Goal: Task Accomplishment & Management: Use online tool/utility

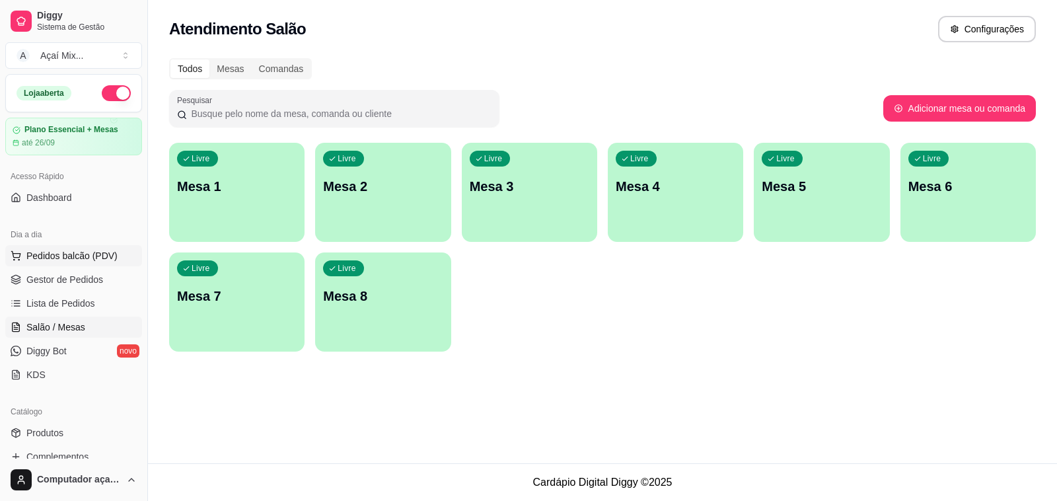
click at [73, 254] on span "Pedidos balcão (PDV)" at bounding box center [71, 255] width 91 height 13
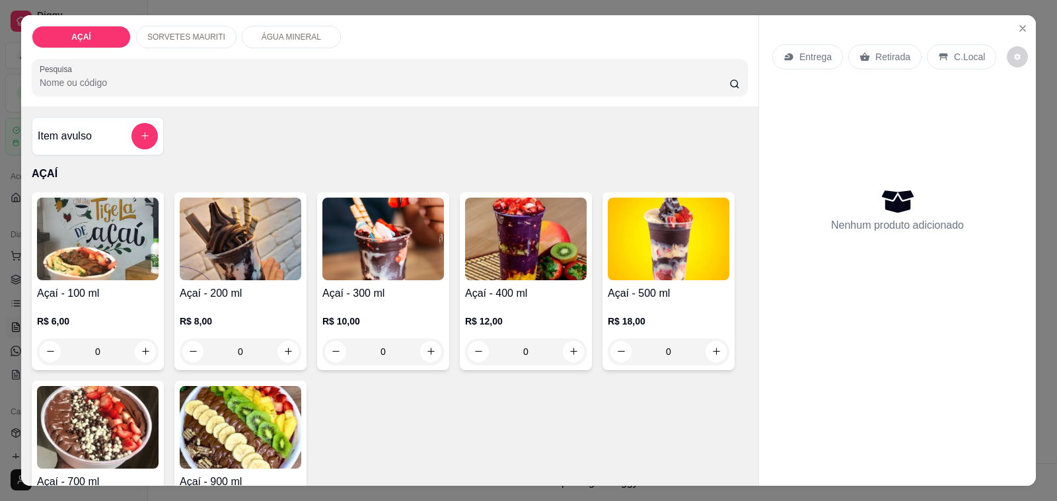
click at [671, 271] on img at bounding box center [669, 239] width 122 height 83
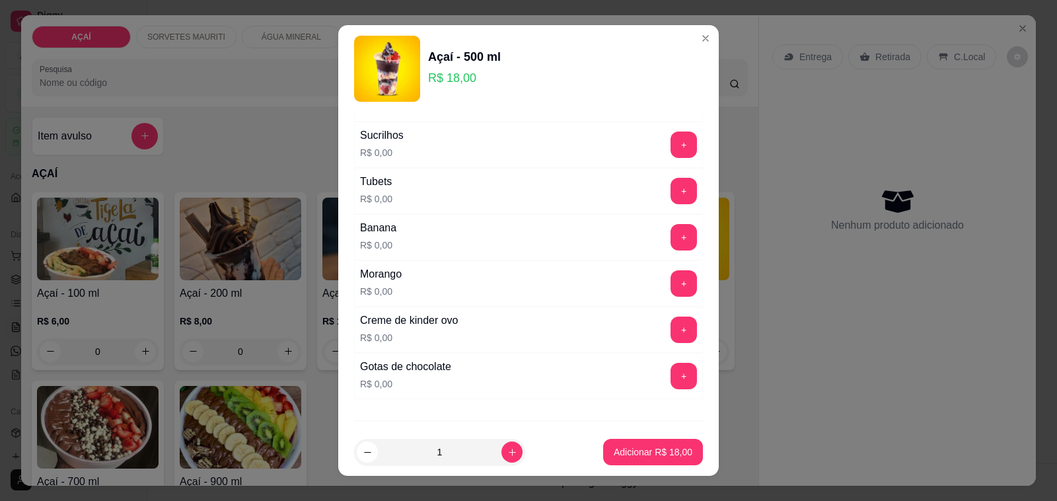
scroll to position [1611, 0]
click at [671, 288] on button "+" at bounding box center [684, 285] width 26 height 26
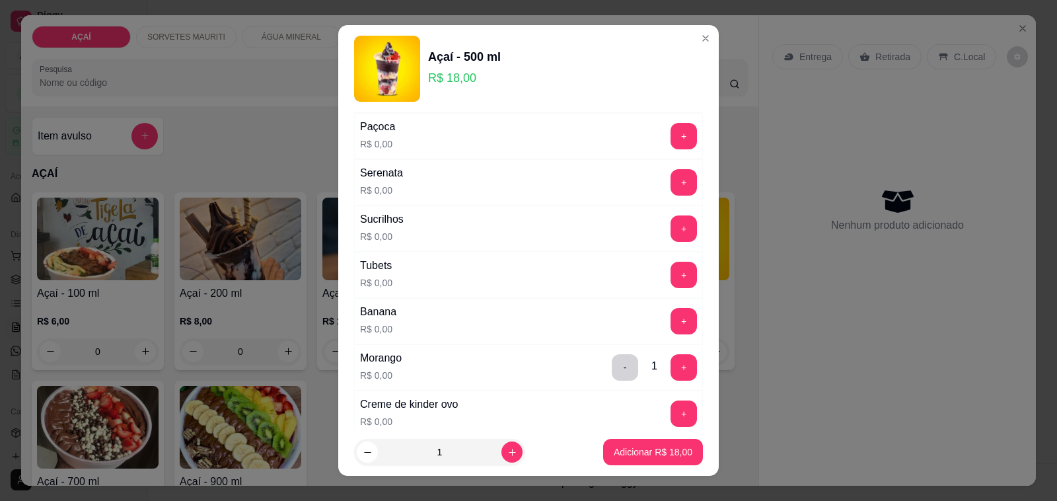
scroll to position [1446, 0]
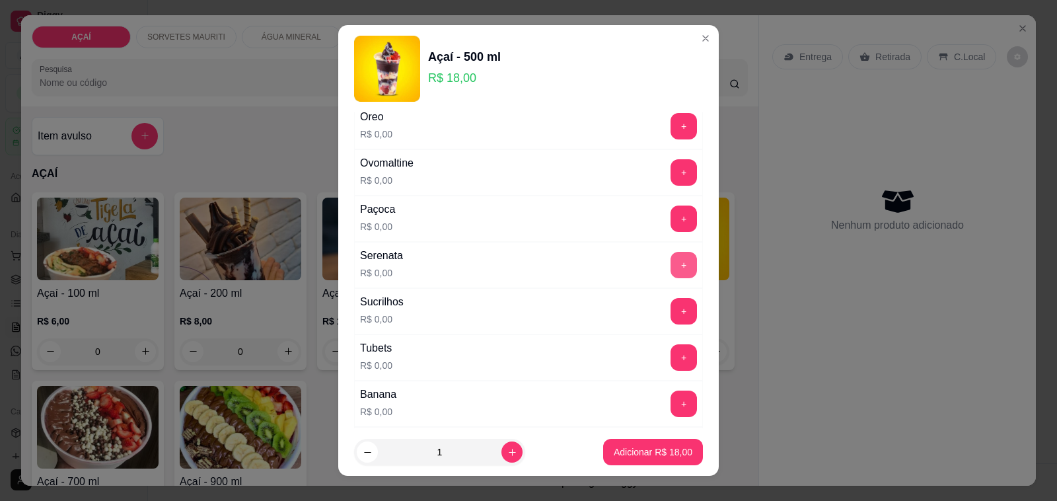
click at [671, 273] on button "+" at bounding box center [684, 265] width 26 height 26
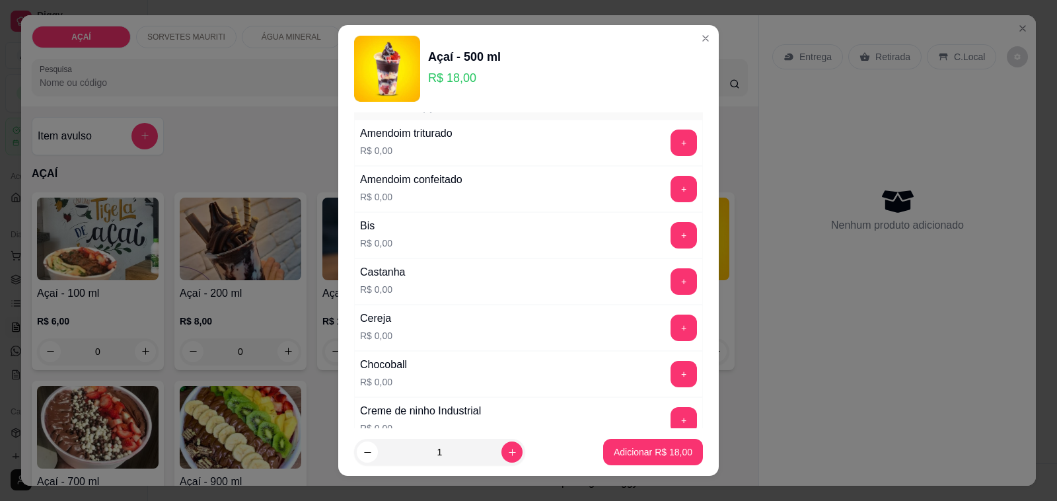
scroll to position [0, 0]
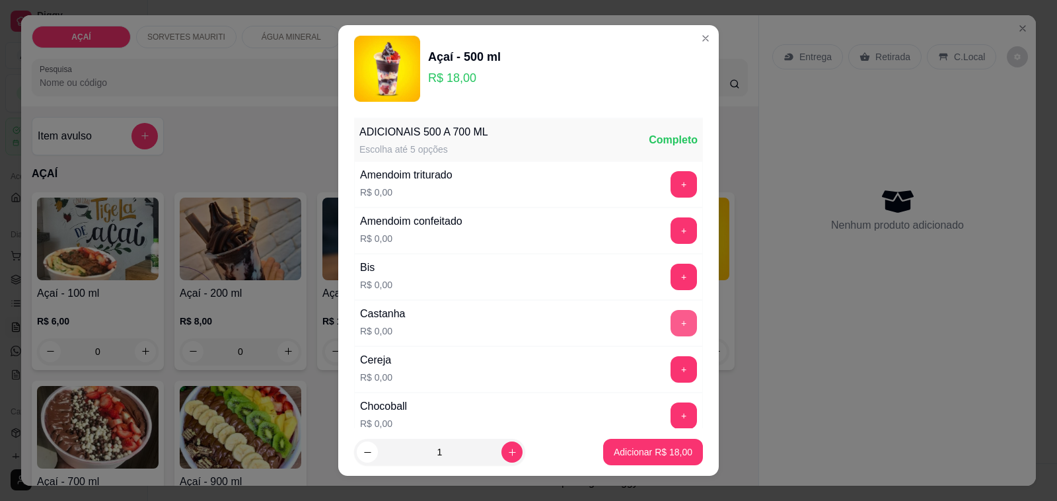
click at [671, 321] on button "+" at bounding box center [684, 323] width 26 height 26
click at [671, 289] on button "+" at bounding box center [684, 277] width 26 height 26
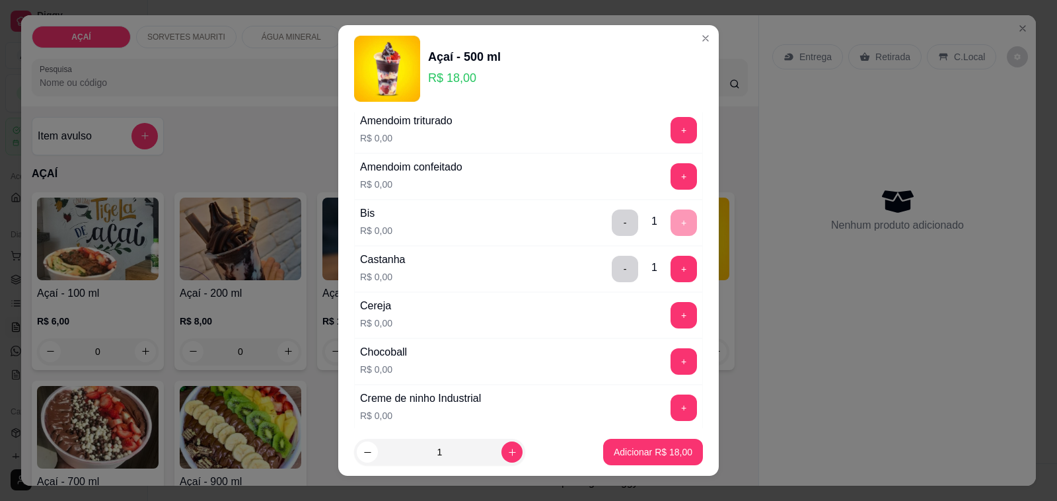
scroll to position [83, 0]
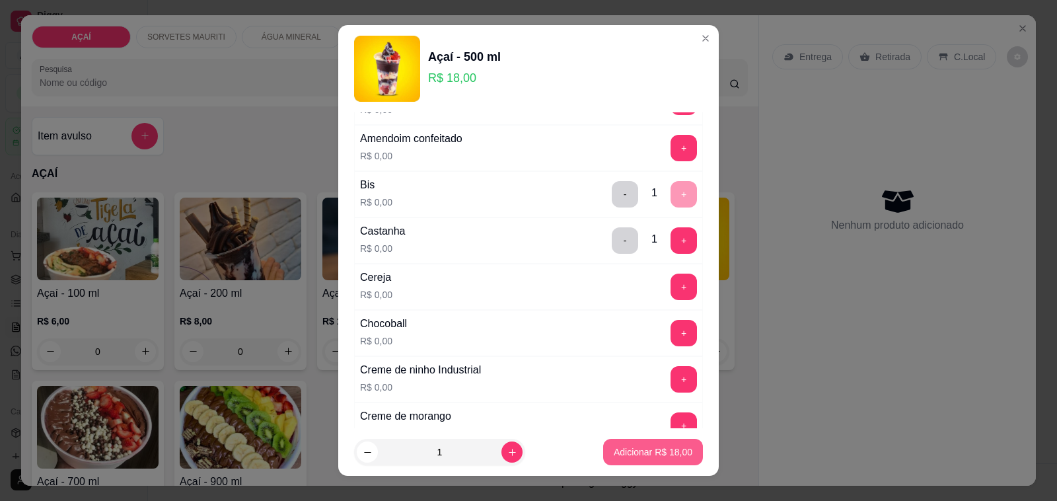
click at [634, 456] on p "Adicionar R$ 18,00" at bounding box center [653, 451] width 79 height 13
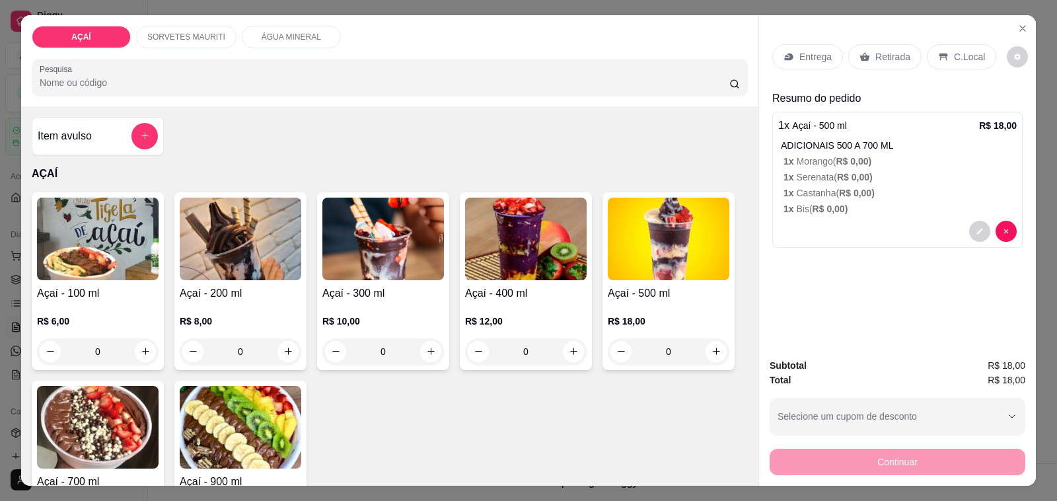
click at [802, 61] on div "Entrega" at bounding box center [807, 56] width 71 height 25
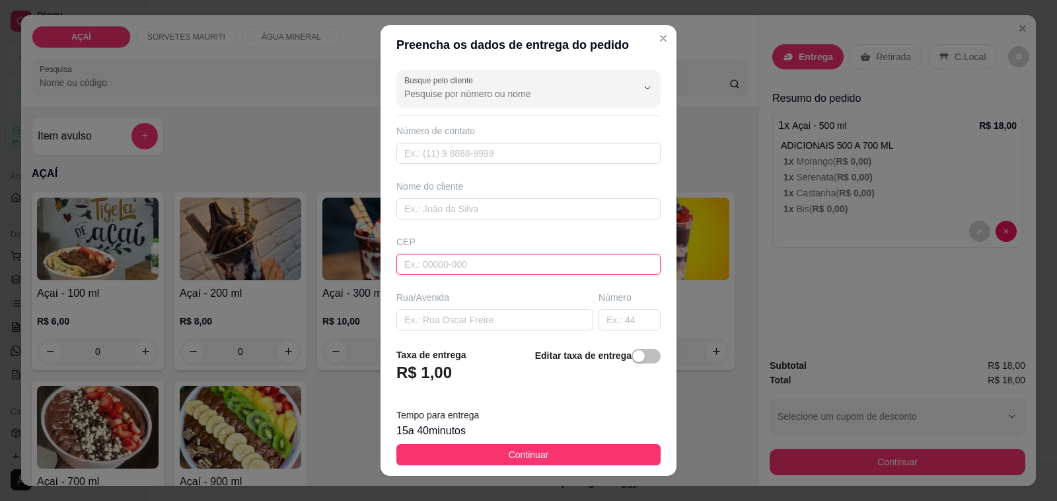
click at [577, 263] on input "text" at bounding box center [528, 264] width 264 height 21
type input "57520000000"
type input "[PERSON_NAME]"
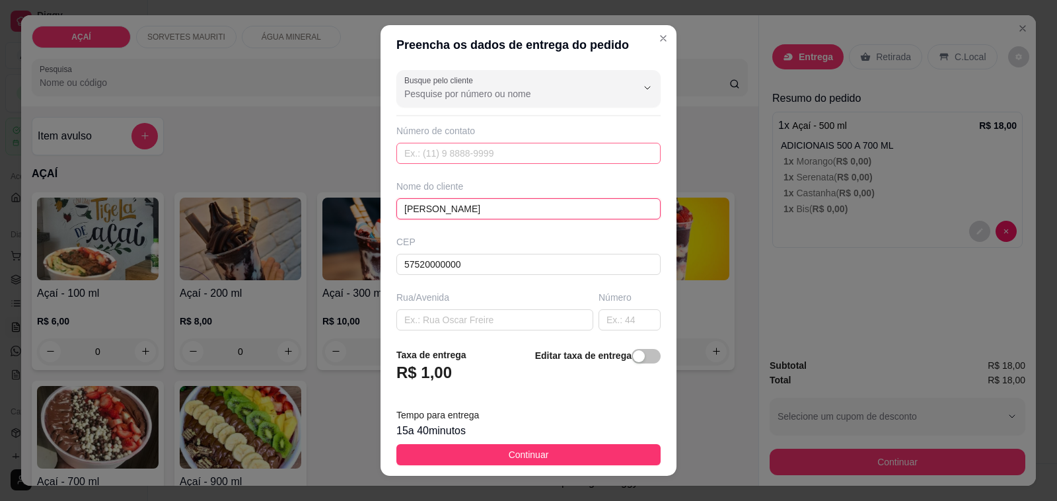
type input "[PERSON_NAME]"
click at [454, 159] on input "text" at bounding box center [528, 153] width 264 height 21
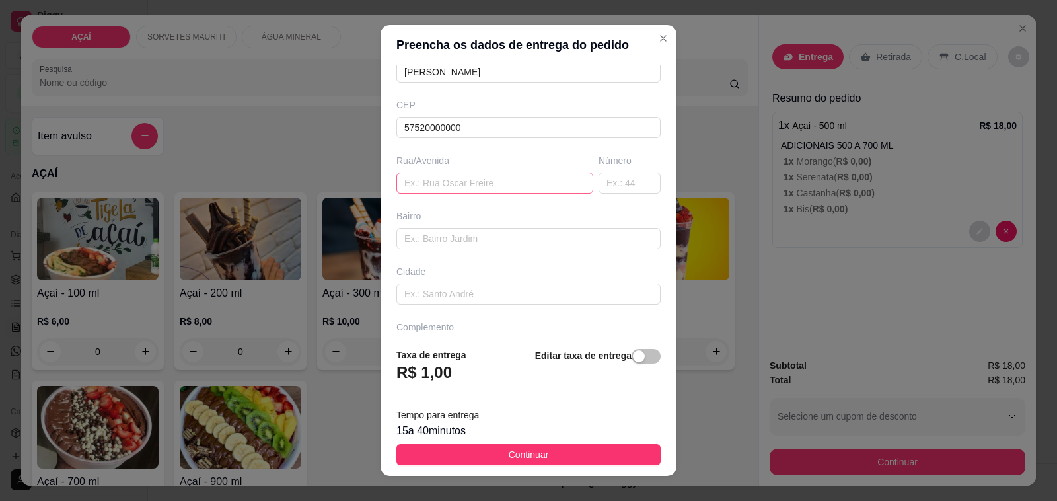
scroll to position [175, 0]
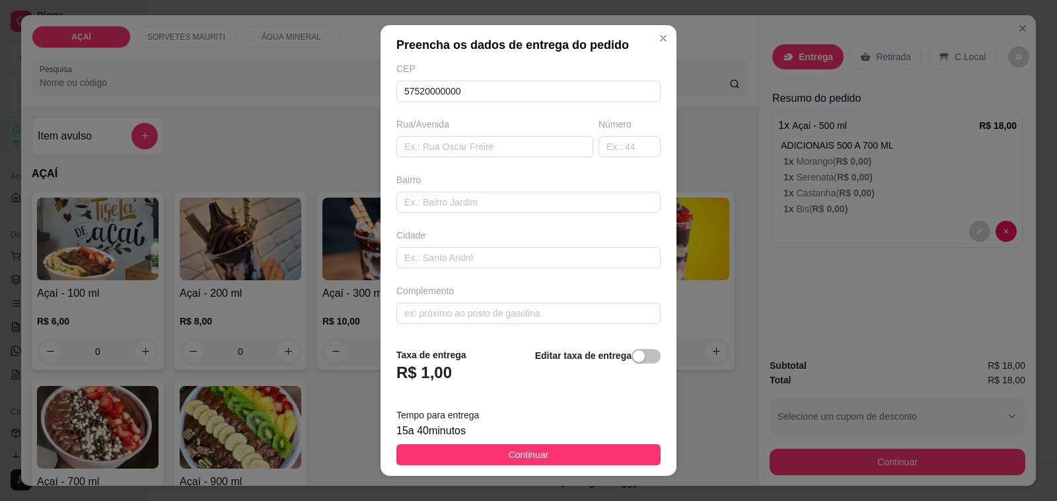
type input "8121-5015"
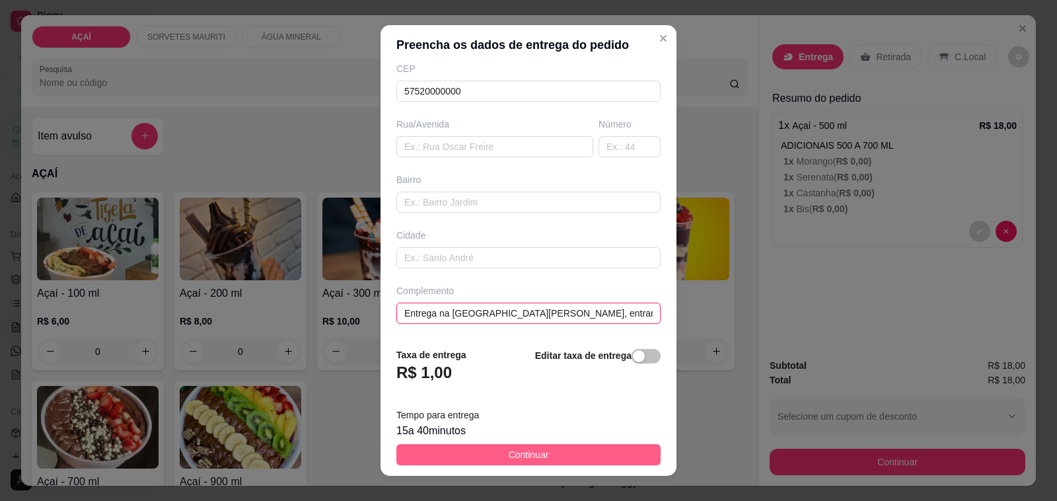
type input "Entrega na [GEOGRAPHIC_DATA][PERSON_NAME], entrando na rua do posto de combustí…"
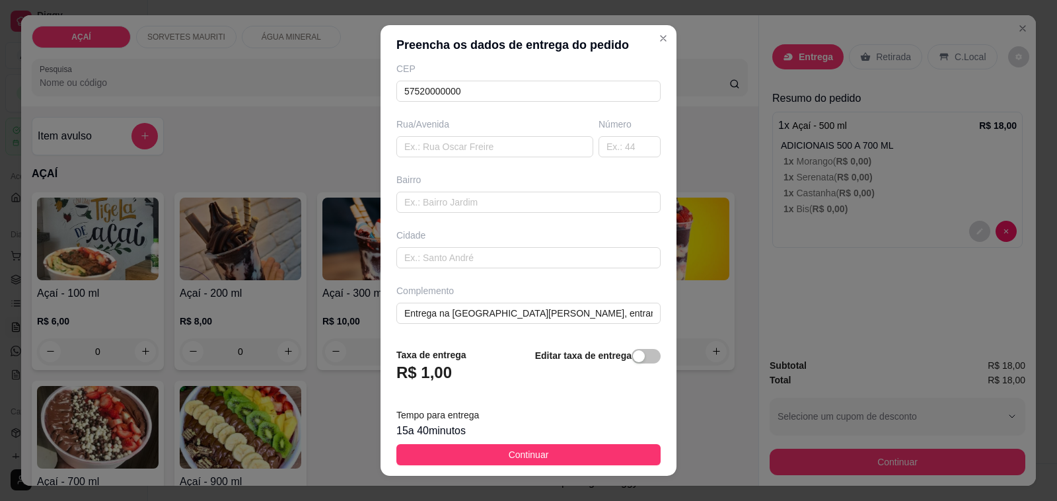
click at [470, 447] on button "Continuar" at bounding box center [528, 454] width 264 height 21
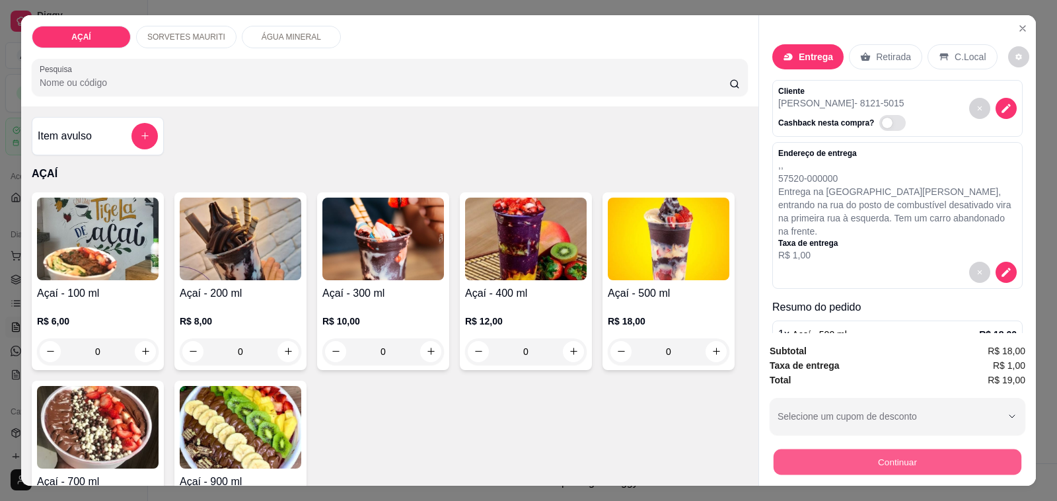
click at [913, 451] on button "Continuar" at bounding box center [898, 462] width 248 height 26
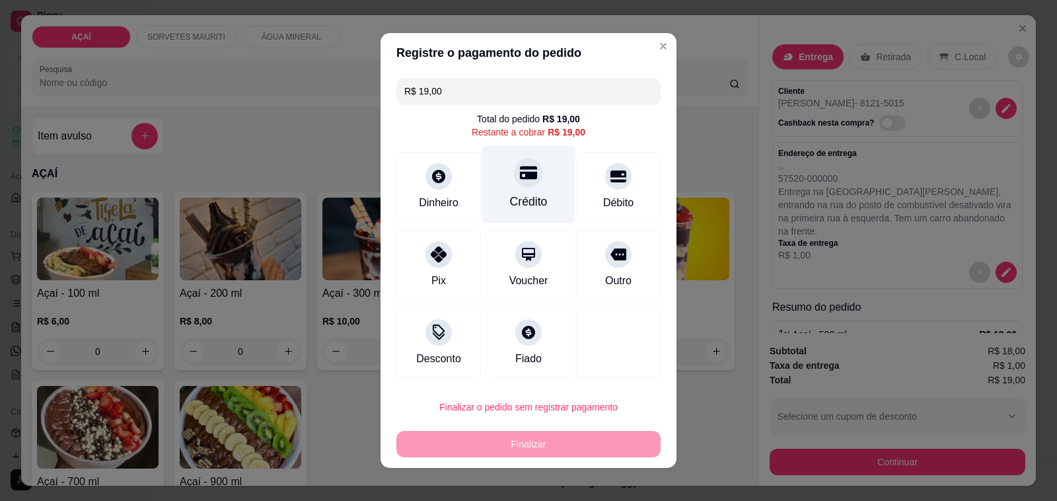
click at [506, 185] on div "Crédito" at bounding box center [528, 184] width 93 height 77
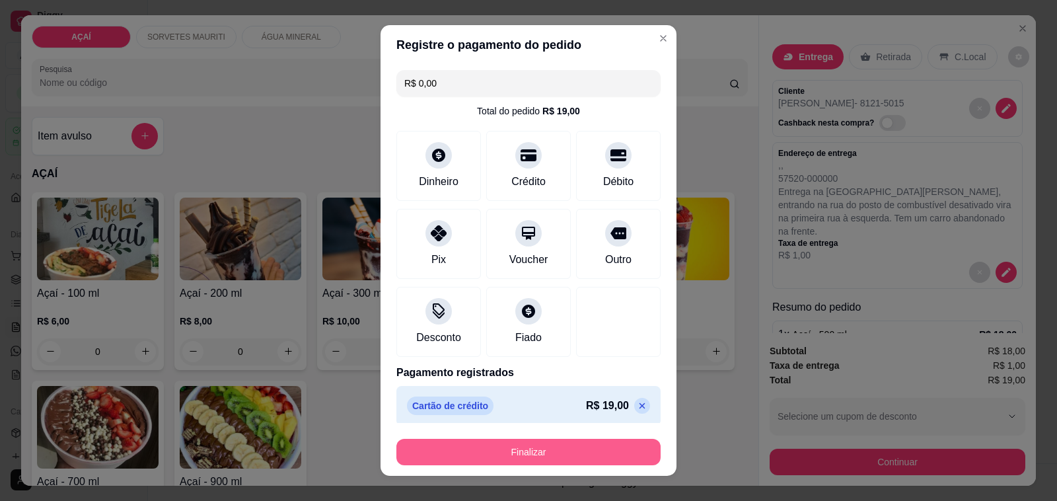
click at [562, 457] on button "Finalizar" at bounding box center [528, 452] width 264 height 26
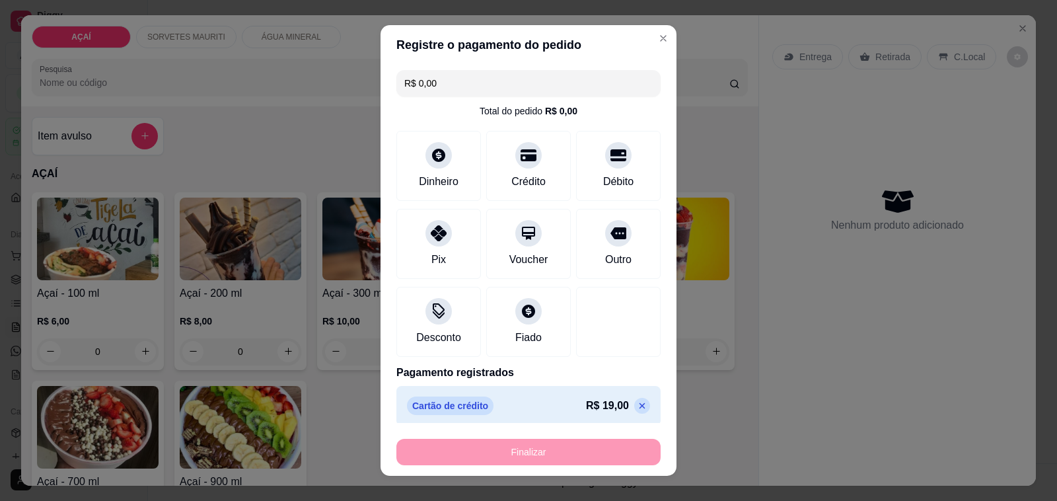
type input "-R$ 19,00"
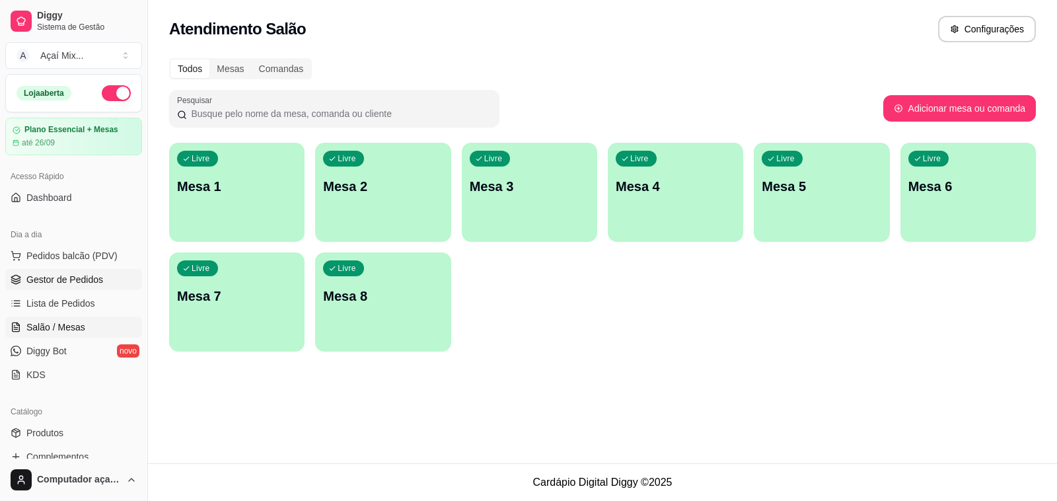
click at [15, 281] on icon at bounding box center [16, 279] width 11 height 11
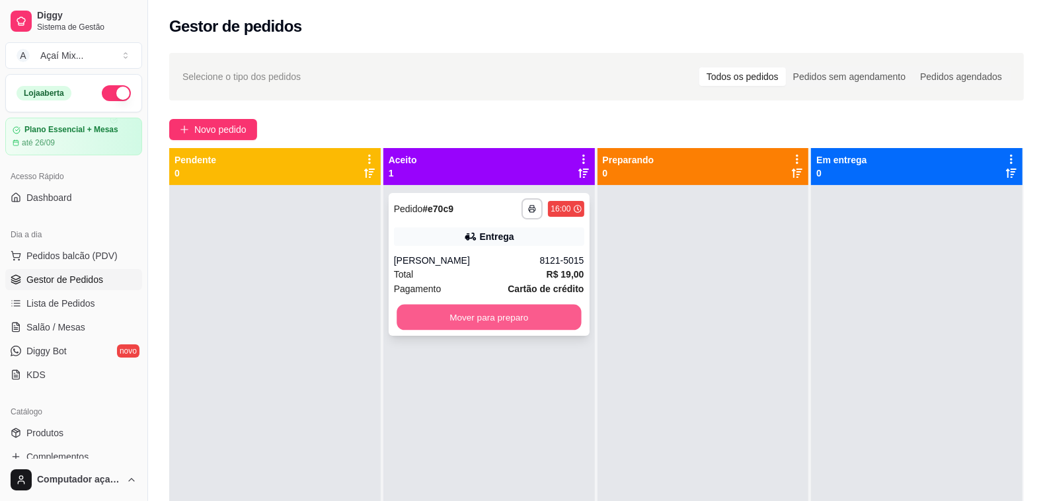
click at [515, 308] on button "Mover para preparo" at bounding box center [488, 318] width 184 height 26
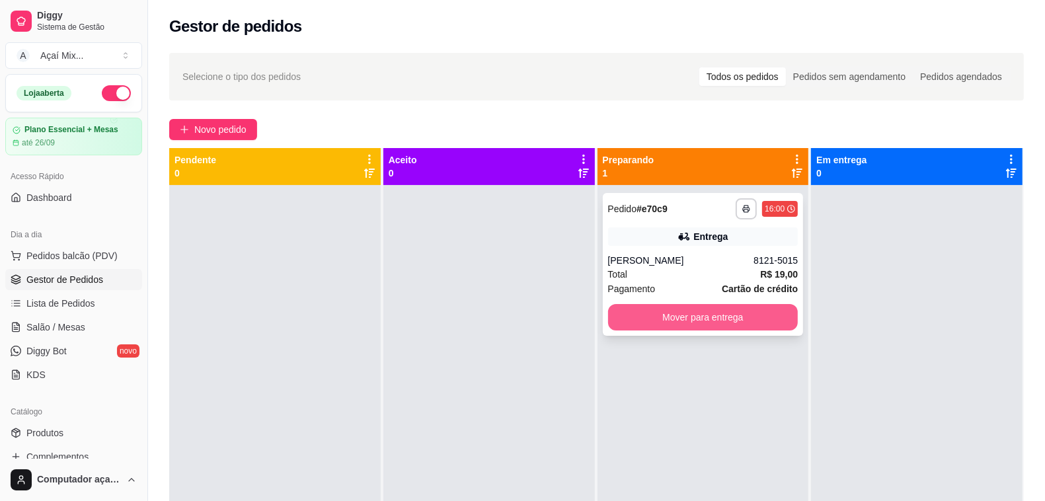
click at [737, 311] on button "Mover para entrega" at bounding box center [703, 317] width 190 height 26
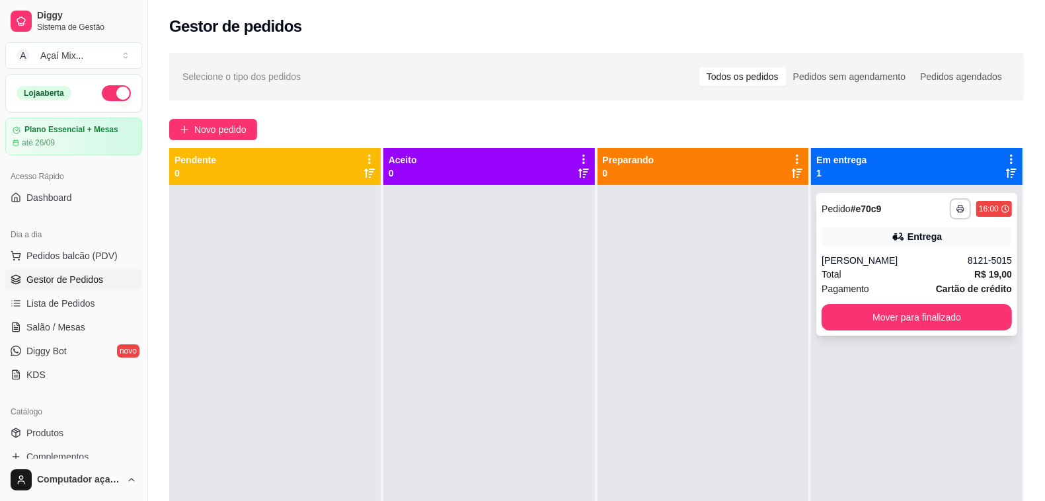
click at [905, 301] on div "**********" at bounding box center [916, 264] width 201 height 143
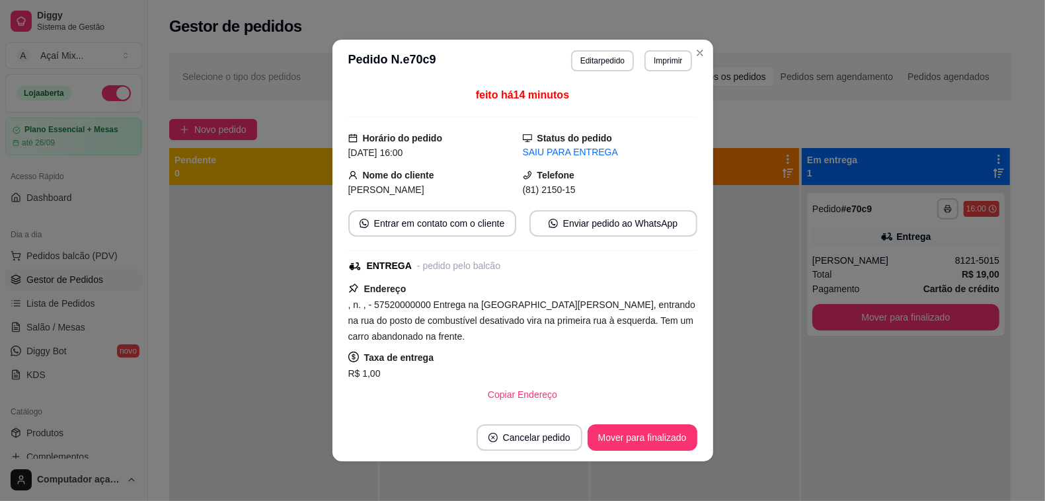
click at [904, 313] on button "Mover para finalizado" at bounding box center [905, 317] width 187 height 26
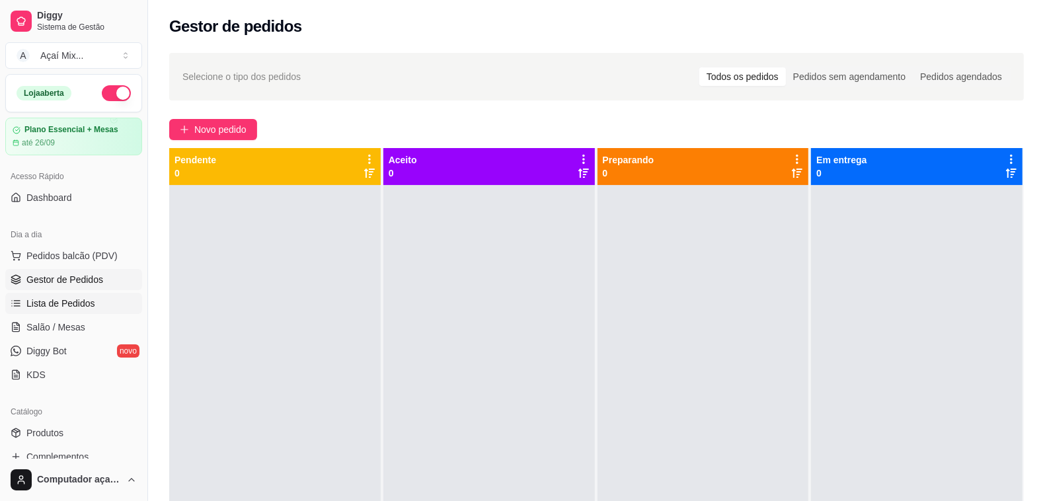
click at [91, 312] on link "Lista de Pedidos" at bounding box center [73, 303] width 137 height 21
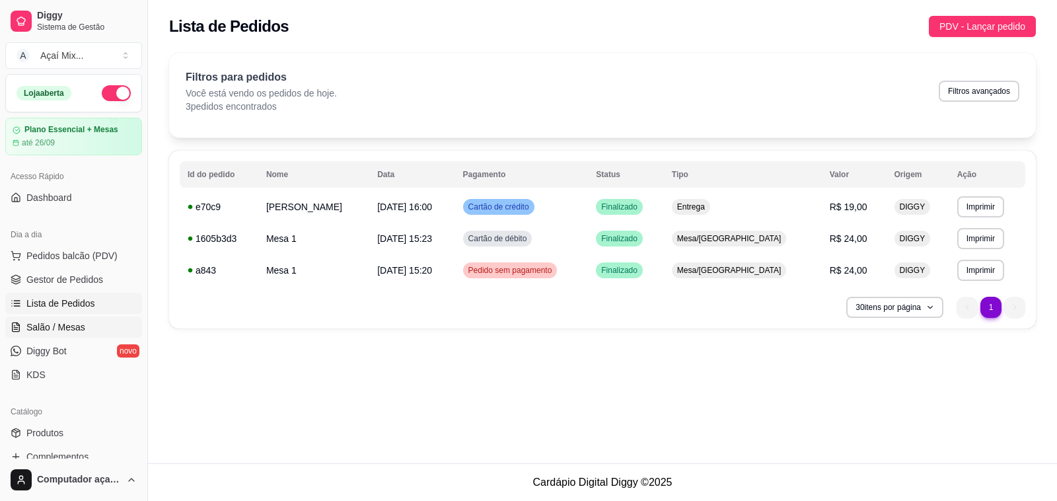
click at [20, 334] on link "Salão / Mesas" at bounding box center [73, 327] width 137 height 21
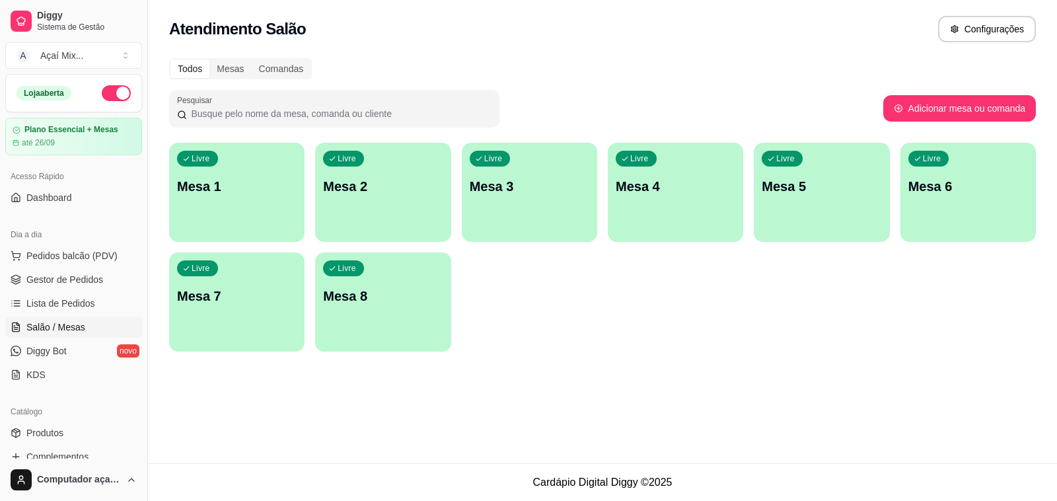
click at [276, 223] on div "Livre Mesa 1" at bounding box center [236, 184] width 135 height 83
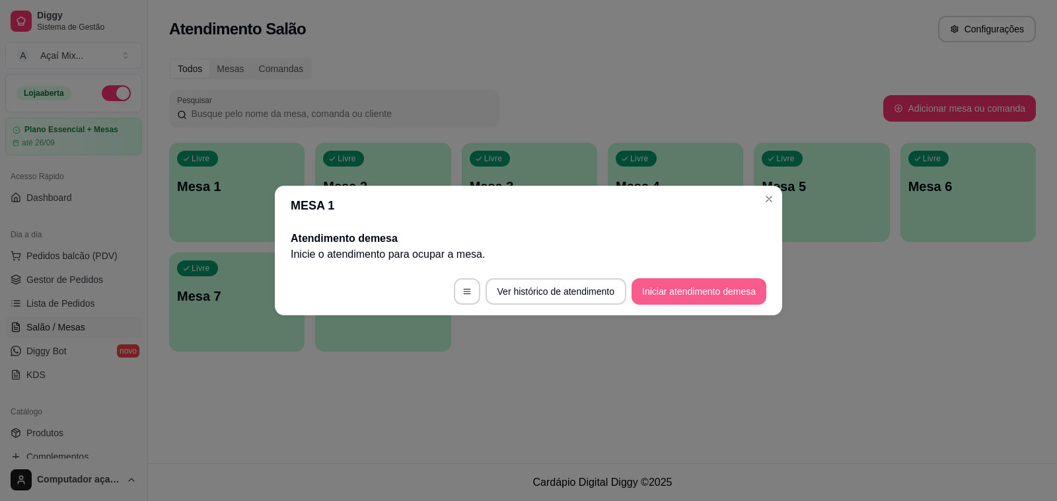
click at [741, 293] on button "Iniciar atendimento de mesa" at bounding box center [699, 291] width 135 height 26
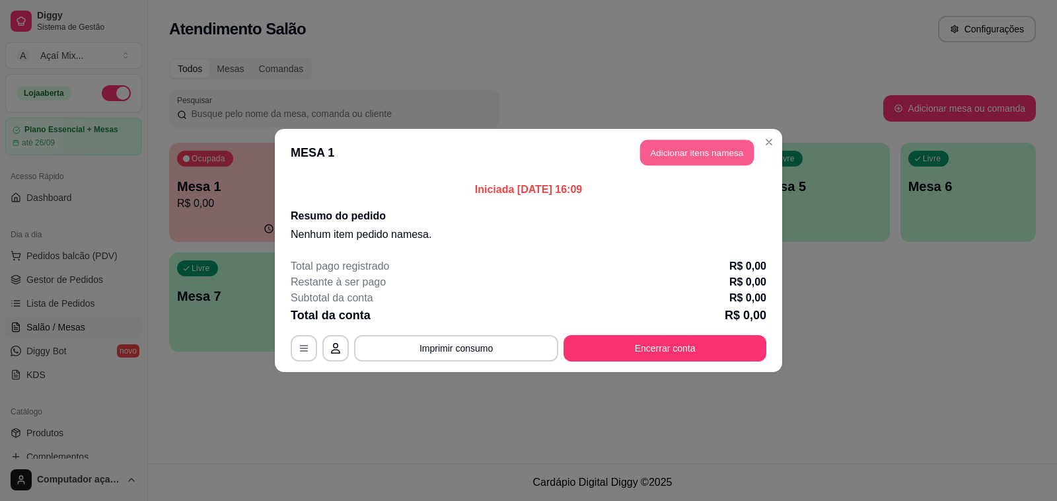
click at [685, 155] on button "Adicionar itens na mesa" at bounding box center [697, 153] width 114 height 26
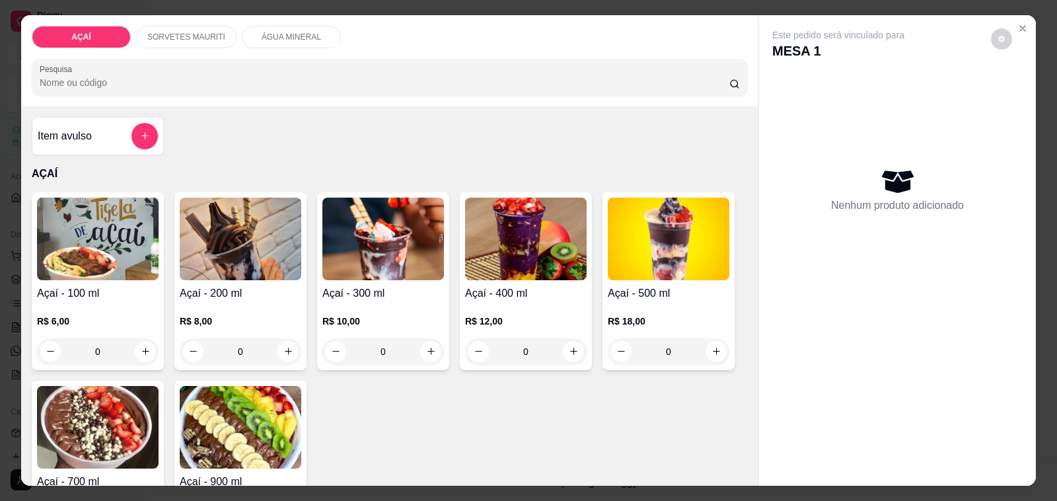
click at [491, 319] on p "R$ 12,00" at bounding box center [526, 321] width 122 height 13
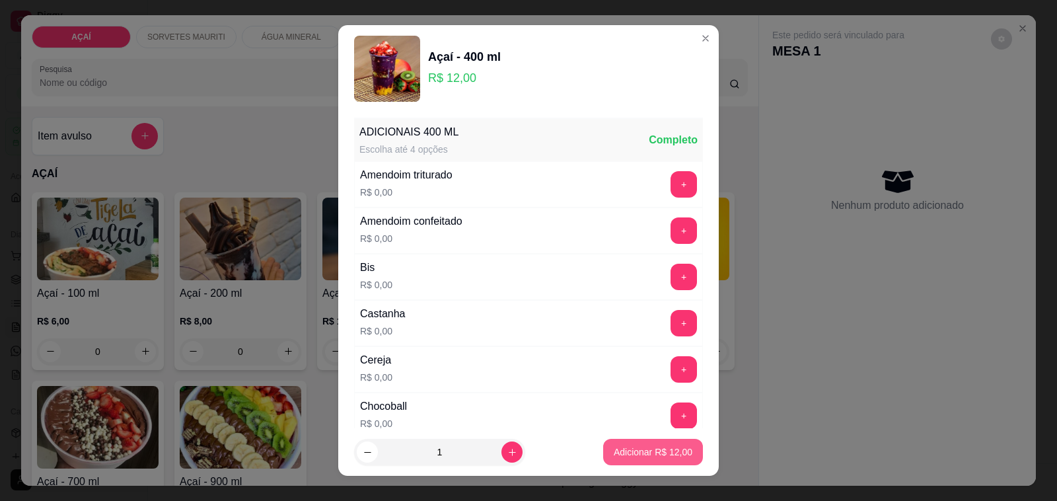
click at [671, 457] on button "Adicionar R$ 12,00" at bounding box center [653, 452] width 100 height 26
type input "1"
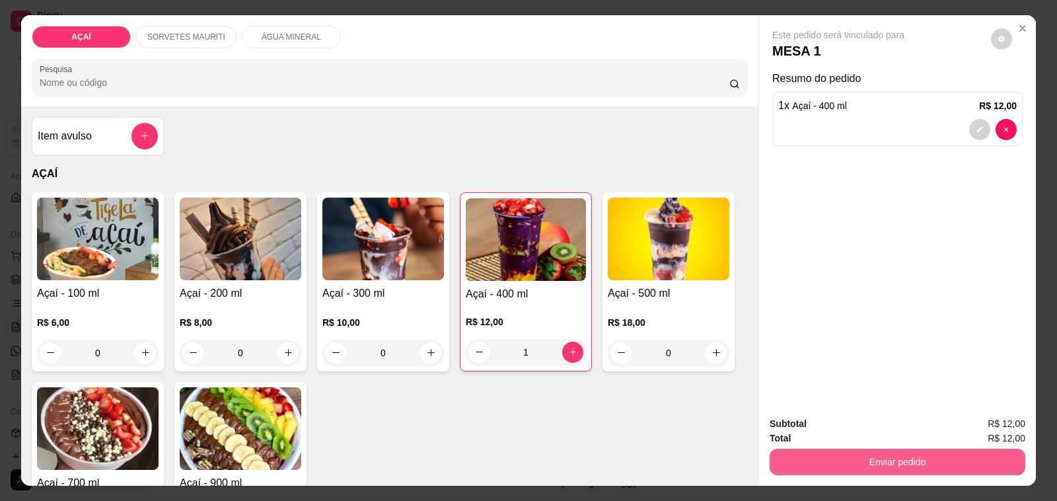
click at [819, 468] on button "Enviar pedido" at bounding box center [898, 462] width 256 height 26
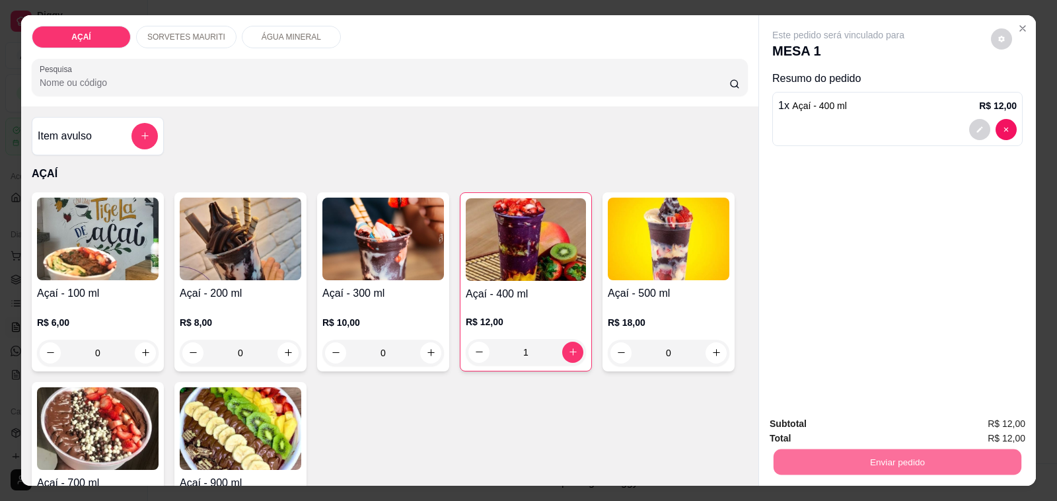
click at [831, 421] on button "Não registrar e enviar pedido" at bounding box center [852, 424] width 133 height 24
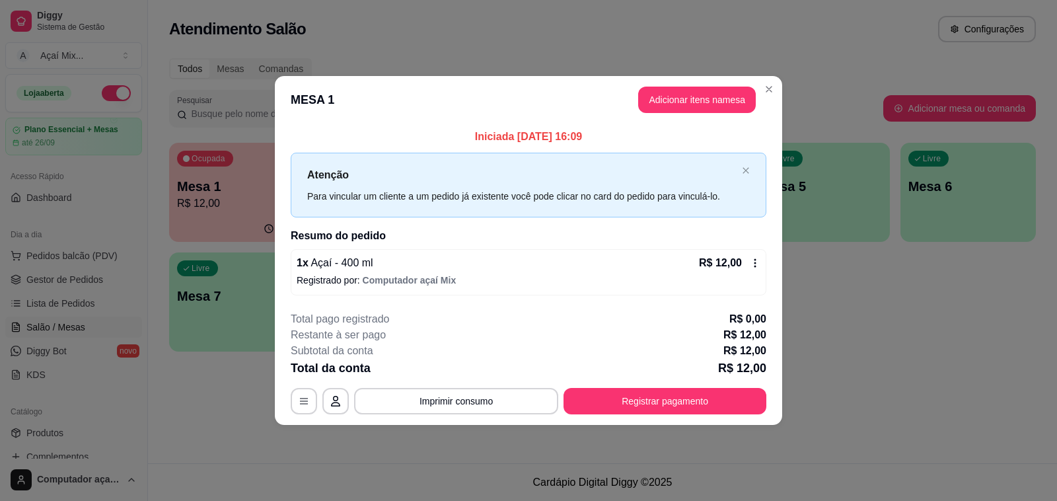
drag, startPoint x: 272, startPoint y: 230, endPoint x: 248, endPoint y: 231, distance: 24.5
click at [252, 233] on div "**********" at bounding box center [528, 250] width 1057 height 501
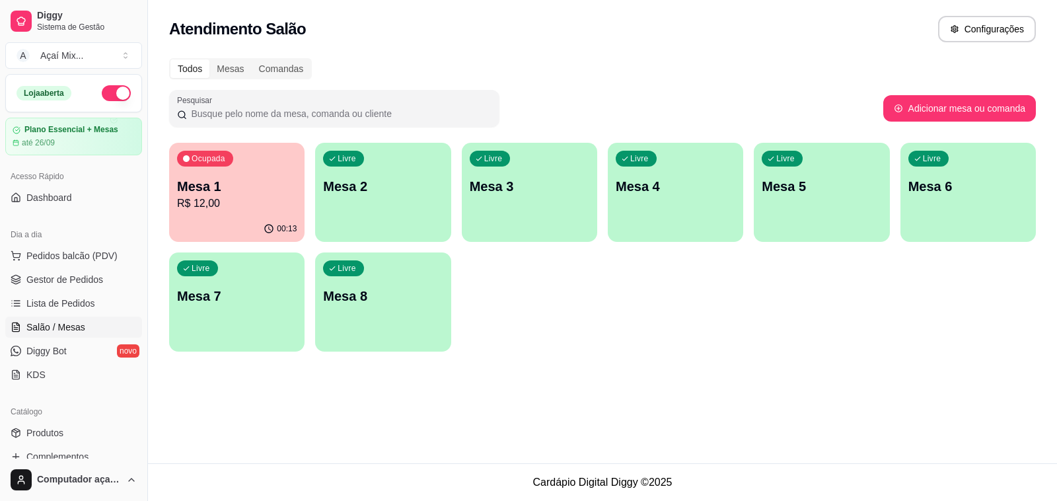
click at [342, 205] on div "Livre Mesa 2" at bounding box center [382, 184] width 135 height 83
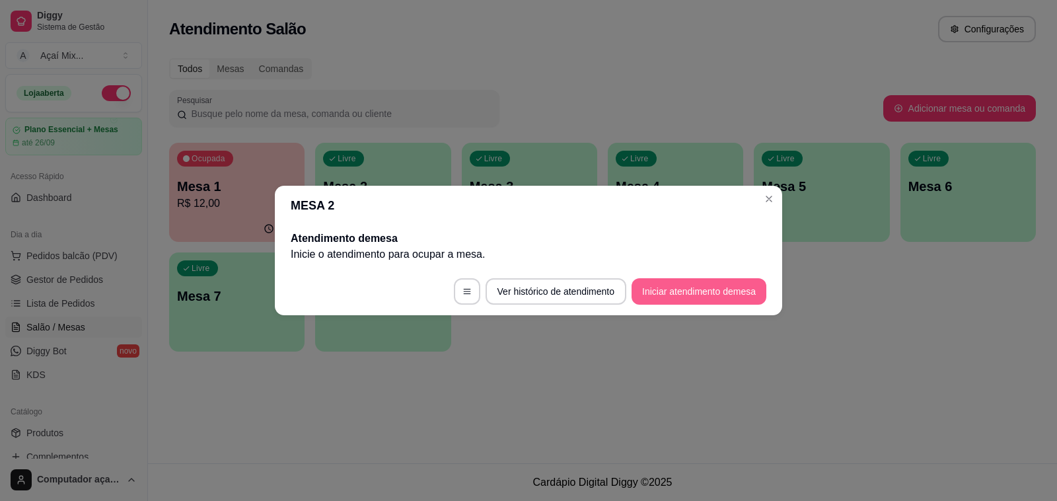
click at [694, 294] on button "Iniciar atendimento de mesa" at bounding box center [699, 291] width 135 height 26
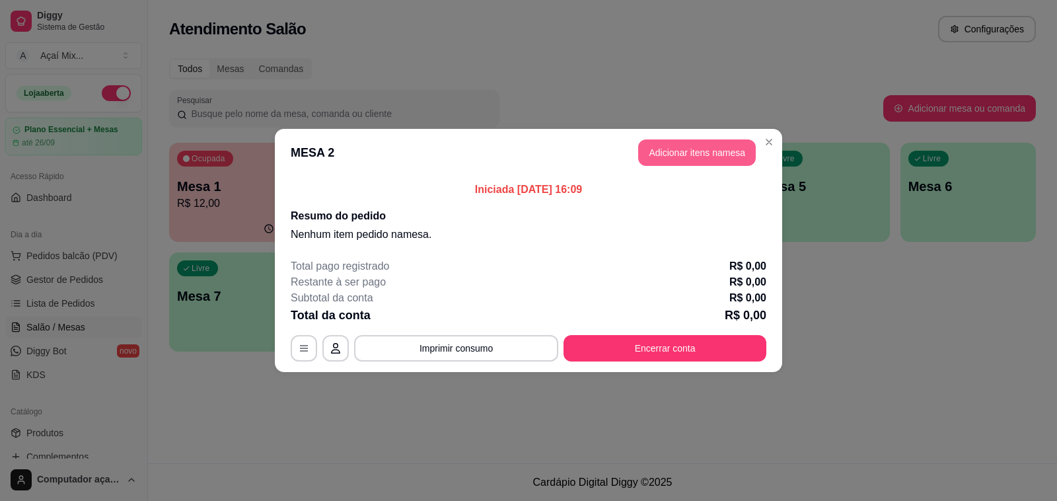
click at [678, 160] on button "Adicionar itens na mesa" at bounding box center [697, 152] width 118 height 26
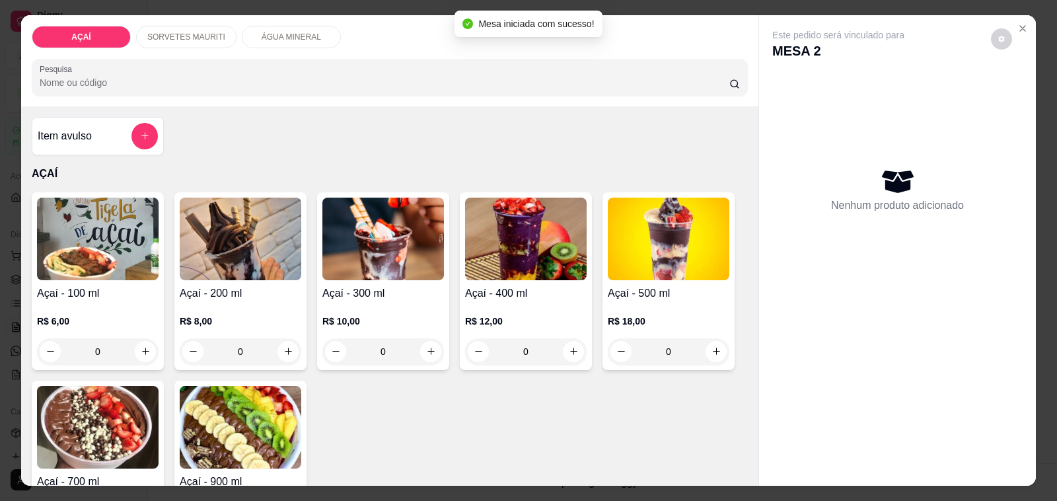
click at [180, 286] on h4 "Açaí - 200 ml" at bounding box center [241, 293] width 122 height 16
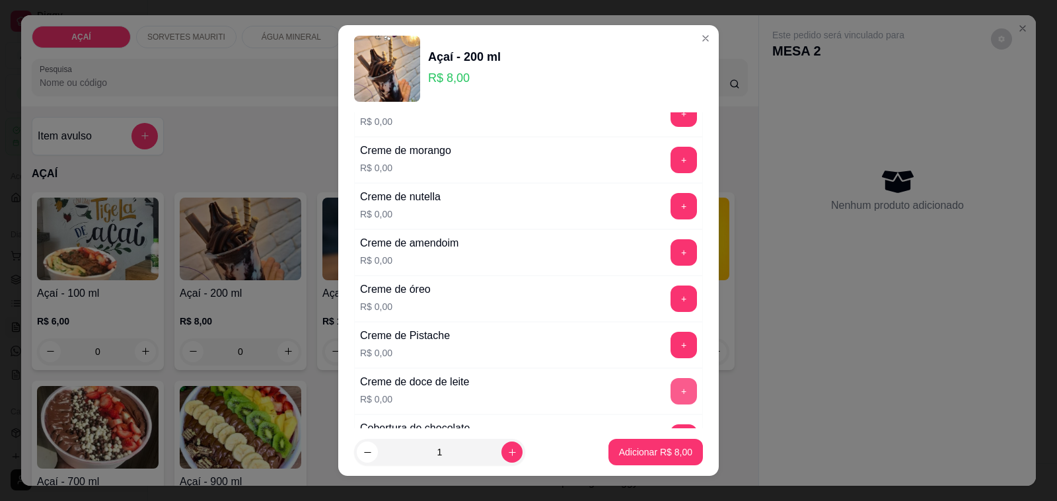
scroll to position [330, 0]
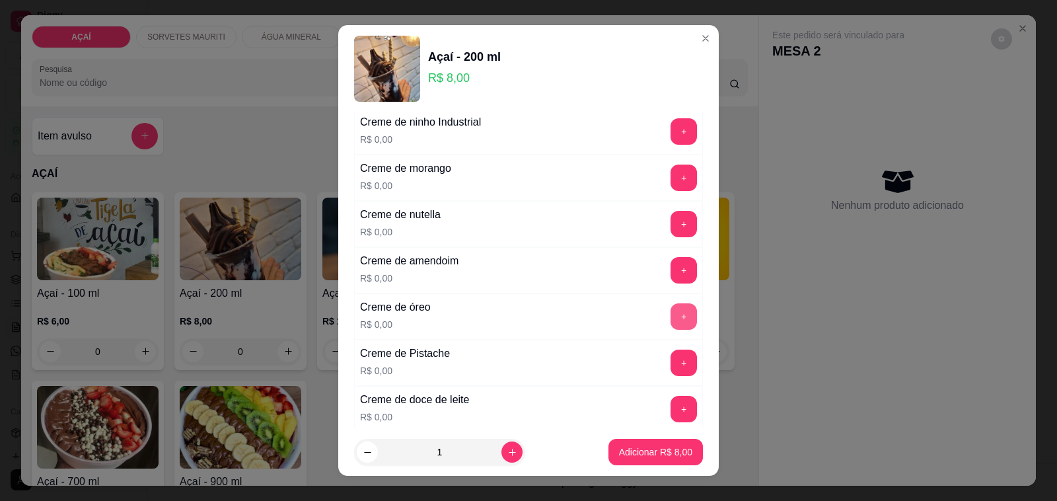
click at [671, 321] on button "+" at bounding box center [684, 316] width 26 height 26
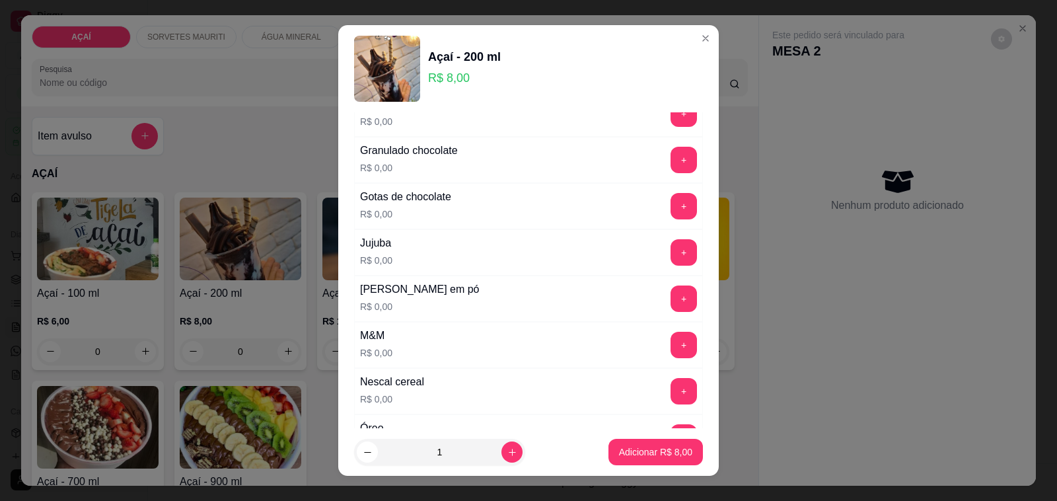
scroll to position [1322, 0]
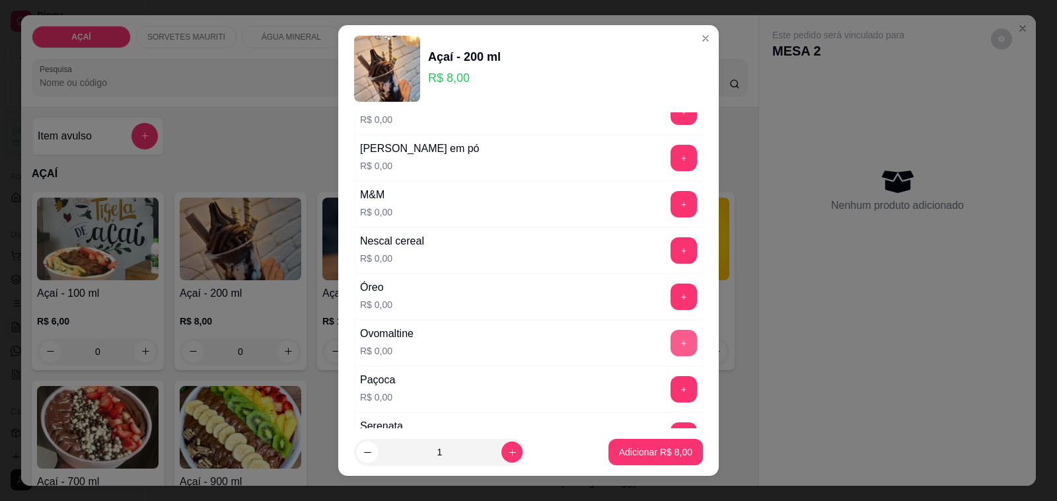
click at [671, 356] on button "+" at bounding box center [684, 343] width 26 height 26
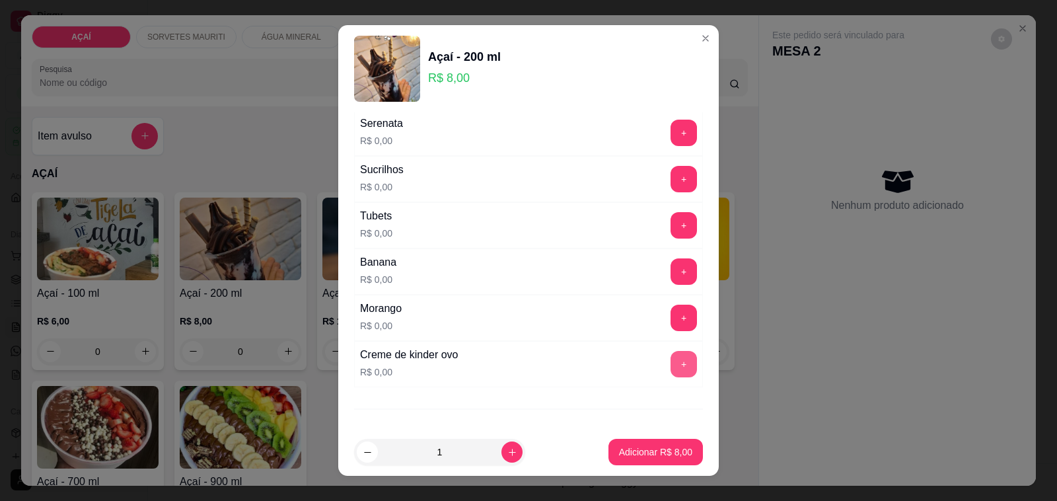
scroll to position [1652, 0]
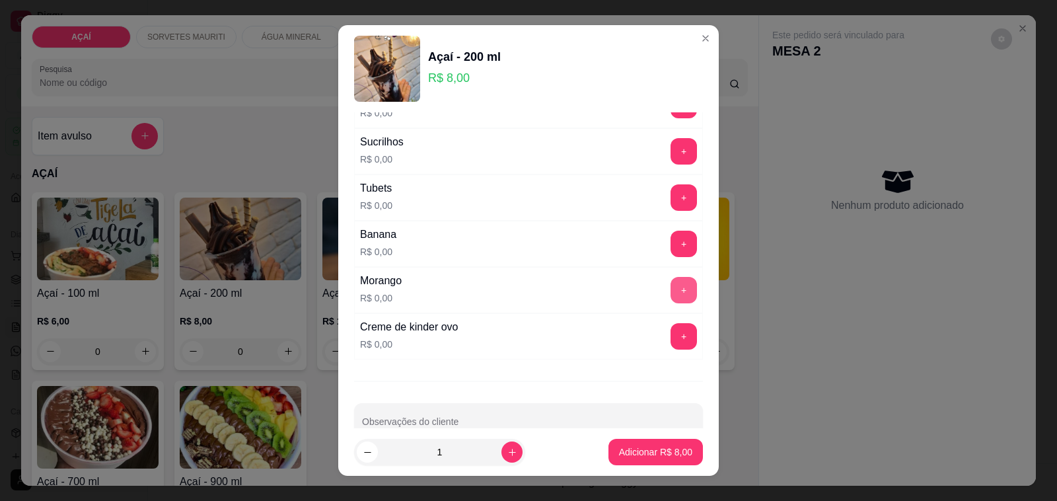
click at [671, 303] on button "+" at bounding box center [684, 290] width 26 height 26
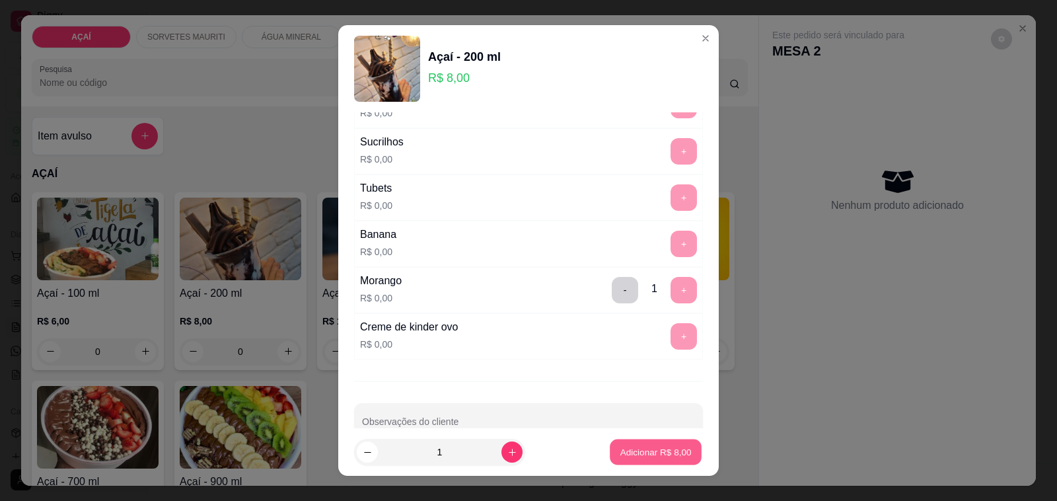
click at [657, 448] on p "Adicionar R$ 8,00" at bounding box center [655, 451] width 71 height 13
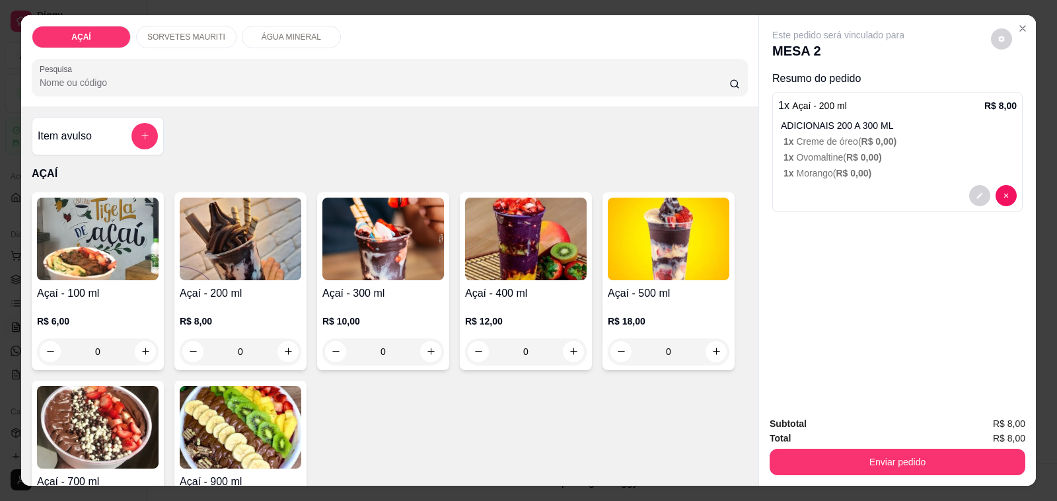
click at [527, 292] on h4 "Açaí - 400 ml" at bounding box center [526, 293] width 122 height 16
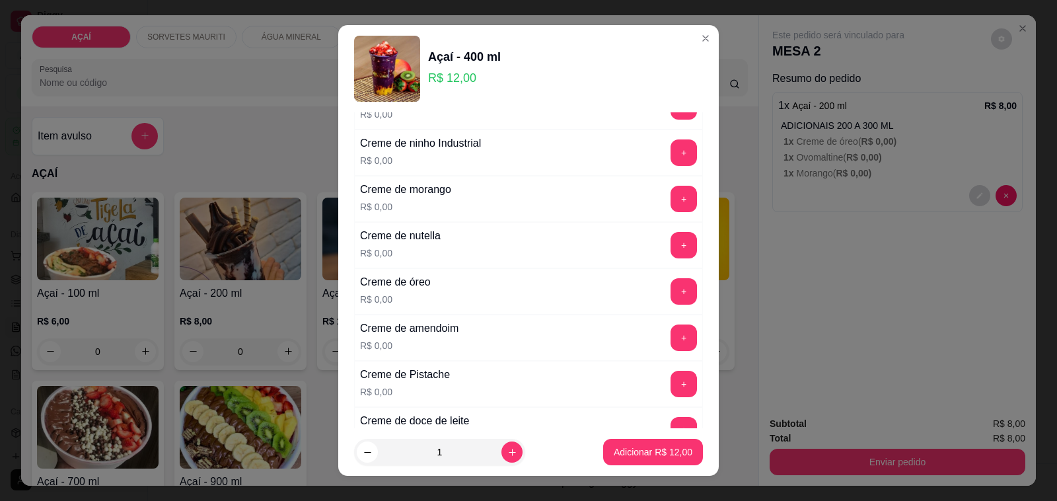
scroll to position [413, 0]
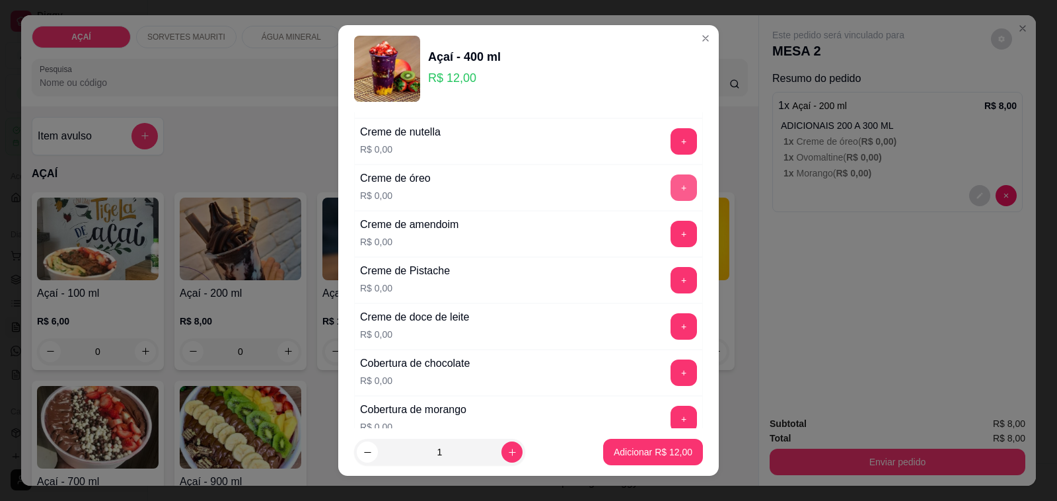
click at [671, 195] on button "+" at bounding box center [684, 187] width 26 height 26
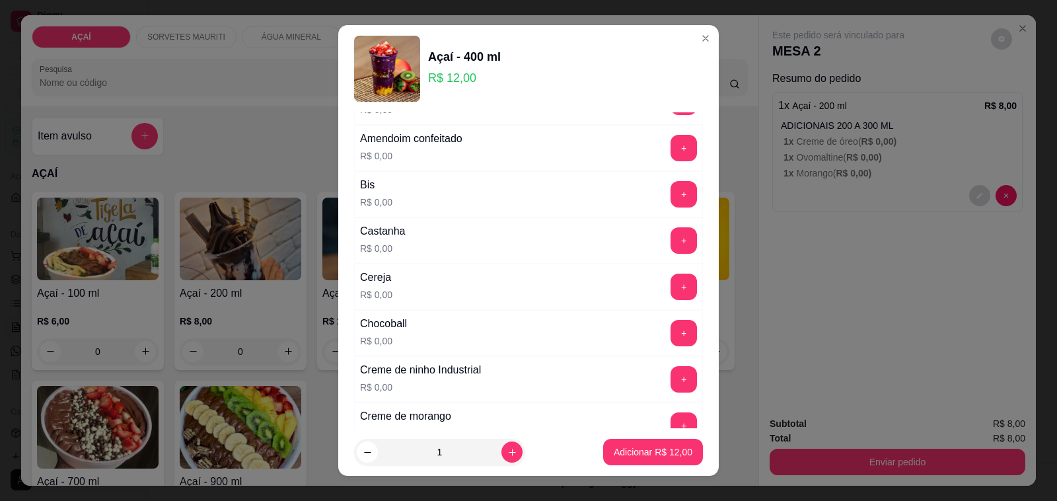
scroll to position [0, 0]
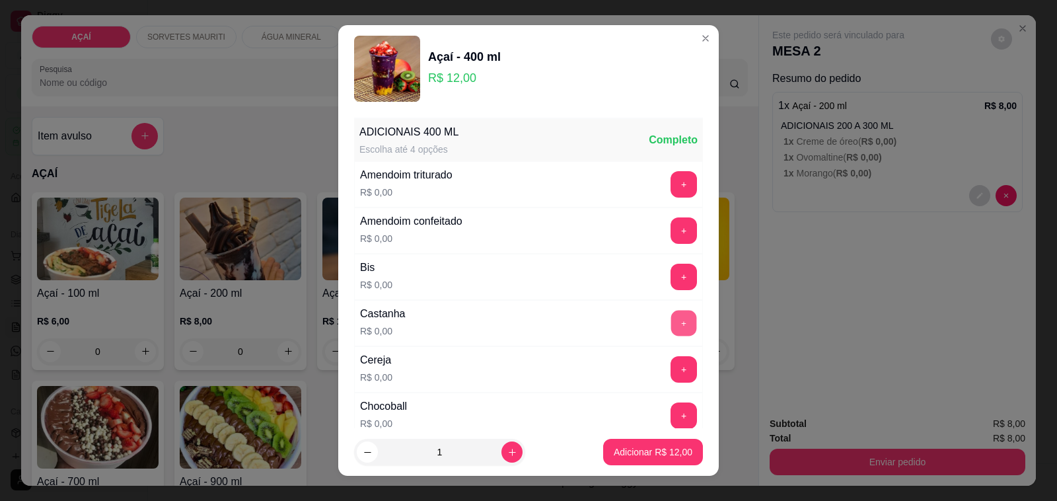
click at [671, 328] on button "+" at bounding box center [684, 324] width 26 height 26
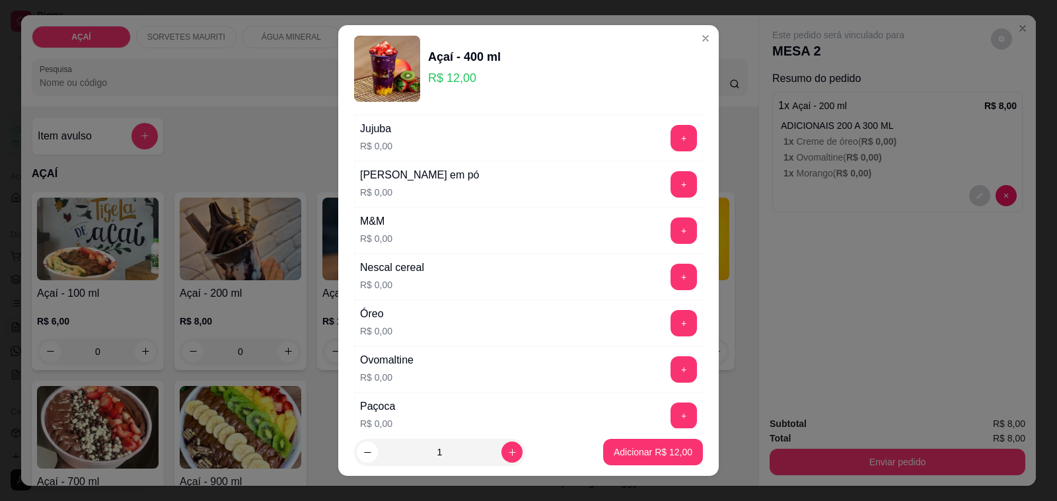
scroll to position [1322, 0]
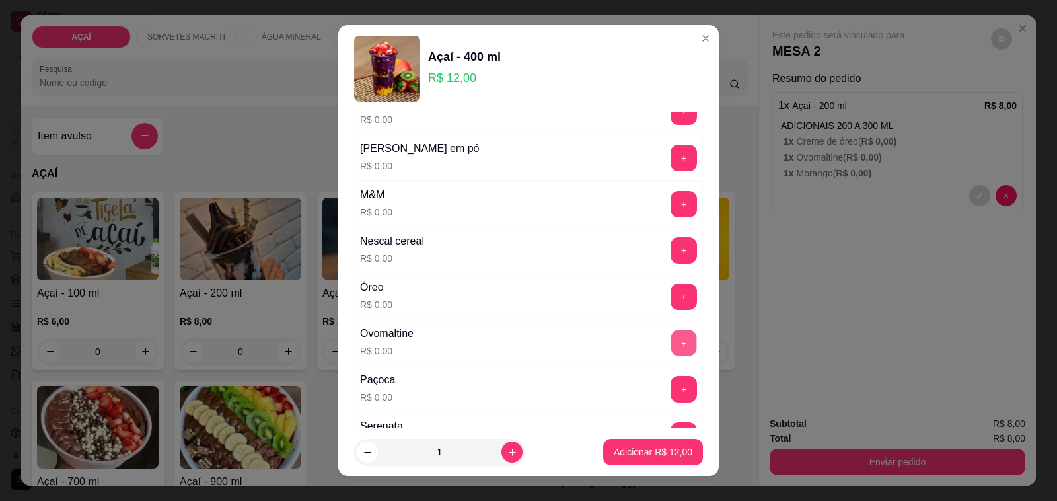
click at [671, 345] on button "+" at bounding box center [684, 343] width 26 height 26
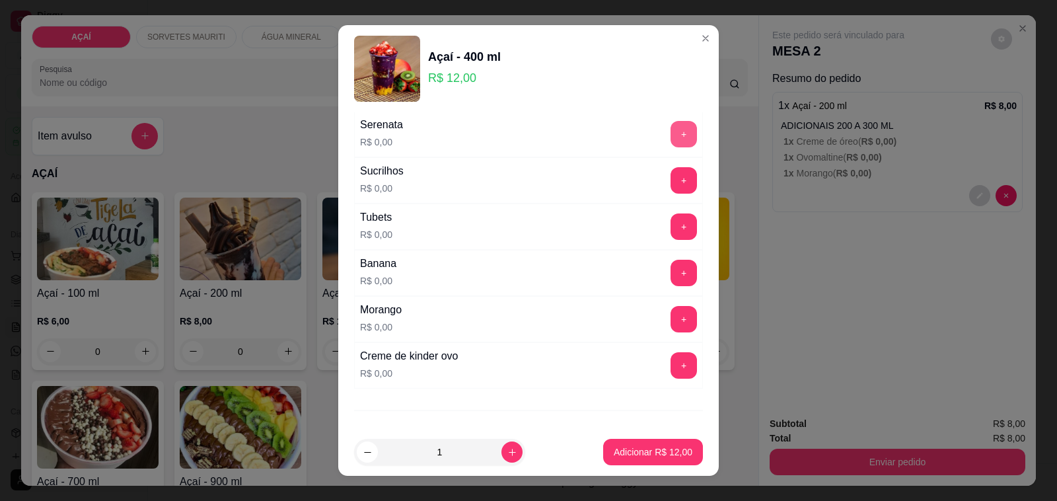
scroll to position [1652, 0]
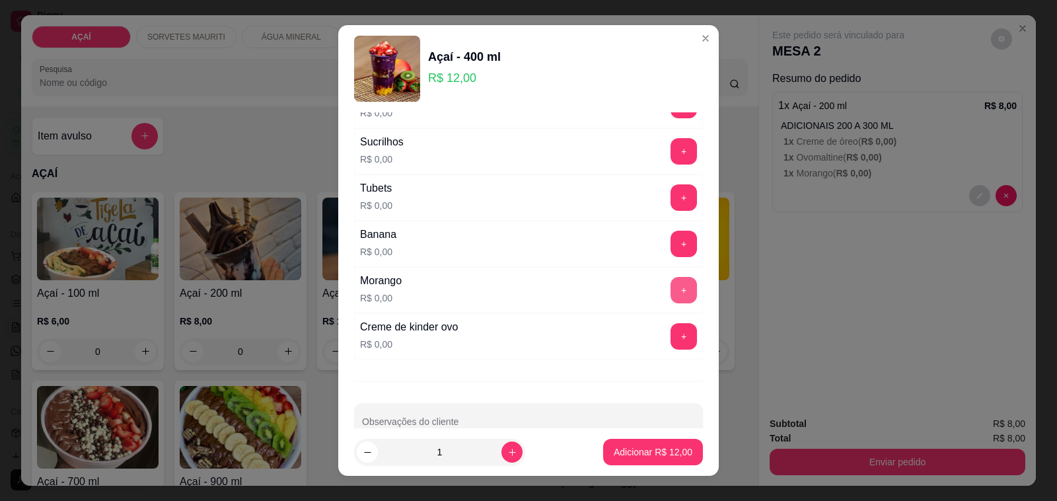
click at [671, 301] on button "+" at bounding box center [684, 290] width 26 height 26
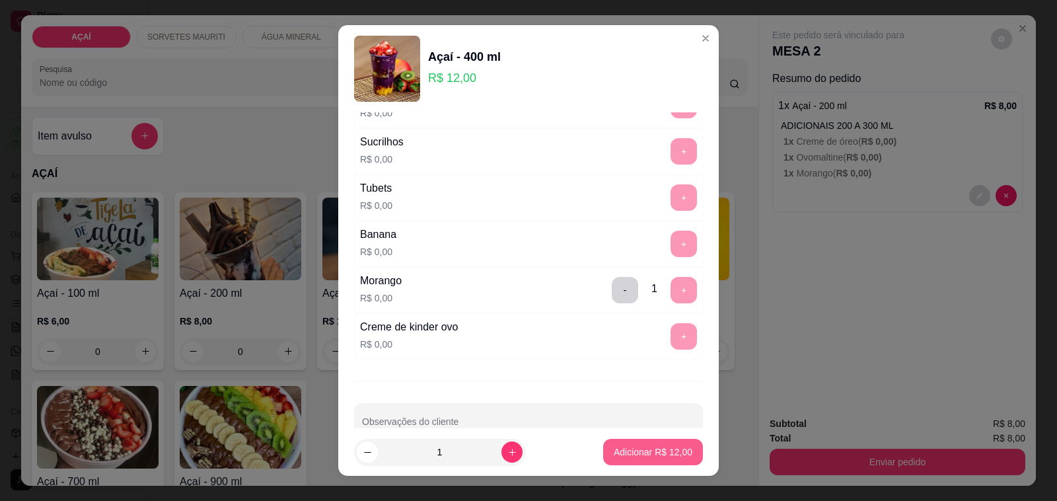
click at [653, 449] on p "Adicionar R$ 12,00" at bounding box center [653, 451] width 79 height 13
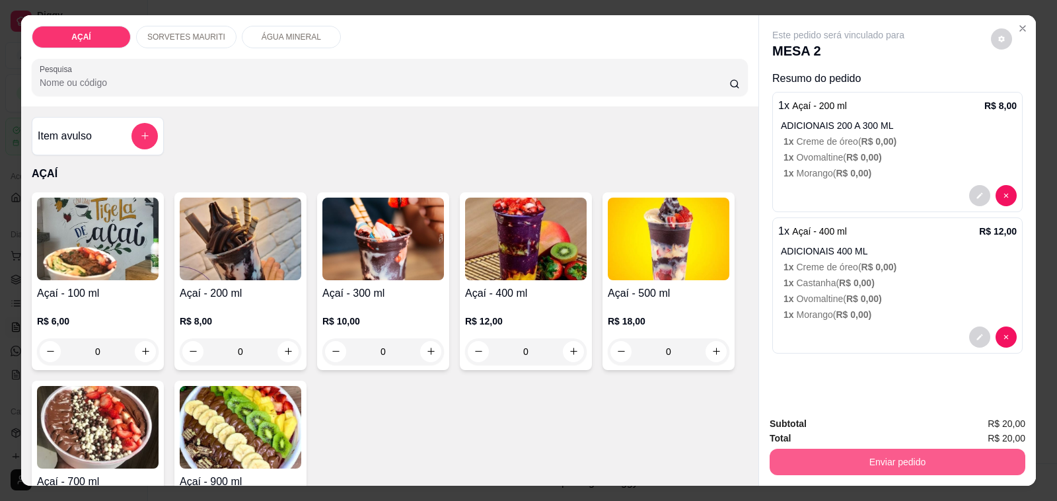
click at [844, 465] on button "Enviar pedido" at bounding box center [898, 462] width 256 height 26
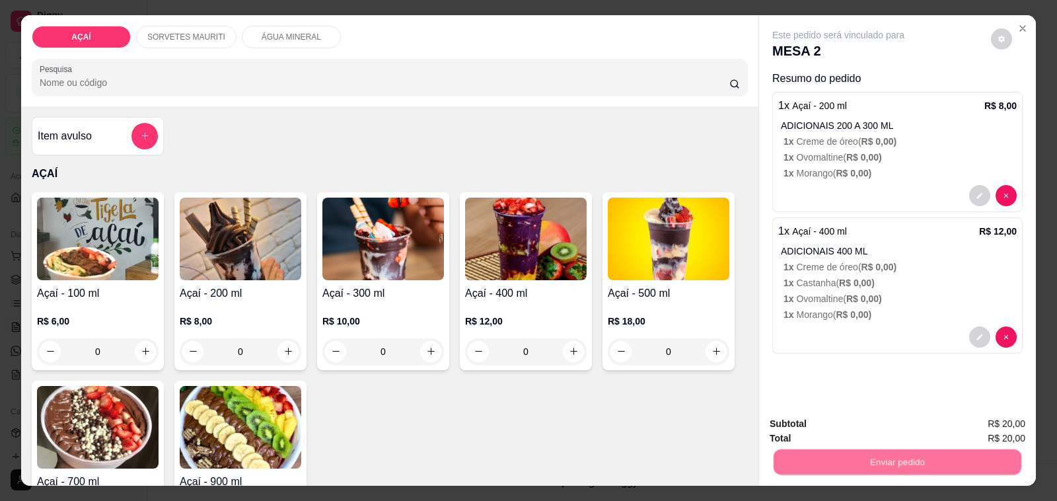
click at [844, 433] on button "Não registrar e enviar pedido" at bounding box center [852, 424] width 133 height 24
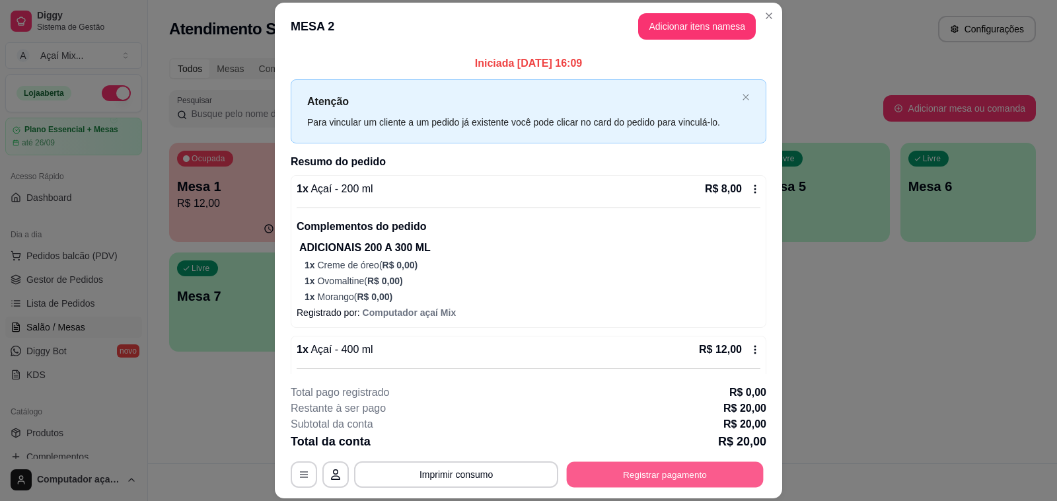
click at [688, 471] on button "Registrar pagamento" at bounding box center [665, 475] width 197 height 26
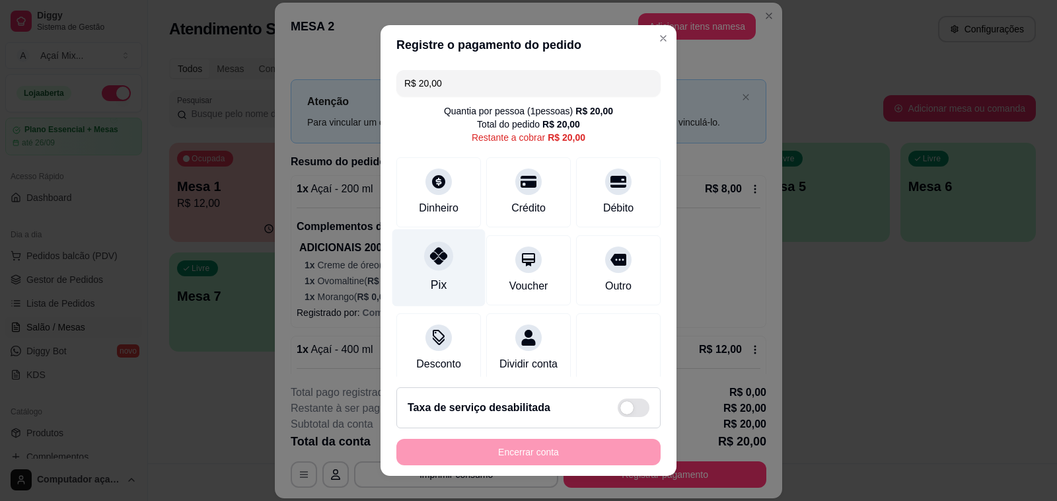
click at [443, 249] on div "Pix" at bounding box center [438, 267] width 93 height 77
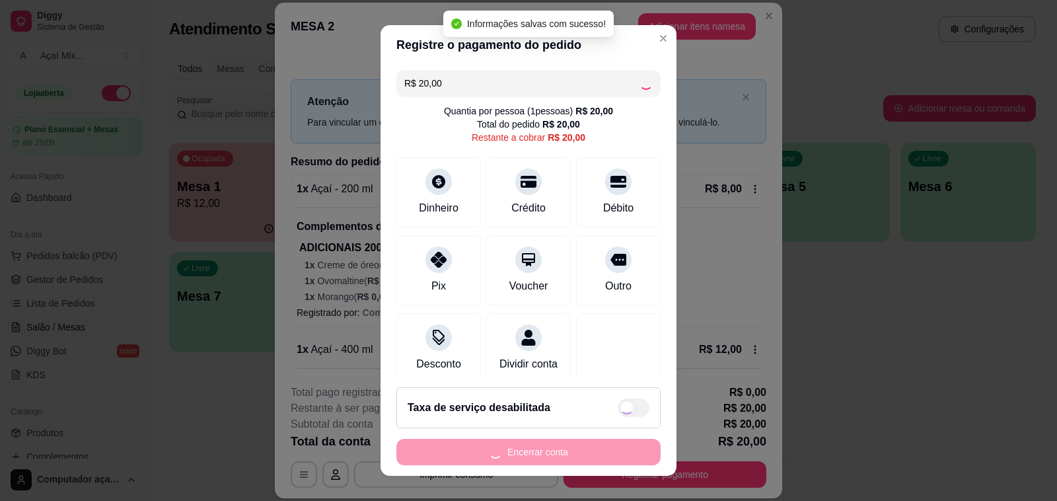
type input "R$ 0,00"
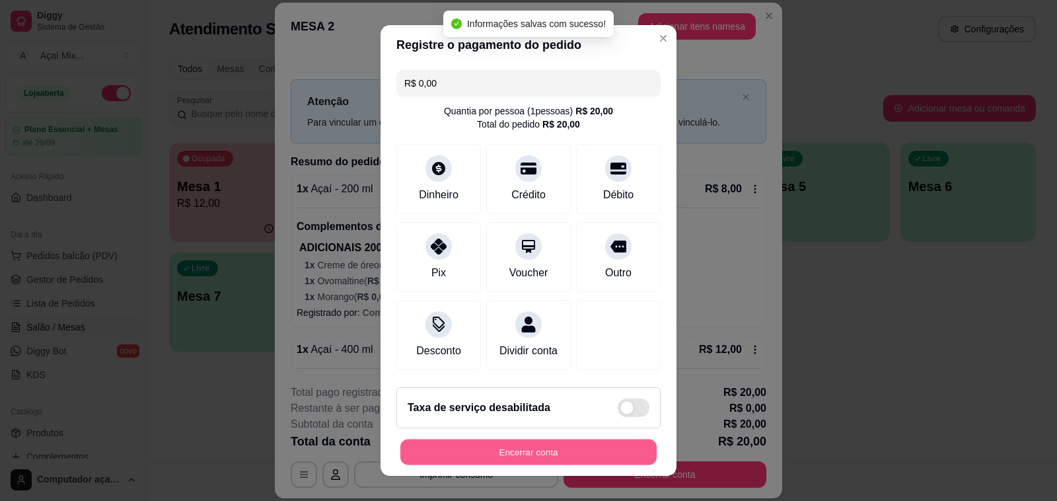
click at [563, 444] on button "Encerrar conta" at bounding box center [528, 452] width 256 height 26
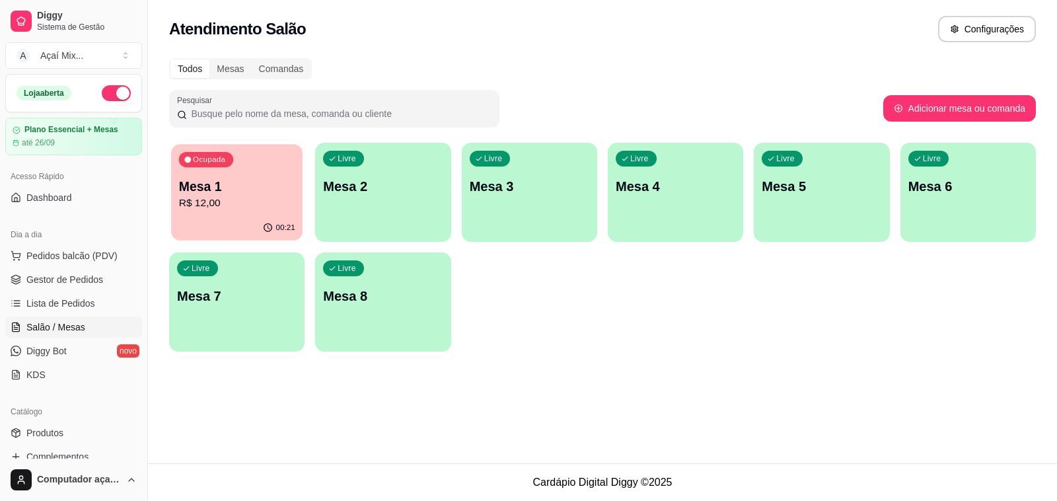
click at [280, 186] on p "Mesa 1" at bounding box center [237, 187] width 116 height 18
click at [262, 196] on p "R$ 12,00" at bounding box center [237, 204] width 120 height 16
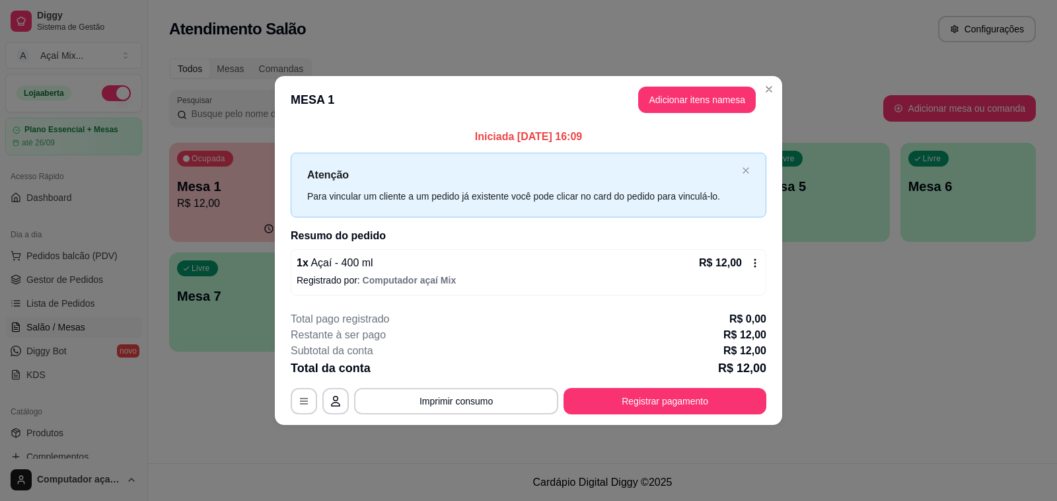
click at [624, 420] on footer "**********" at bounding box center [528, 363] width 507 height 124
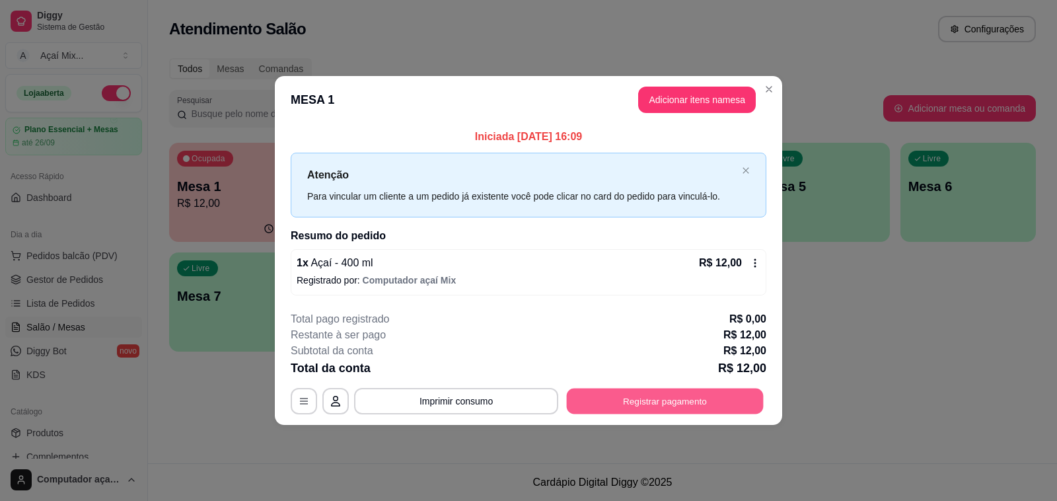
click at [621, 408] on button "Registrar pagamento" at bounding box center [665, 401] width 197 height 26
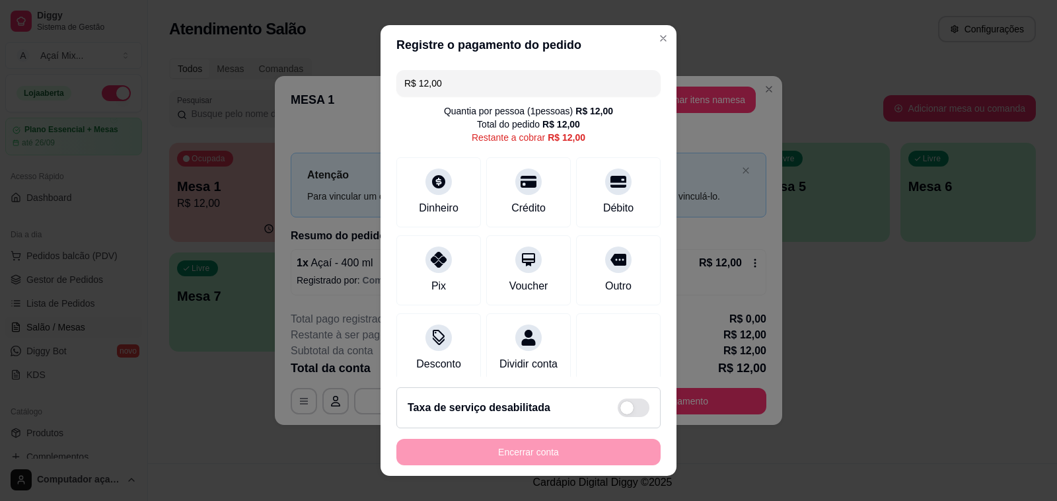
click at [403, 229] on div "R$ 12,00 Quantia por pessoa ( 1 pessoas) R$ 12,00 Total do pedido R$ 12,00 Rest…" at bounding box center [529, 221] width 296 height 312
click at [413, 273] on div "Pix" at bounding box center [438, 267] width 93 height 77
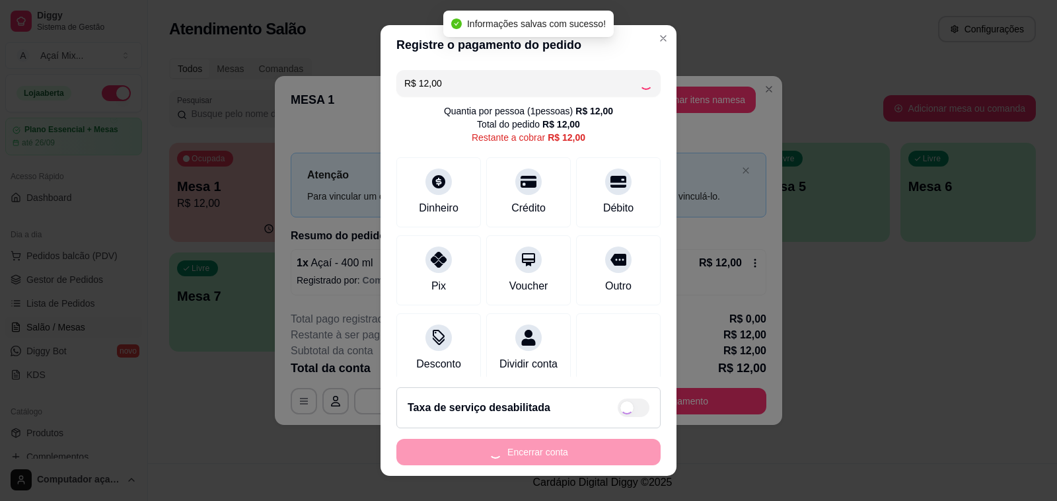
type input "R$ 0,00"
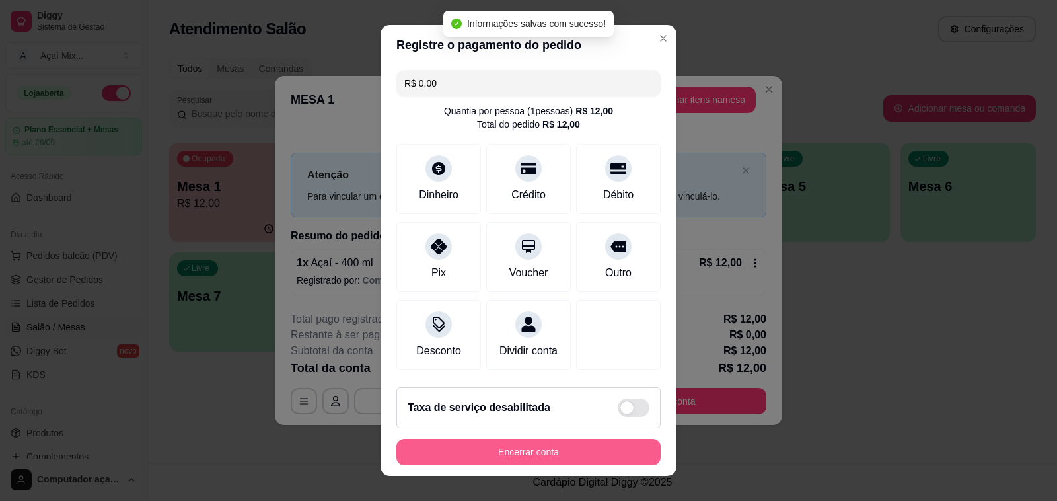
click at [559, 447] on button "Encerrar conta" at bounding box center [528, 452] width 264 height 26
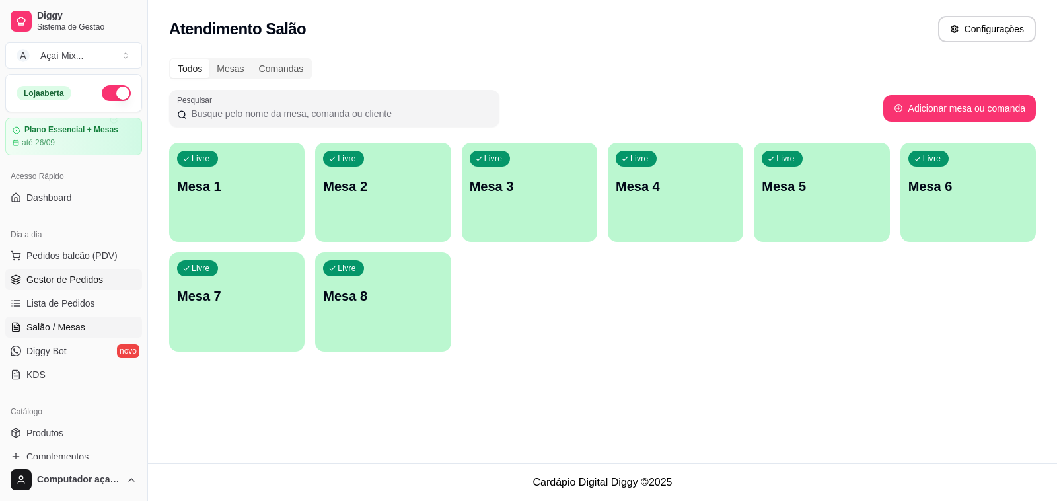
click at [77, 278] on span "Gestor de Pedidos" at bounding box center [64, 279] width 77 height 13
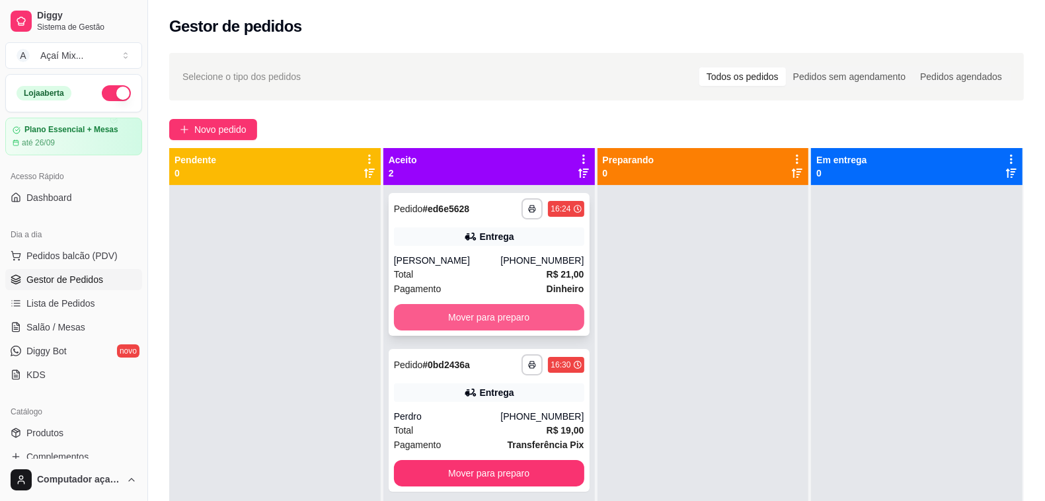
click at [543, 312] on button "Mover para preparo" at bounding box center [489, 317] width 190 height 26
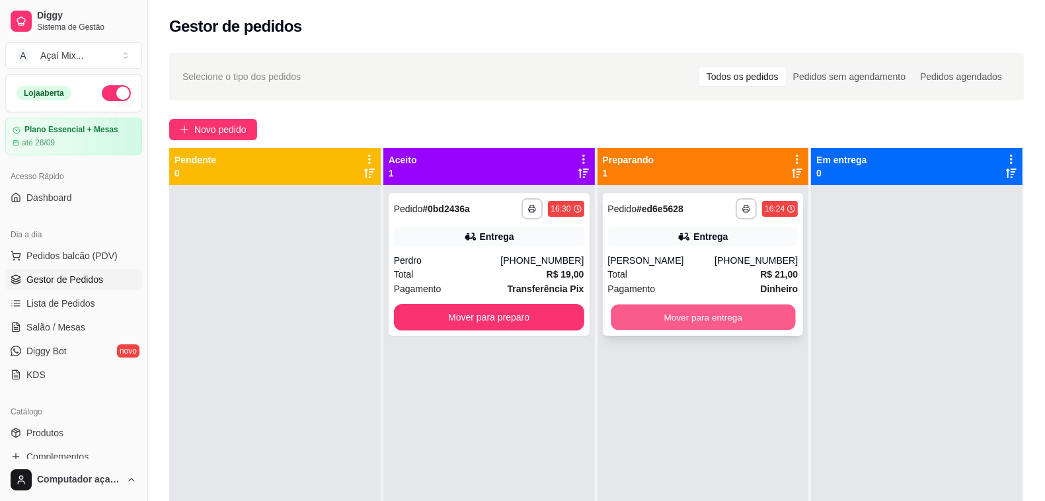
click at [702, 318] on button "Mover para entrega" at bounding box center [703, 318] width 184 height 26
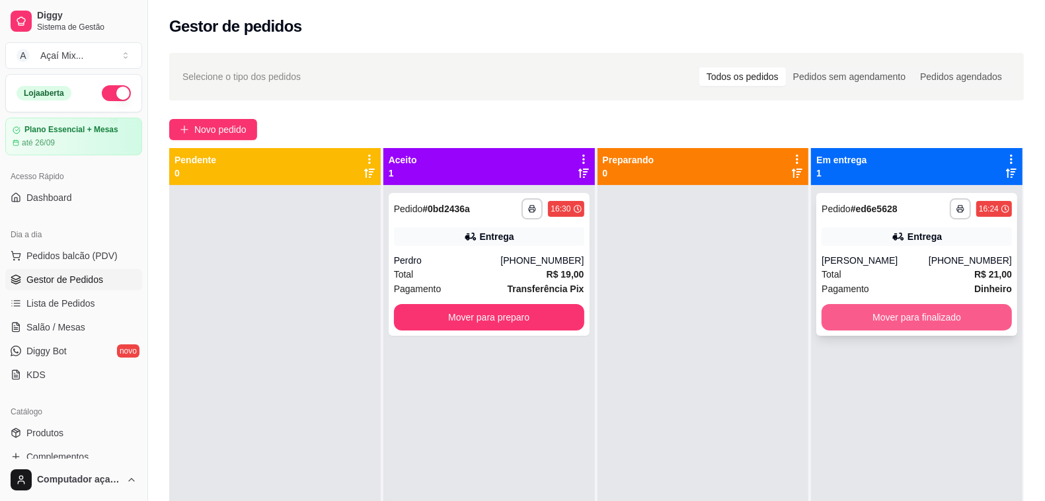
click at [849, 317] on button "Mover para finalizado" at bounding box center [916, 317] width 190 height 26
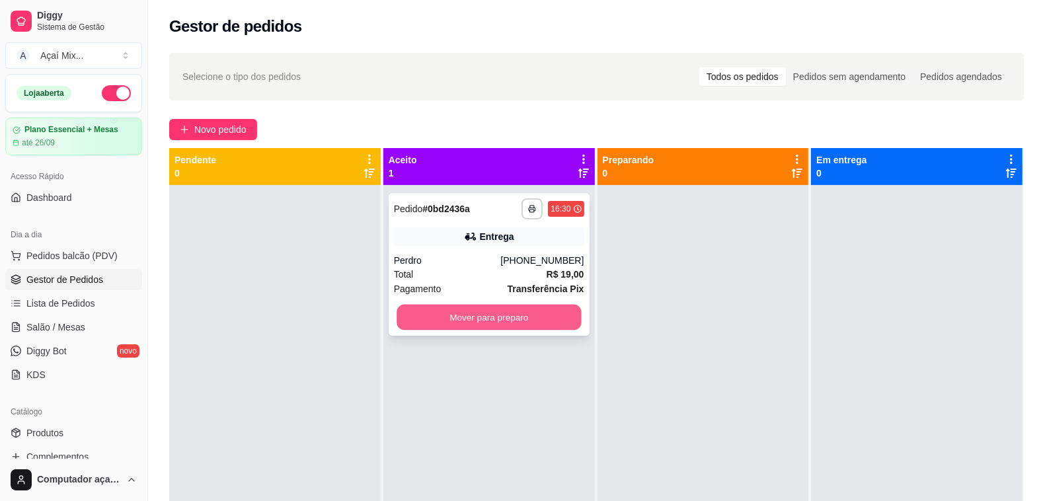
click at [546, 313] on button "Mover para preparo" at bounding box center [488, 318] width 184 height 26
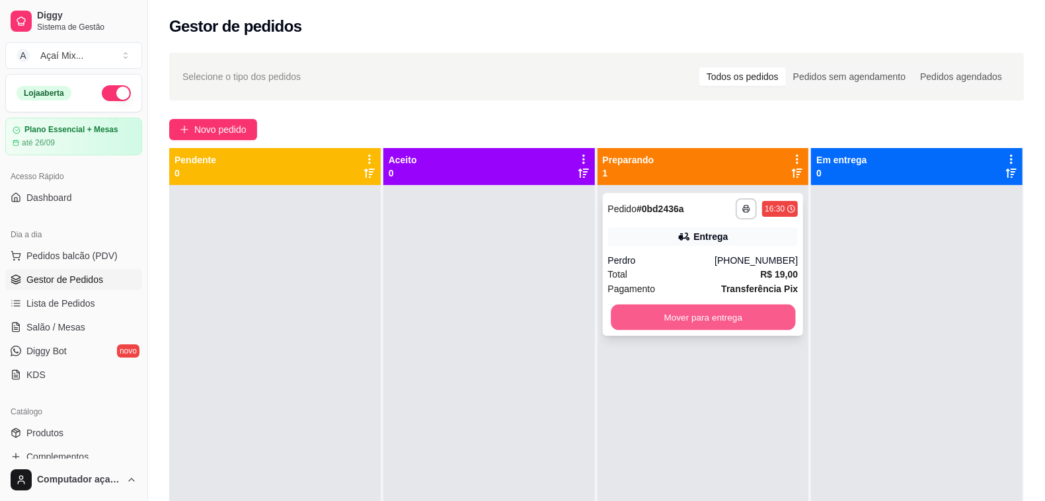
click at [631, 309] on button "Mover para entrega" at bounding box center [703, 318] width 184 height 26
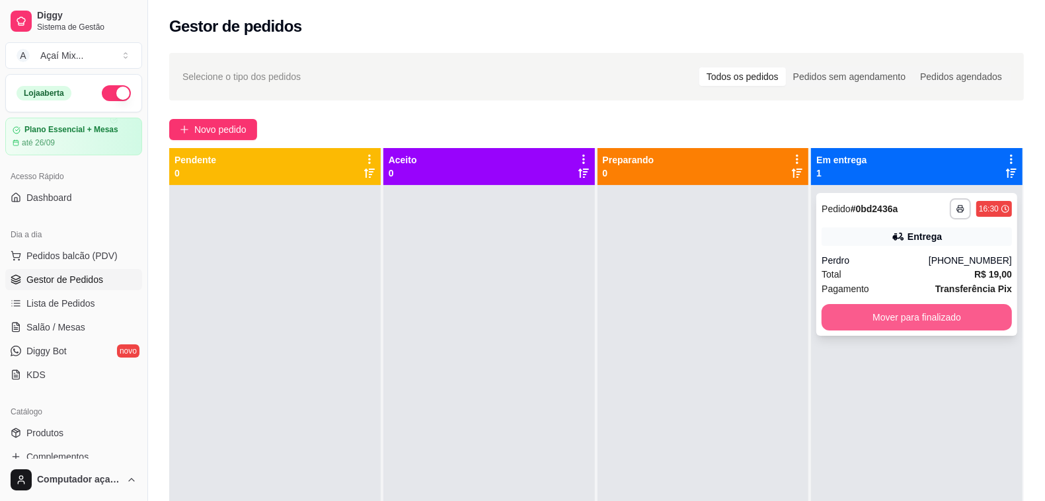
click at [866, 308] on button "Mover para finalizado" at bounding box center [916, 317] width 190 height 26
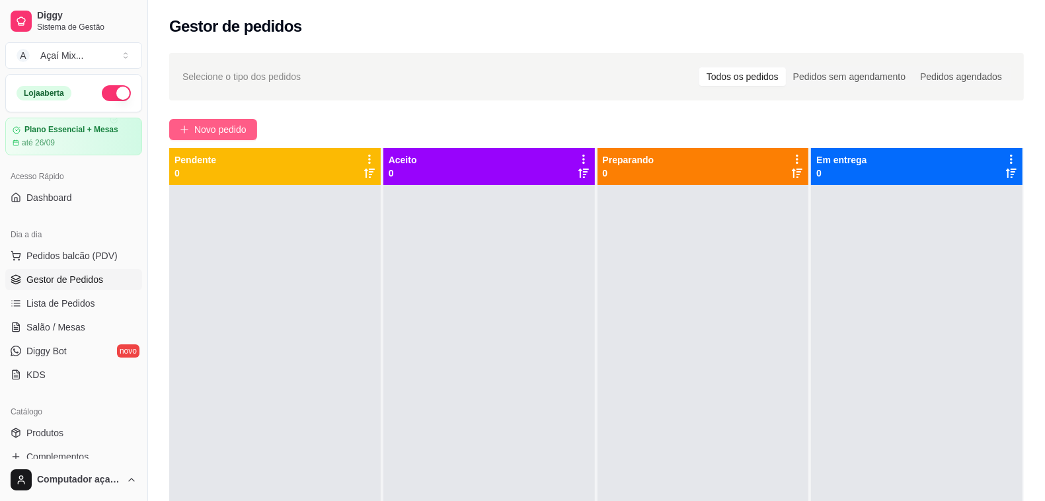
click at [208, 126] on span "Novo pedido" at bounding box center [220, 129] width 52 height 15
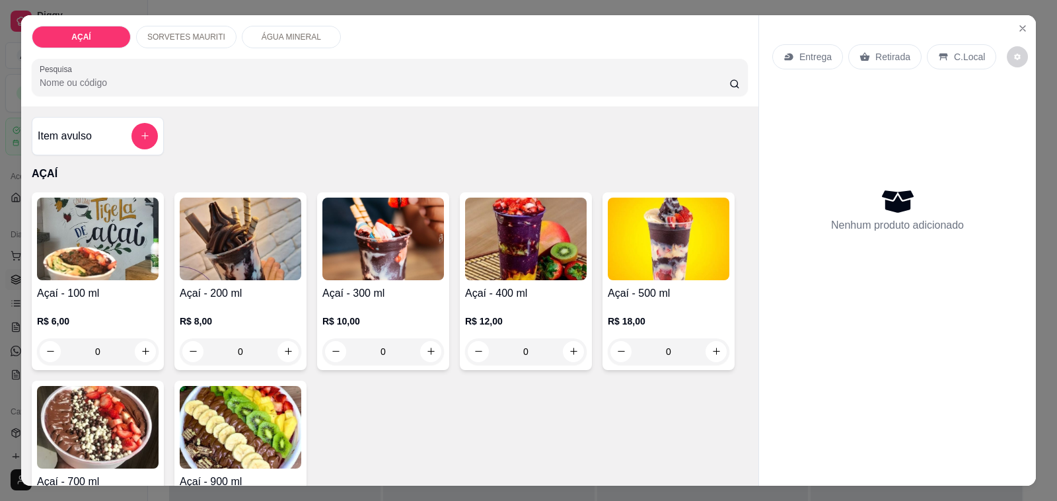
click at [428, 339] on div "0" at bounding box center [383, 351] width 122 height 26
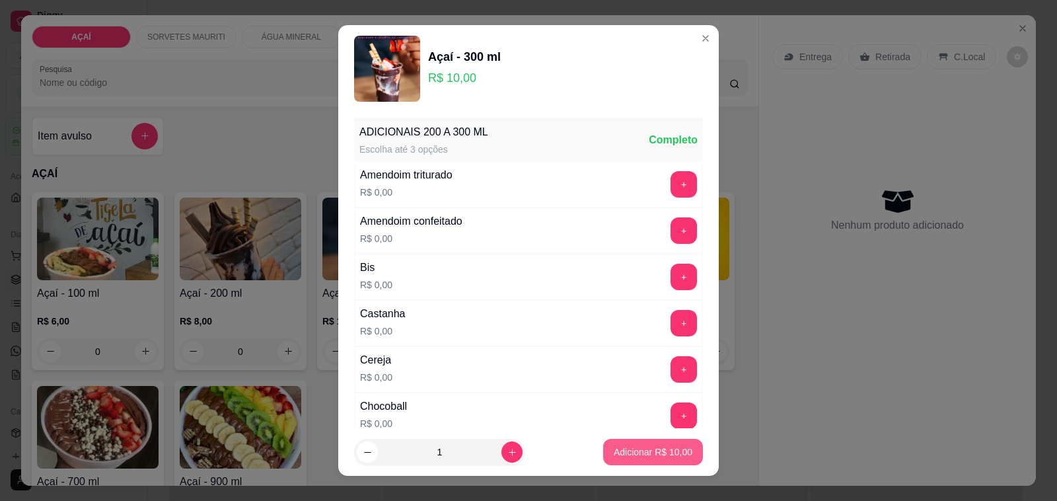
click at [618, 459] on button "Adicionar R$ 10,00" at bounding box center [653, 452] width 100 height 26
type input "1"
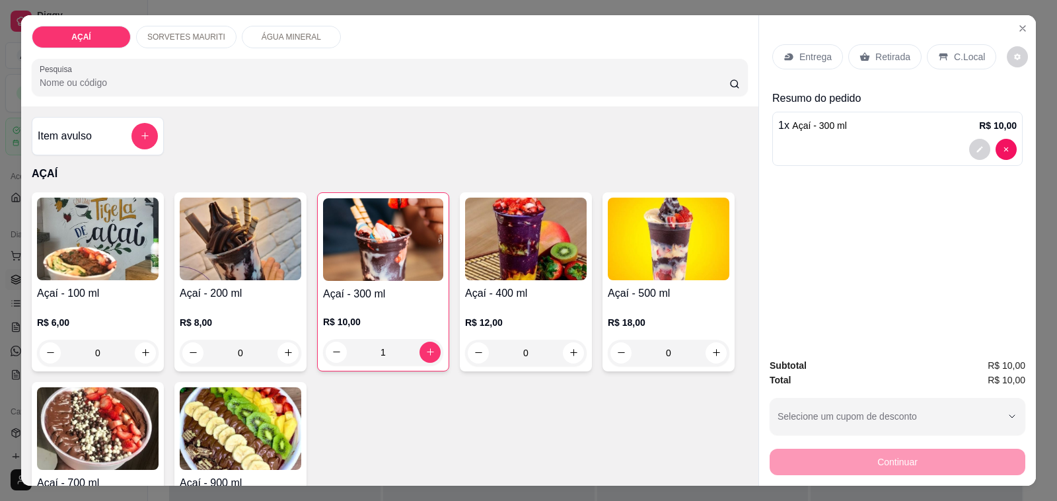
click at [286, 342] on div "0" at bounding box center [241, 353] width 122 height 26
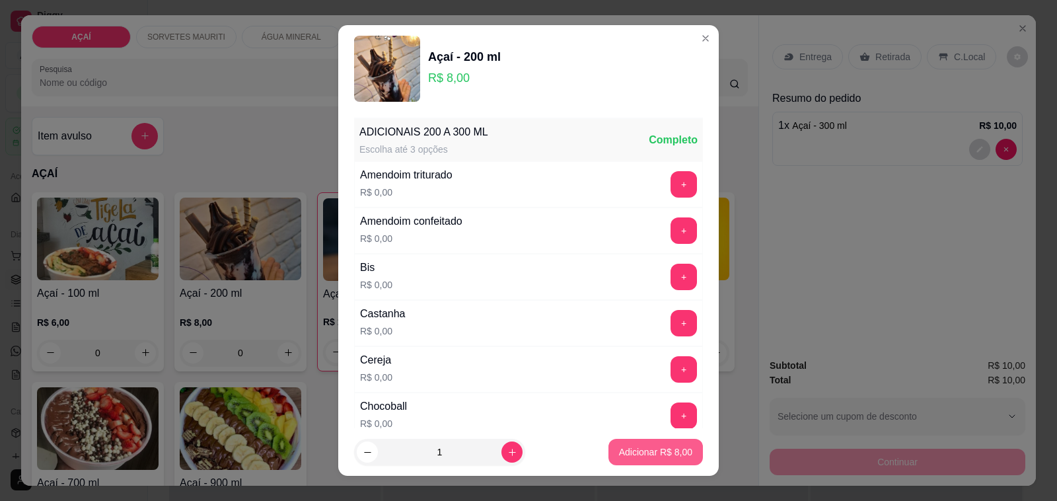
click at [678, 448] on button "Adicionar R$ 8,00" at bounding box center [656, 452] width 94 height 26
type input "1"
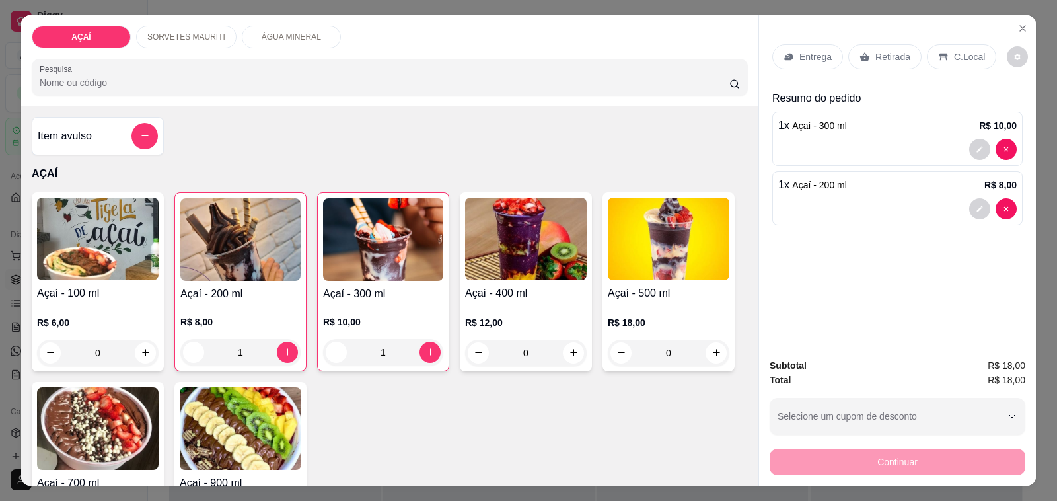
click at [802, 50] on p "Entrega" at bounding box center [816, 56] width 32 height 13
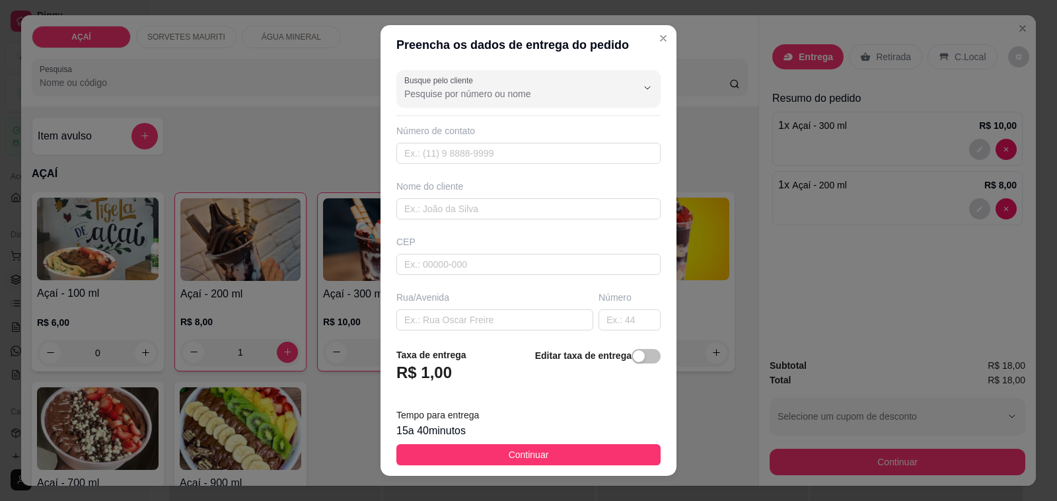
drag, startPoint x: 566, startPoint y: 454, endPoint x: 581, endPoint y: 453, distance: 15.9
click at [568, 454] on button "Continuar" at bounding box center [528, 454] width 264 height 21
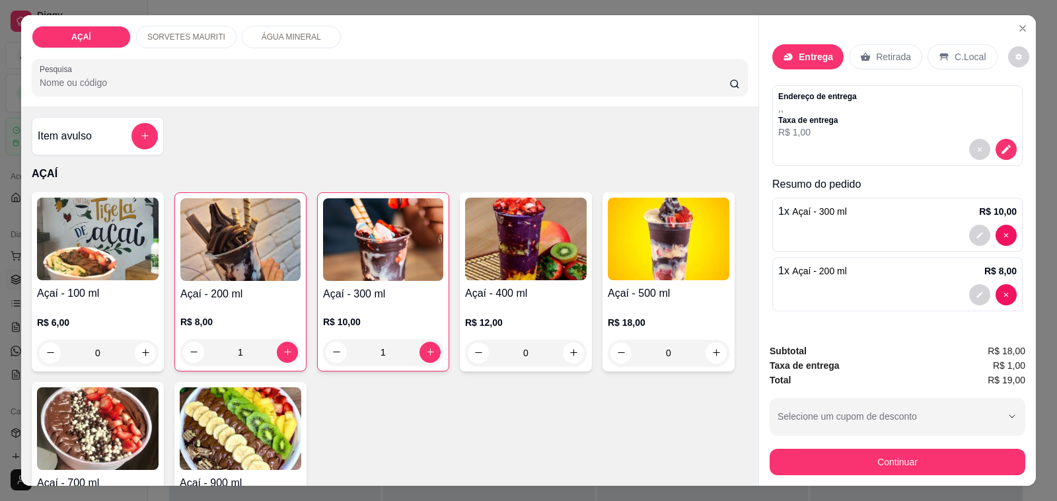
click at [831, 470] on div "Subtotal R$ 18,00 Taxa de entrega R$ 1,00 Total R$ 19,00 Selecione um cupom de …" at bounding box center [897, 409] width 277 height 153
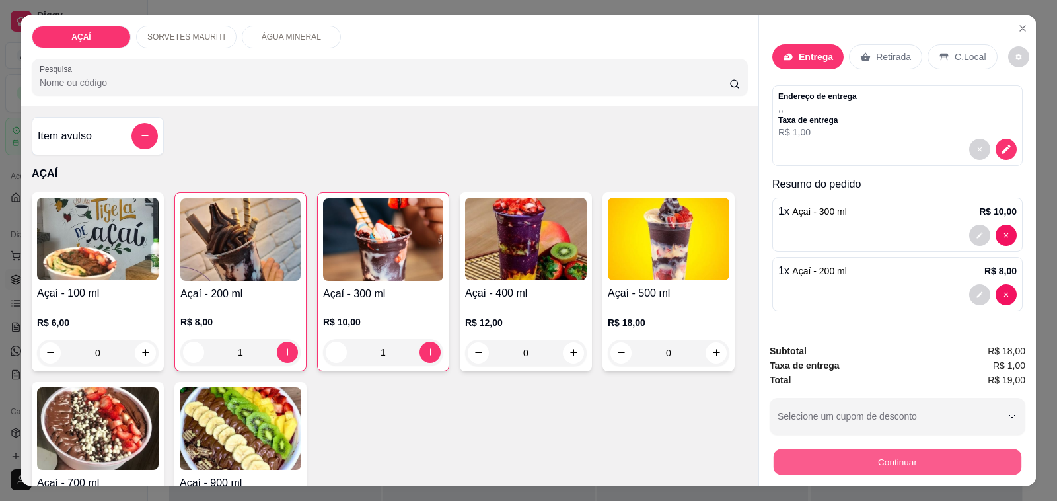
click at [823, 457] on button "Continuar" at bounding box center [898, 462] width 248 height 26
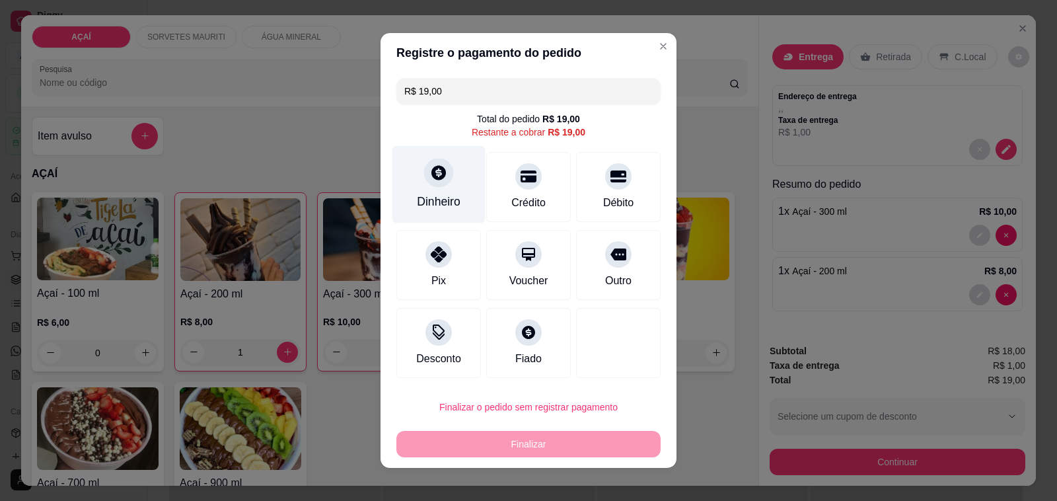
click at [437, 212] on div "Dinheiro" at bounding box center [438, 184] width 93 height 77
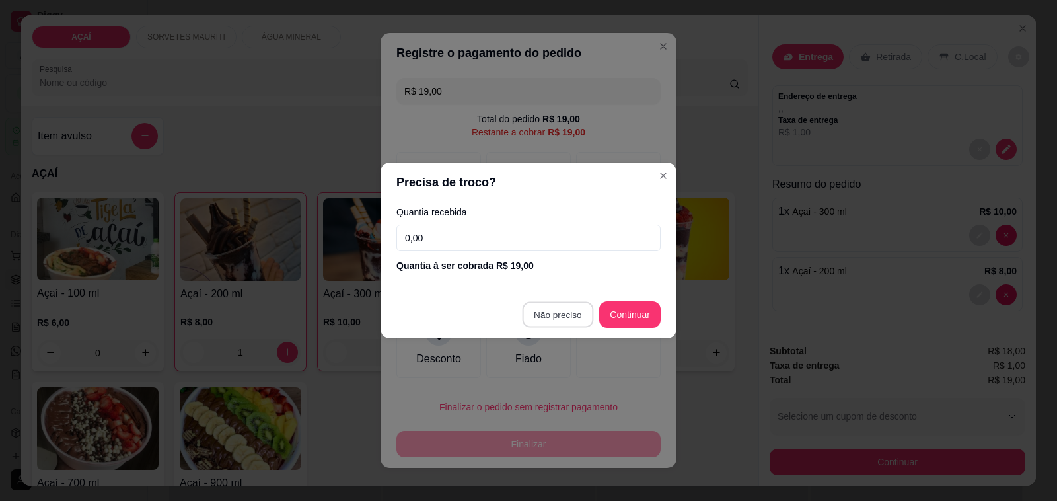
type input "R$ 0,00"
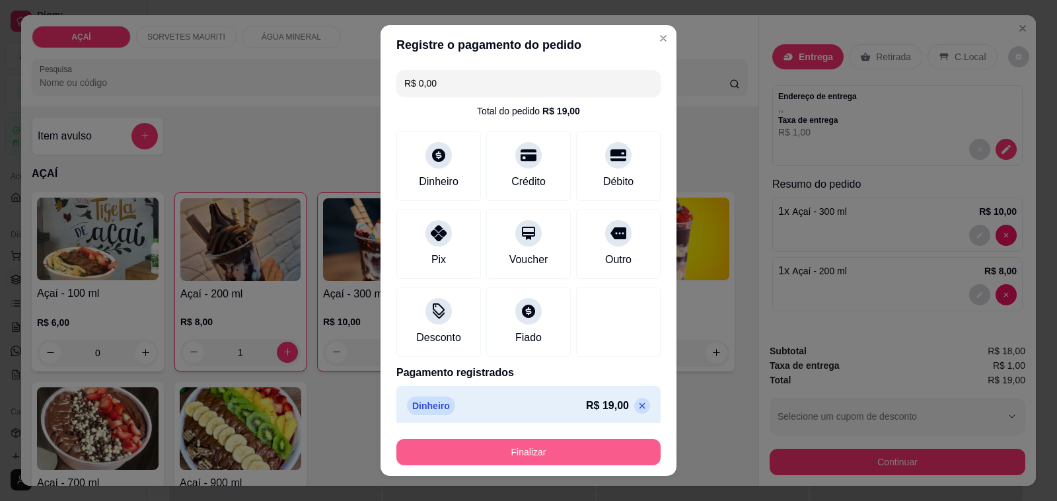
click at [572, 460] on button "Finalizar" at bounding box center [528, 452] width 264 height 26
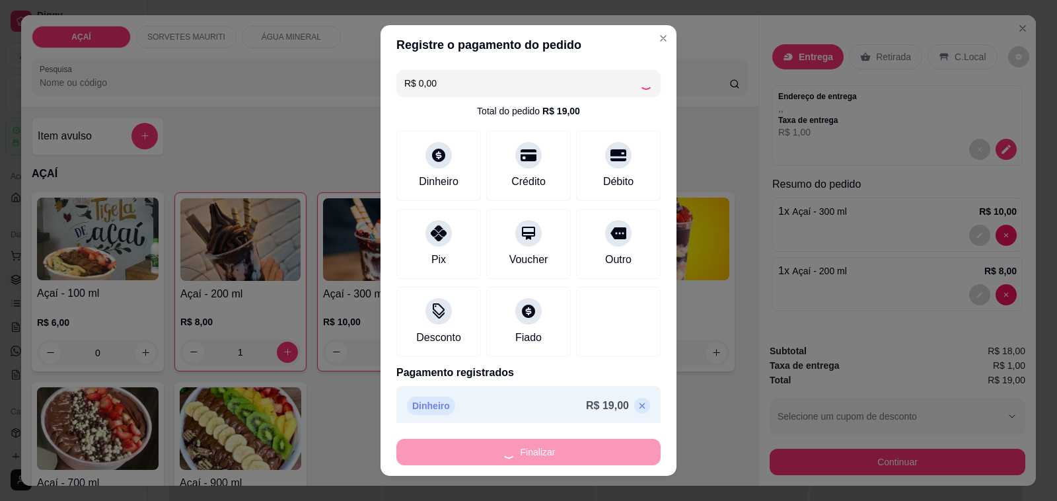
type input "0"
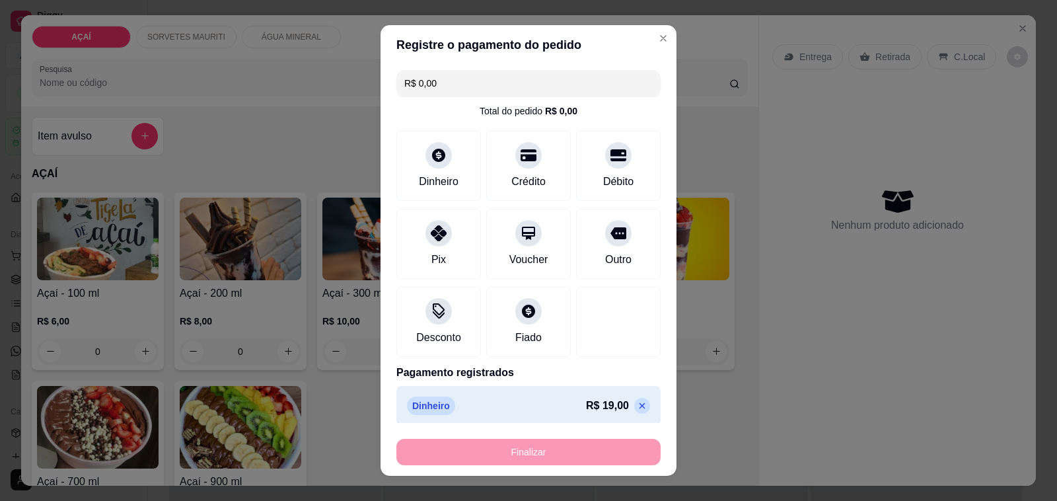
type input "-R$ 19,00"
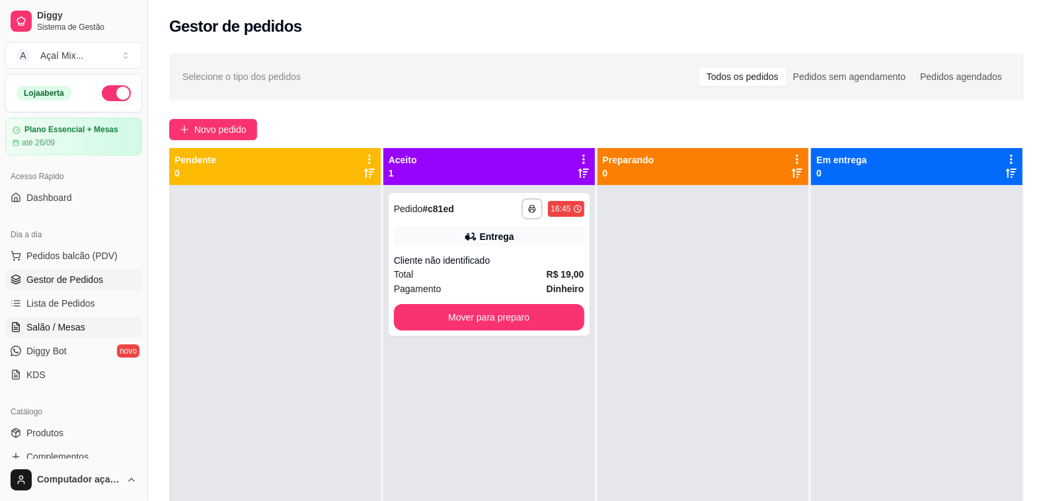
click at [40, 330] on span "Salão / Mesas" at bounding box center [55, 326] width 59 height 13
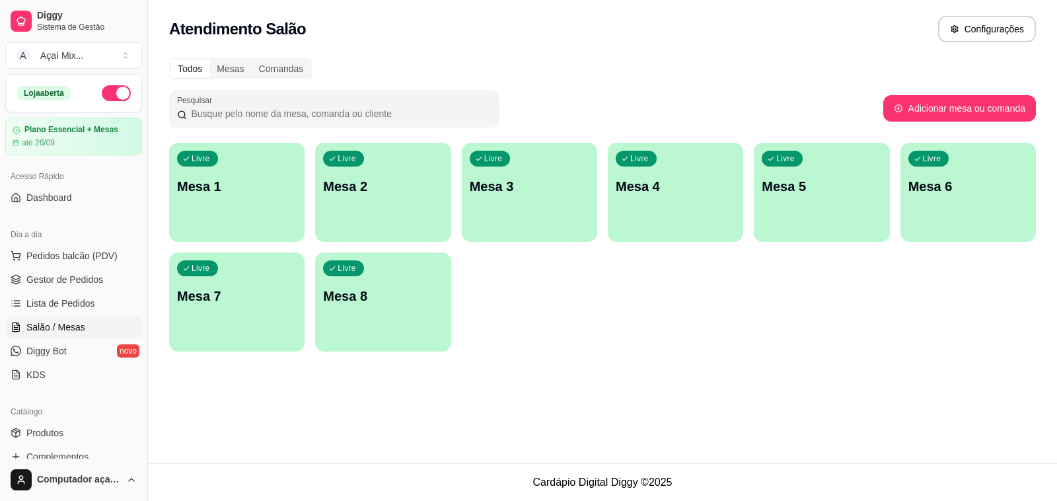
click at [250, 213] on div "Livre Mesa 1" at bounding box center [236, 184] width 135 height 83
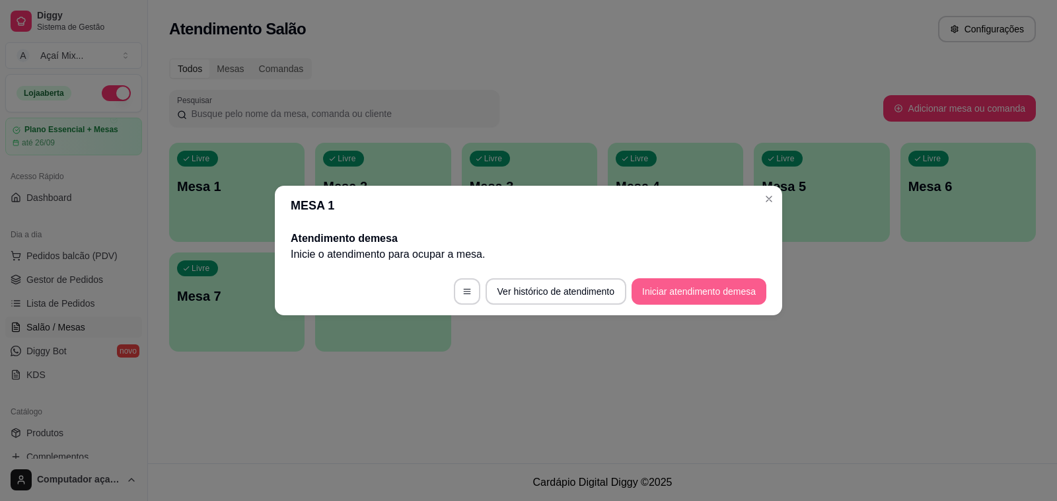
click at [652, 294] on button "Iniciar atendimento de mesa" at bounding box center [699, 291] width 135 height 26
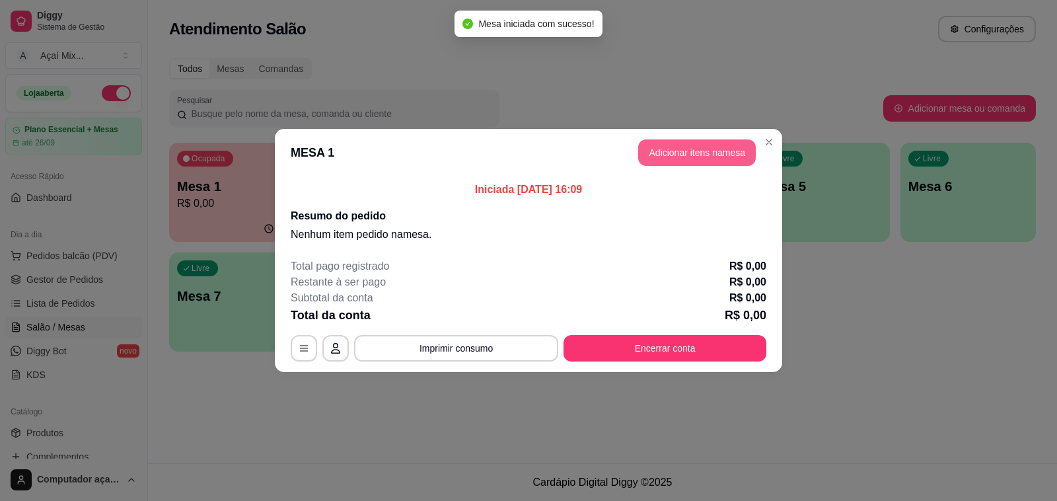
click at [685, 160] on button "Adicionar itens na mesa" at bounding box center [697, 152] width 118 height 26
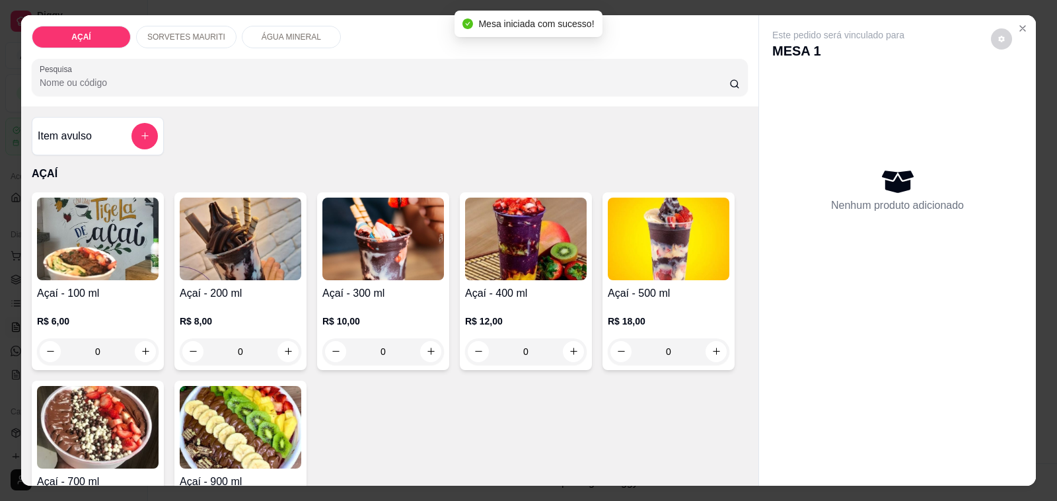
click at [544, 287] on h4 "Açaí - 400 ml" at bounding box center [526, 293] width 122 height 16
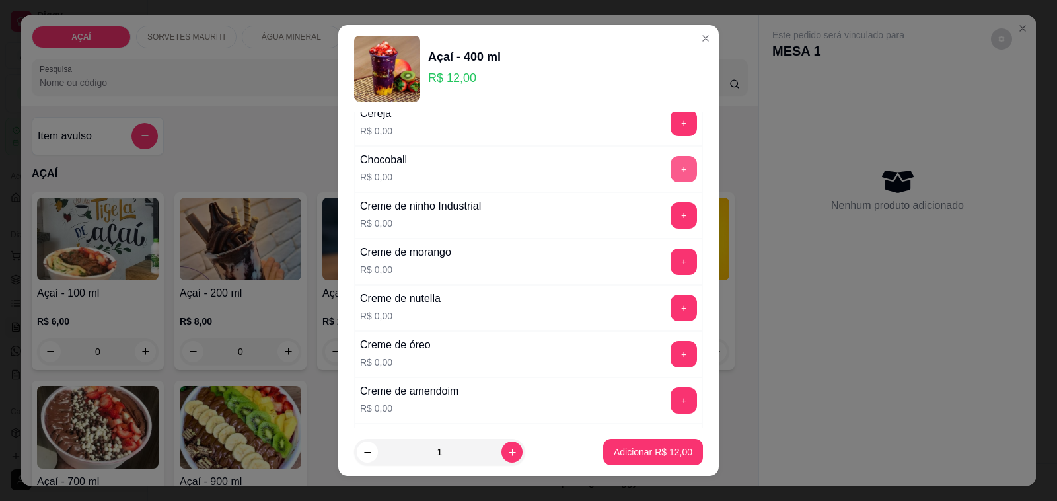
scroll to position [248, 0]
click at [671, 297] on button "+" at bounding box center [684, 307] width 26 height 26
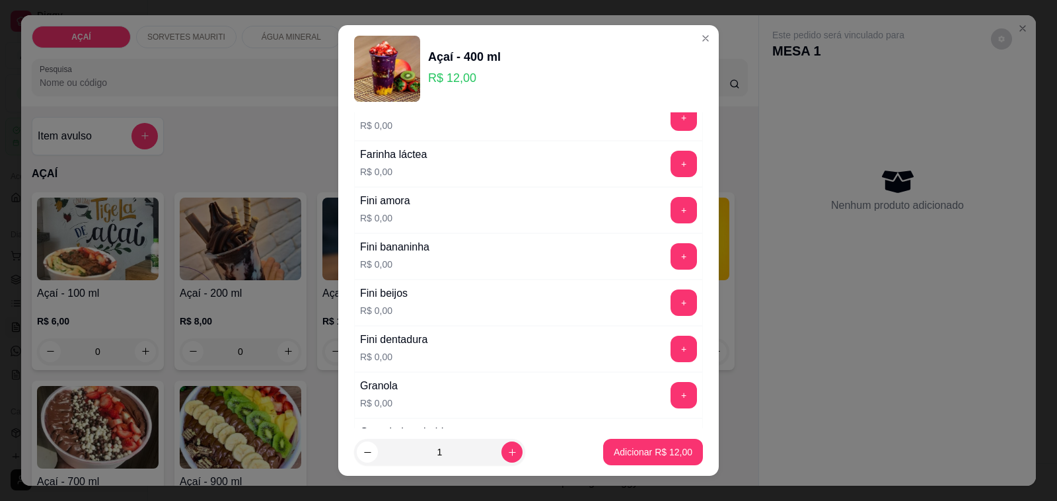
scroll to position [909, 0]
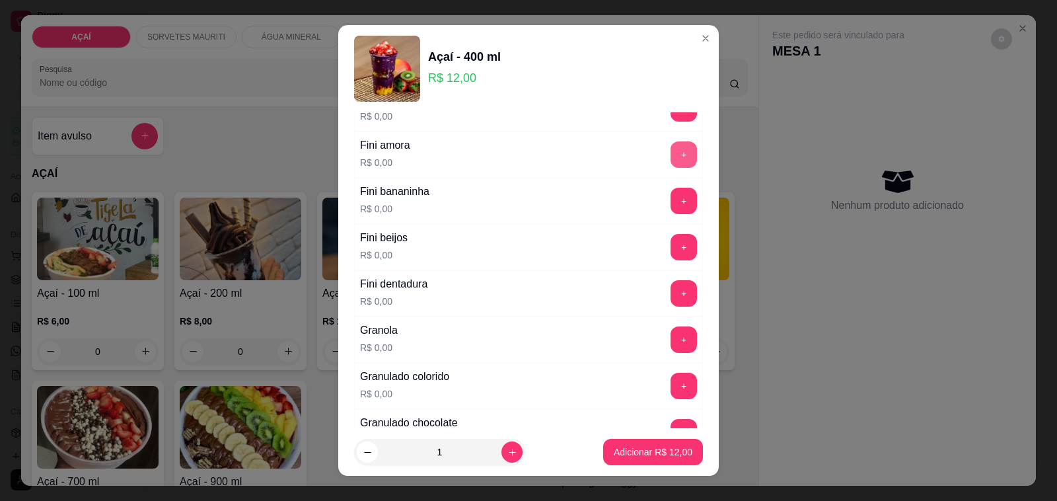
click at [671, 152] on button "+" at bounding box center [684, 154] width 26 height 26
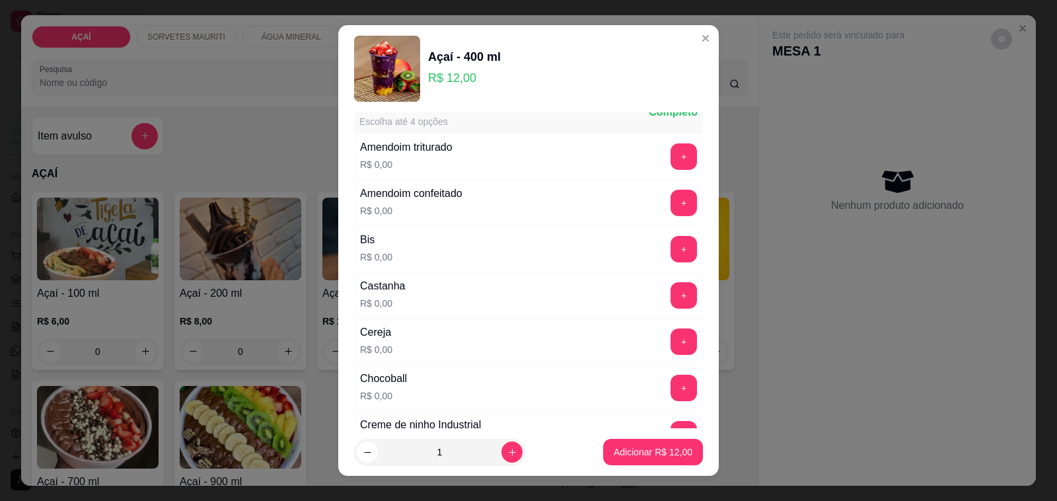
scroll to position [0, 0]
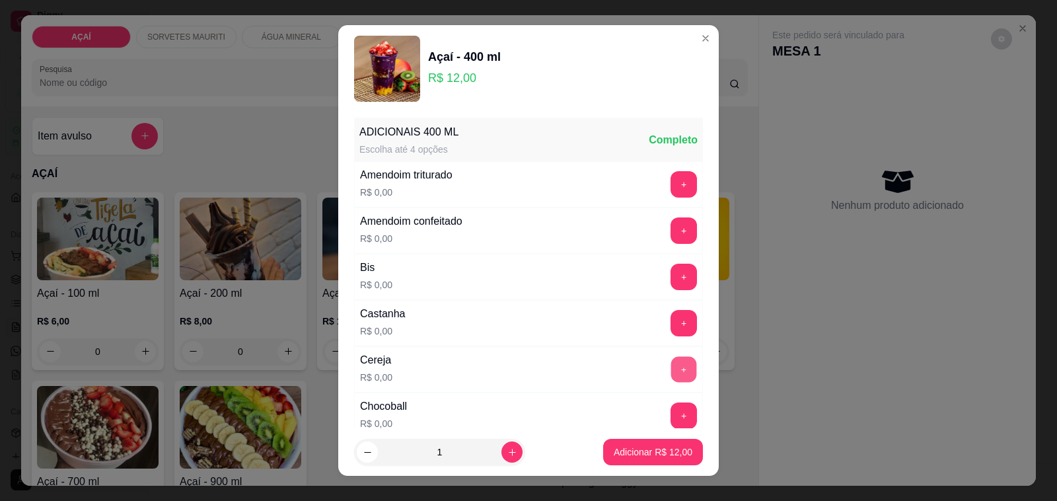
click at [671, 379] on button "+" at bounding box center [684, 370] width 26 height 26
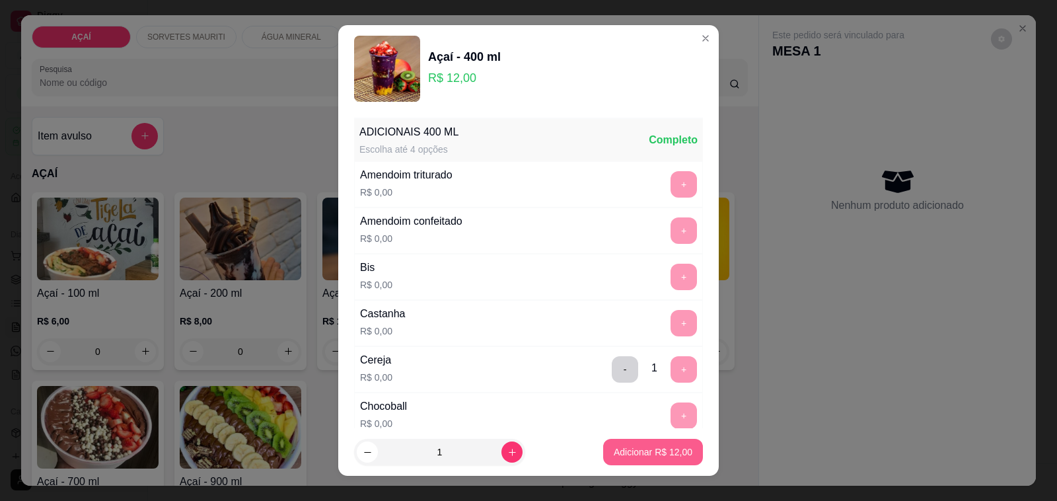
click at [654, 459] on button "Adicionar R$ 12,00" at bounding box center [653, 452] width 100 height 26
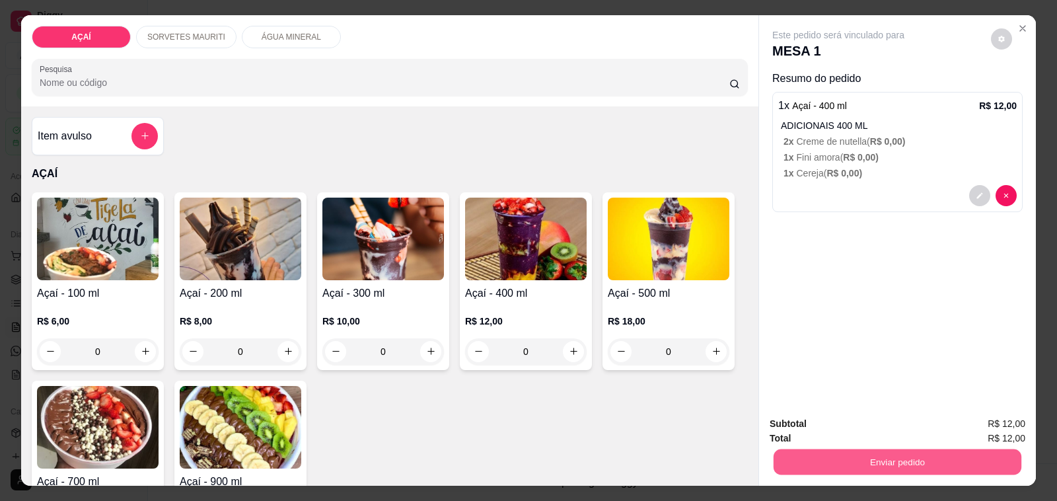
click at [829, 457] on button "Enviar pedido" at bounding box center [898, 462] width 248 height 26
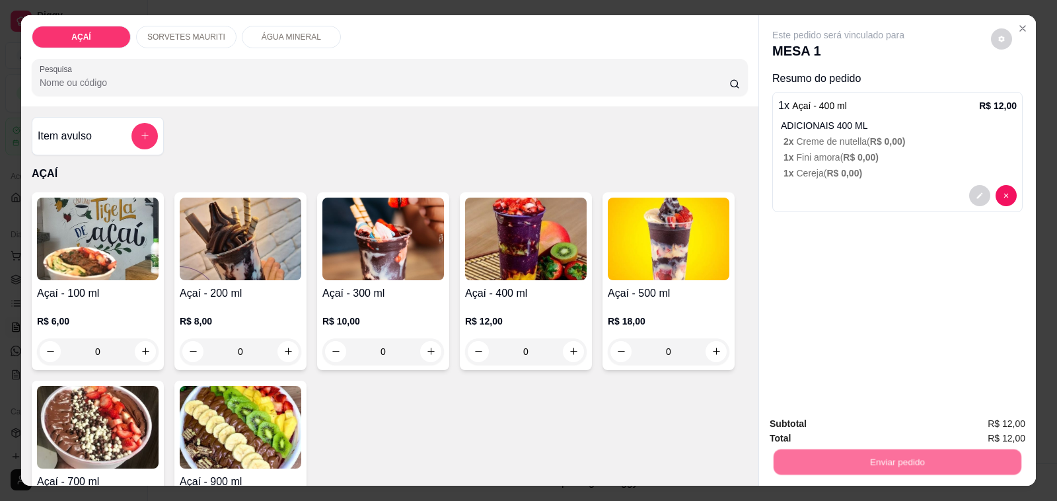
click at [815, 417] on button "Não registrar e enviar pedido" at bounding box center [852, 424] width 137 height 25
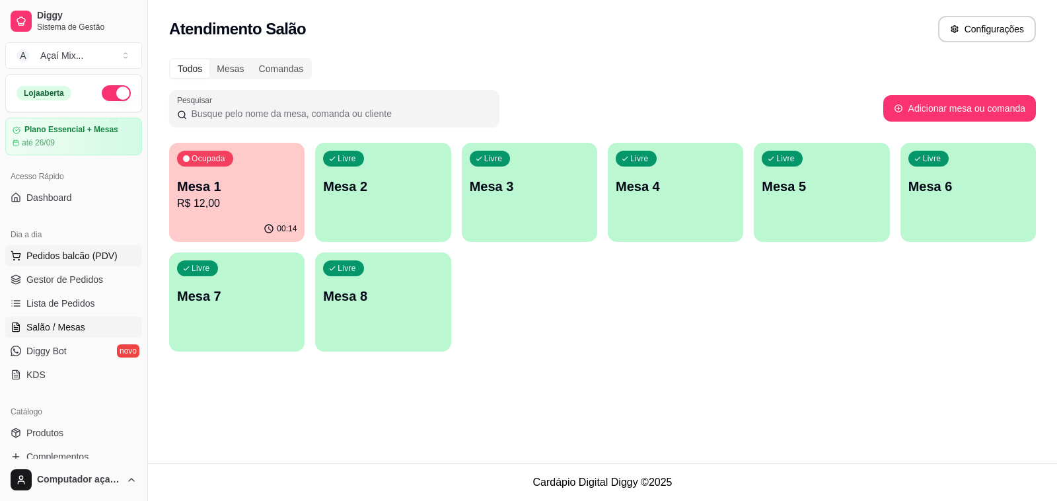
click at [79, 254] on span "Pedidos balcão (PDV)" at bounding box center [71, 255] width 91 height 13
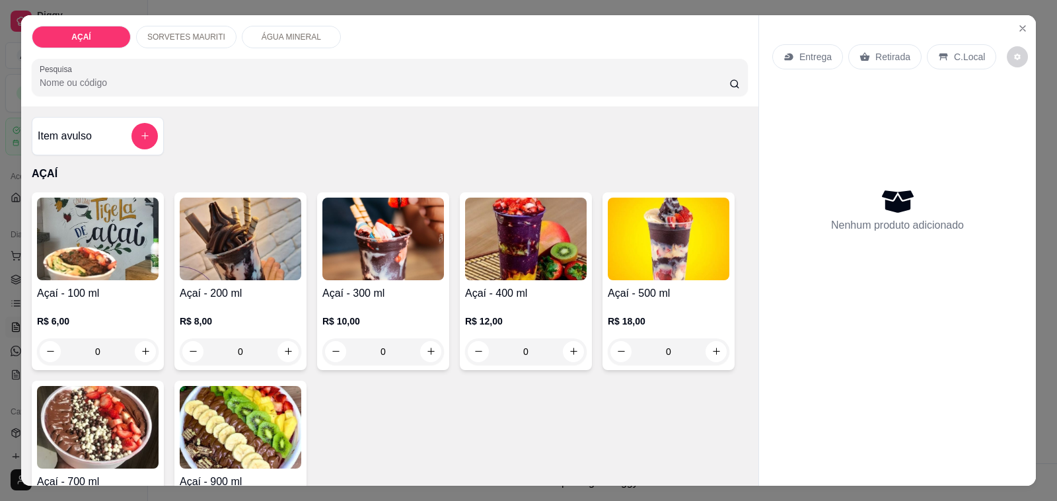
click at [371, 285] on h4 "Açaí - 300 ml" at bounding box center [383, 293] width 122 height 16
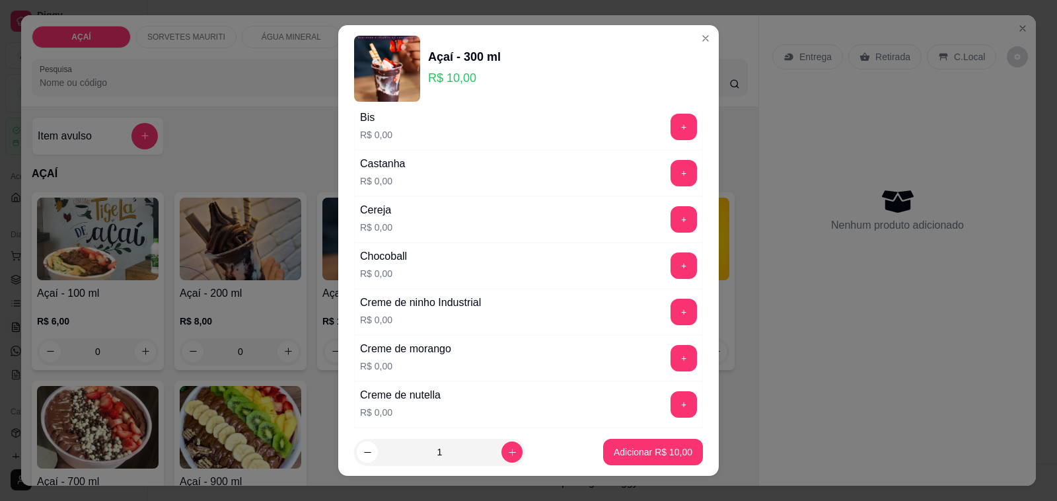
scroll to position [165, 0]
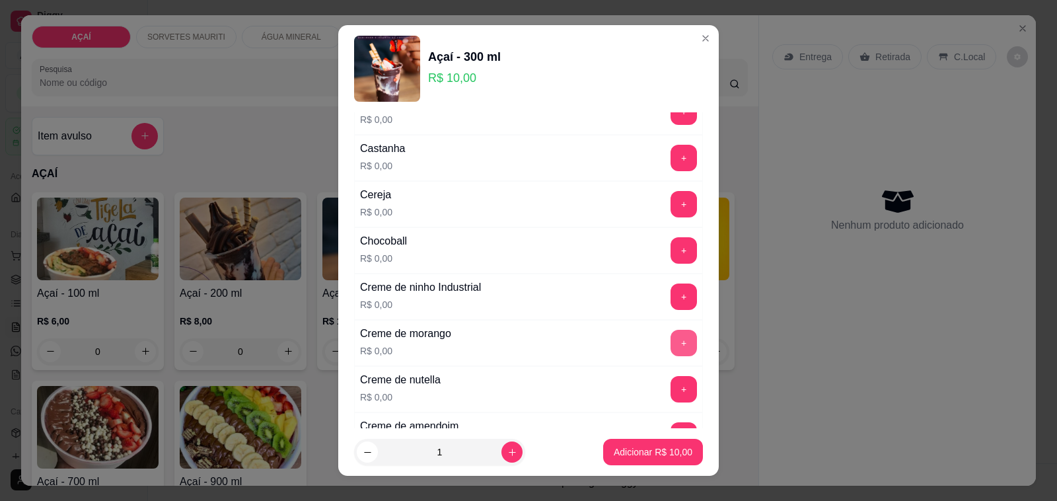
click at [671, 344] on button "+" at bounding box center [684, 343] width 26 height 26
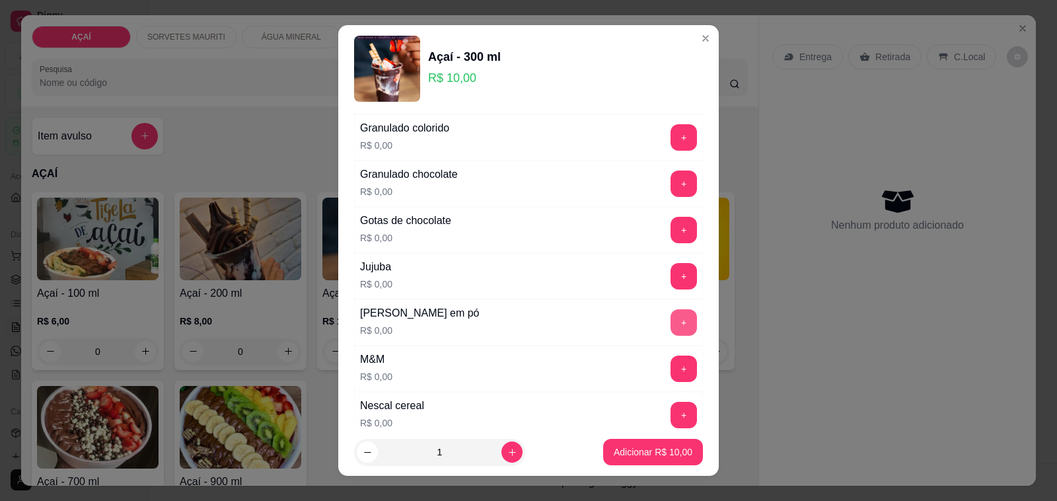
scroll to position [1322, 0]
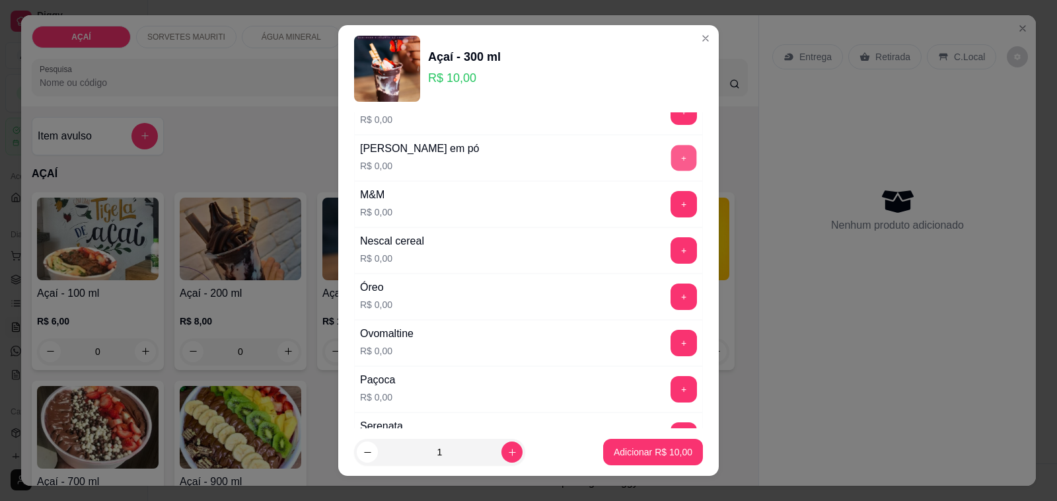
click at [671, 168] on button "+" at bounding box center [684, 158] width 26 height 26
click at [671, 217] on button "+" at bounding box center [684, 204] width 26 height 26
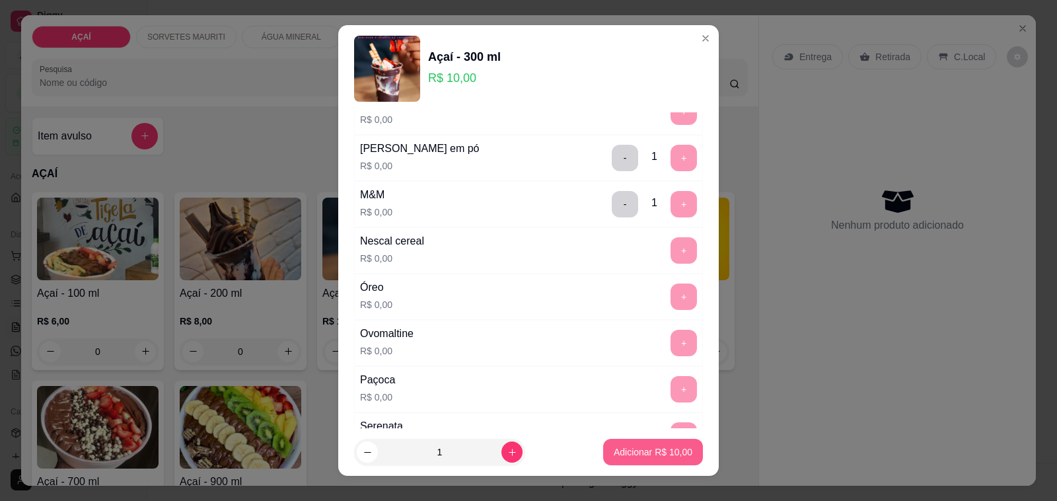
click at [621, 445] on button "Adicionar R$ 10,00" at bounding box center [653, 452] width 100 height 26
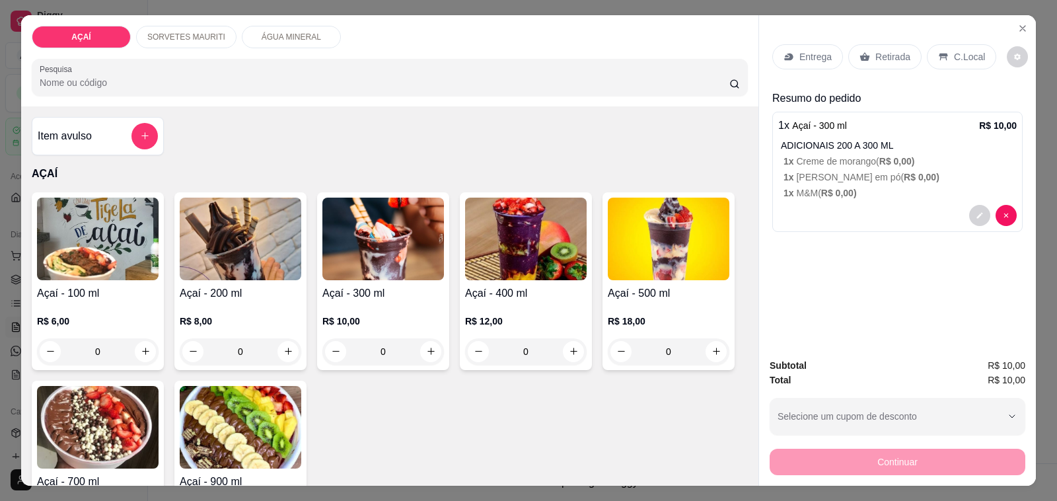
click at [817, 50] on p "Entrega" at bounding box center [816, 56] width 32 height 13
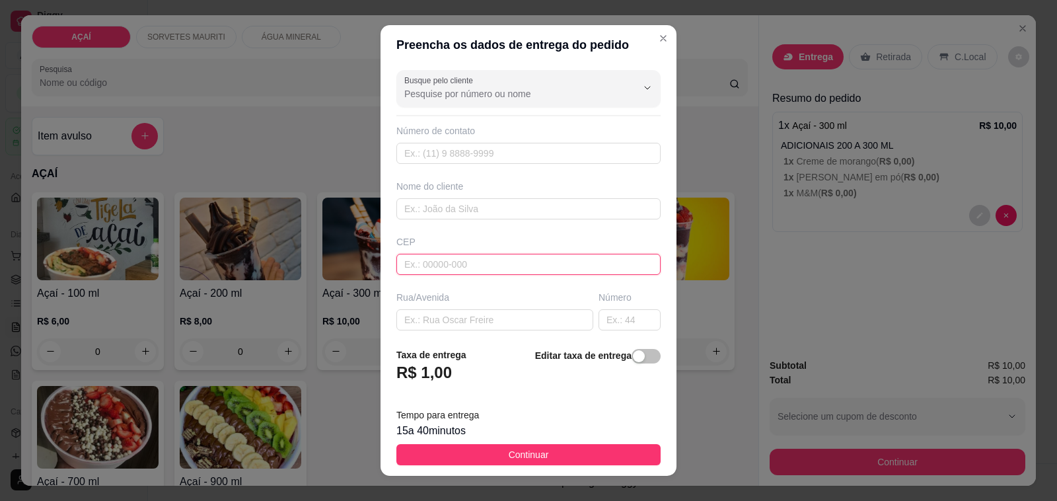
click at [454, 264] on input "text" at bounding box center [528, 264] width 264 height 21
type input "575200000"
type input "8891-2054"
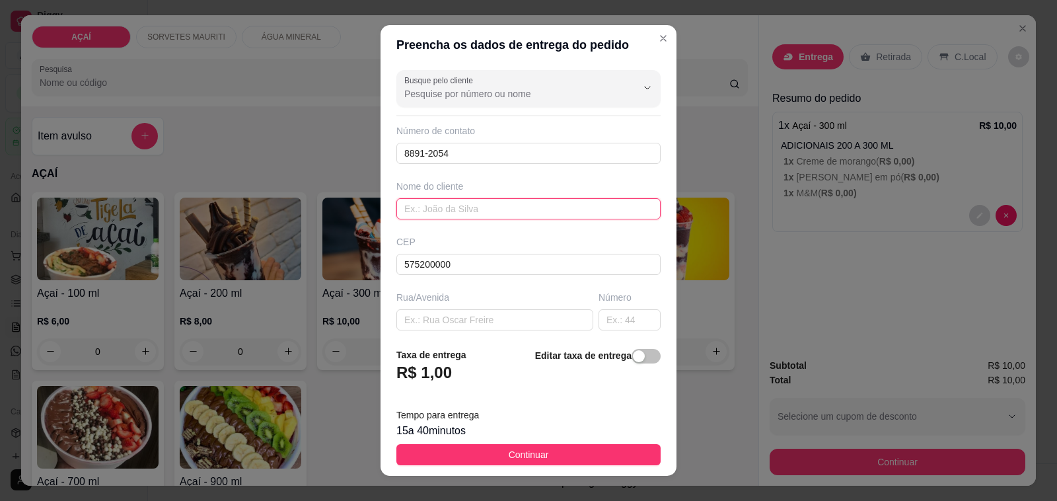
click at [513, 215] on input "text" at bounding box center [528, 208] width 264 height 21
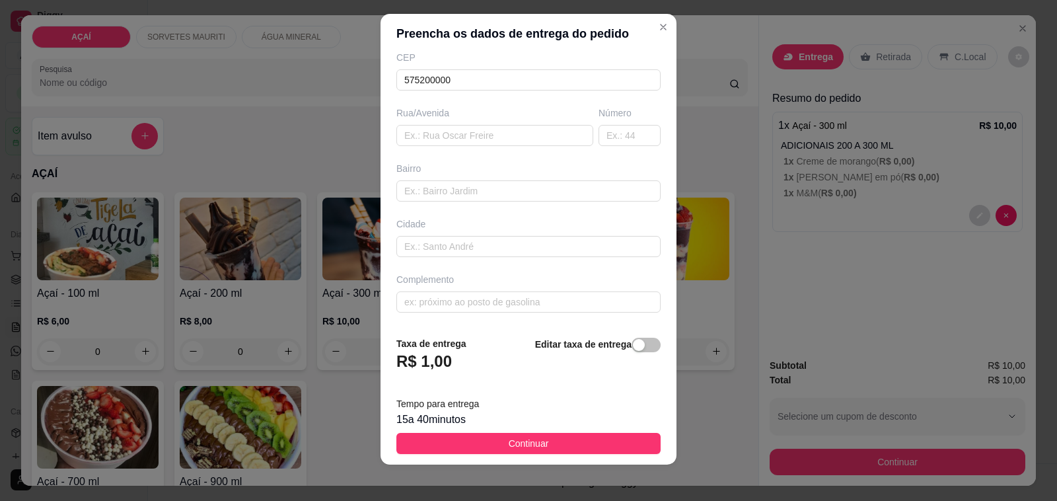
scroll to position [17, 0]
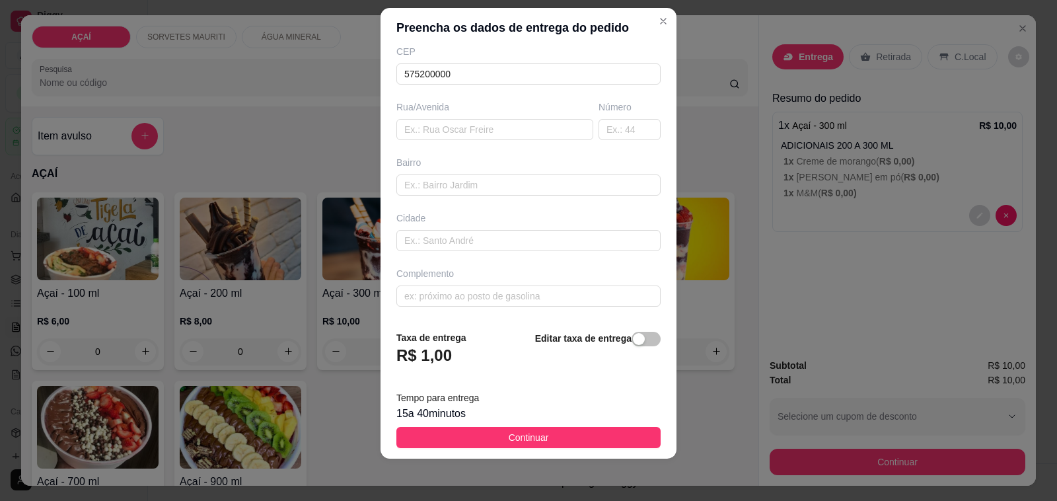
type input "[PERSON_NAME] ❤️"
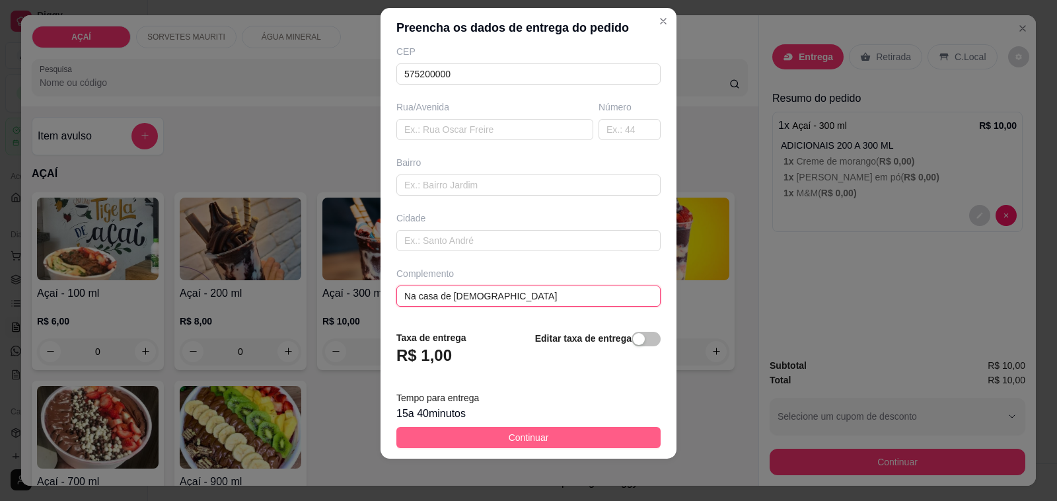
type input "Na casa de [DEMOGRAPHIC_DATA]"
click at [456, 430] on button "Continuar" at bounding box center [528, 437] width 264 height 21
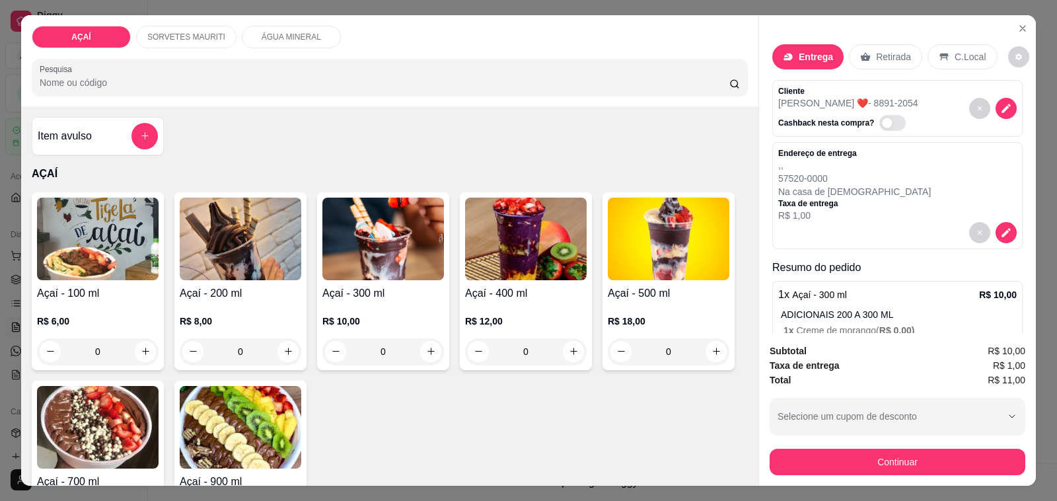
click at [787, 443] on div "Subtotal R$ 10,00 Taxa de entrega R$ 1,00 Total R$ 11,00 Selecione um cupom de …" at bounding box center [898, 409] width 256 height 131
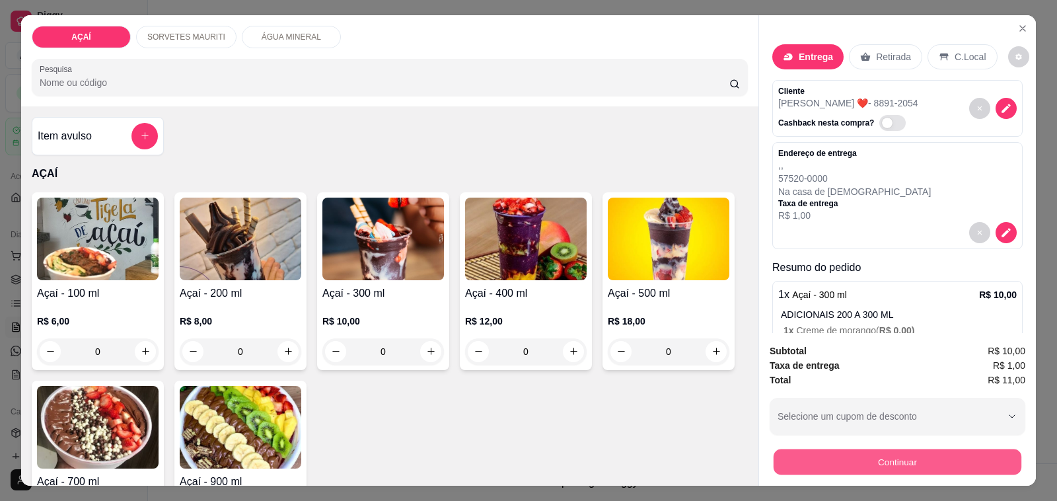
click at [787, 451] on button "Continuar" at bounding box center [898, 462] width 248 height 26
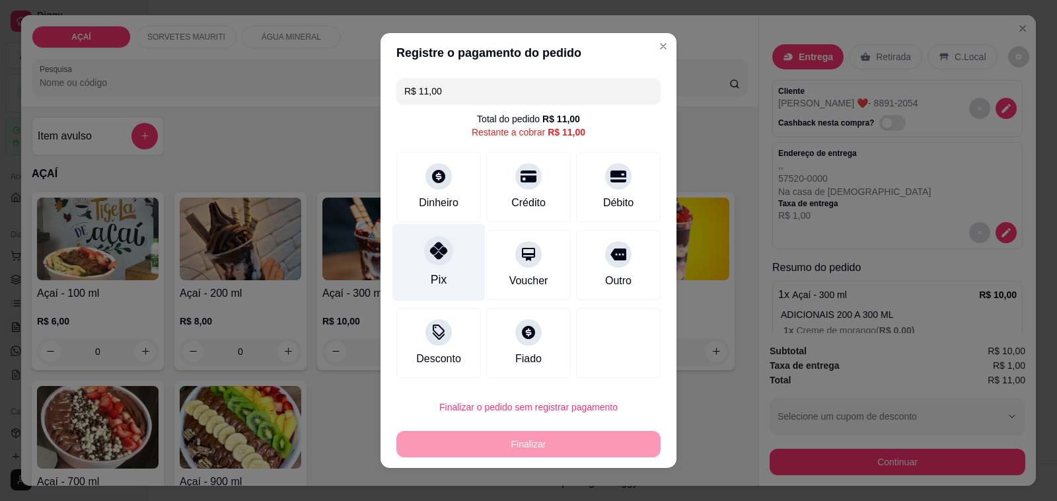
click at [459, 246] on div "Pix" at bounding box center [438, 262] width 93 height 77
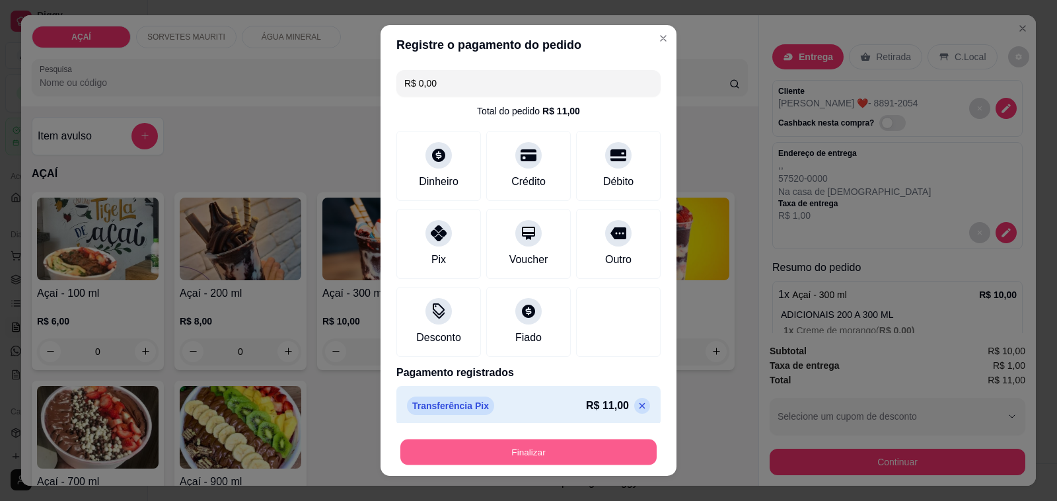
click at [522, 450] on button "Finalizar" at bounding box center [528, 452] width 256 height 26
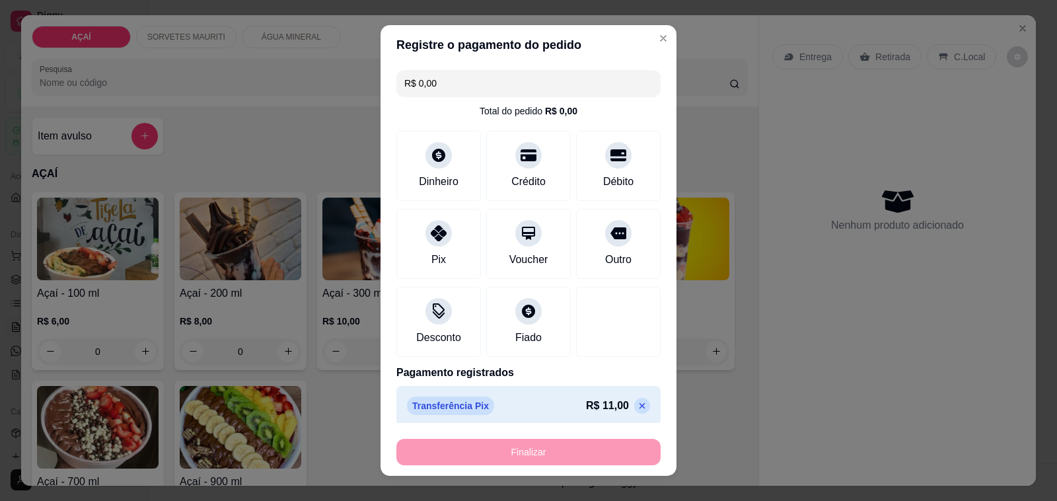
type input "-R$ 11,00"
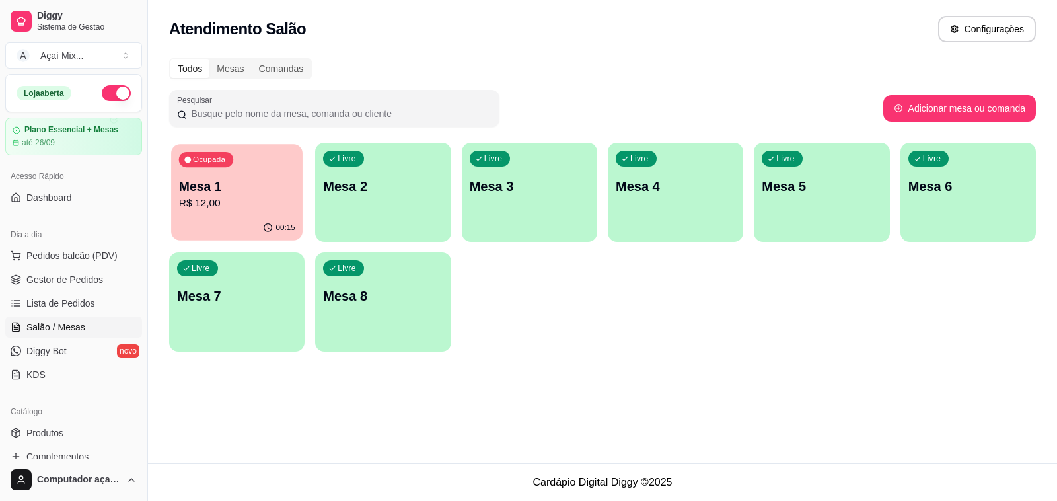
click at [262, 220] on div "00:15" at bounding box center [236, 227] width 131 height 25
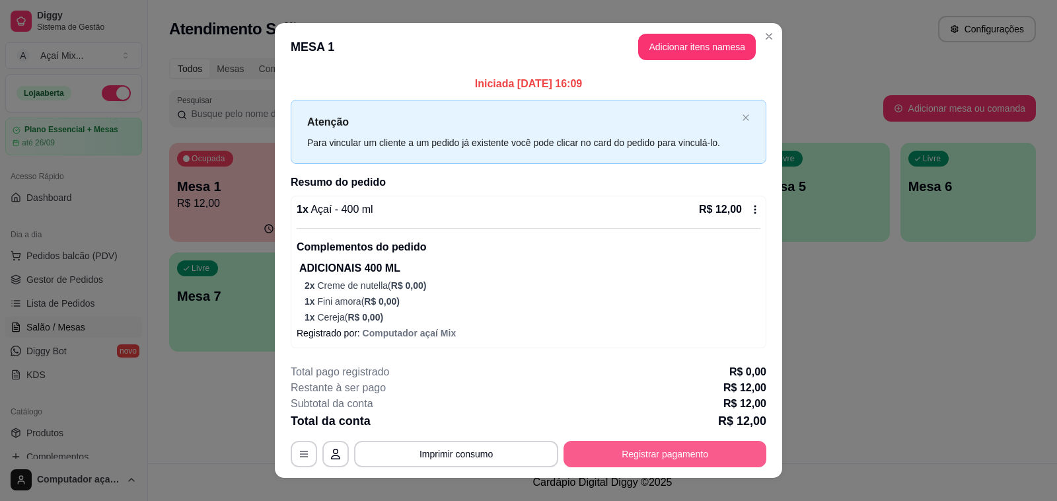
click at [657, 464] on button "Registrar pagamento" at bounding box center [665, 454] width 203 height 26
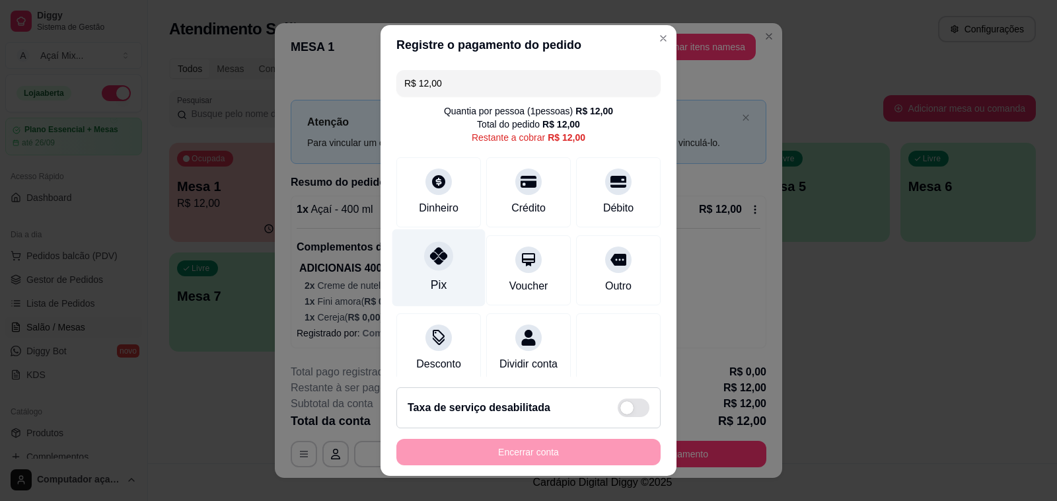
click at [454, 274] on div "Pix" at bounding box center [438, 267] width 93 height 77
type input "R$ 0,00"
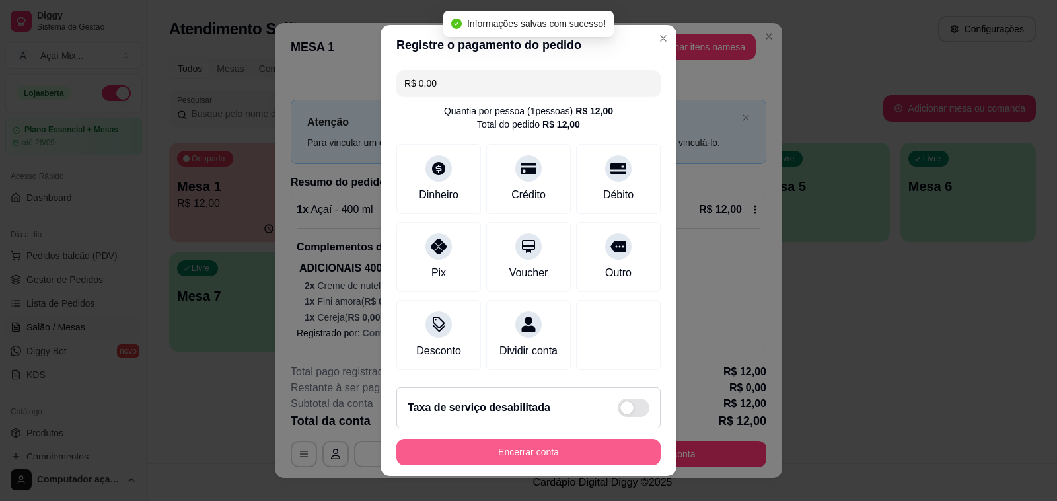
click at [550, 453] on button "Encerrar conta" at bounding box center [528, 452] width 264 height 26
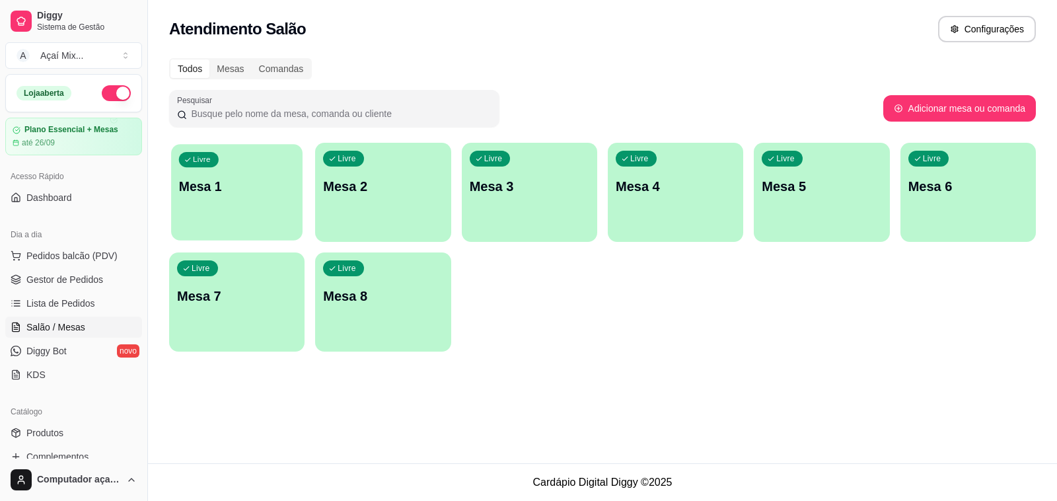
click at [209, 228] on div "button" at bounding box center [236, 232] width 131 height 15
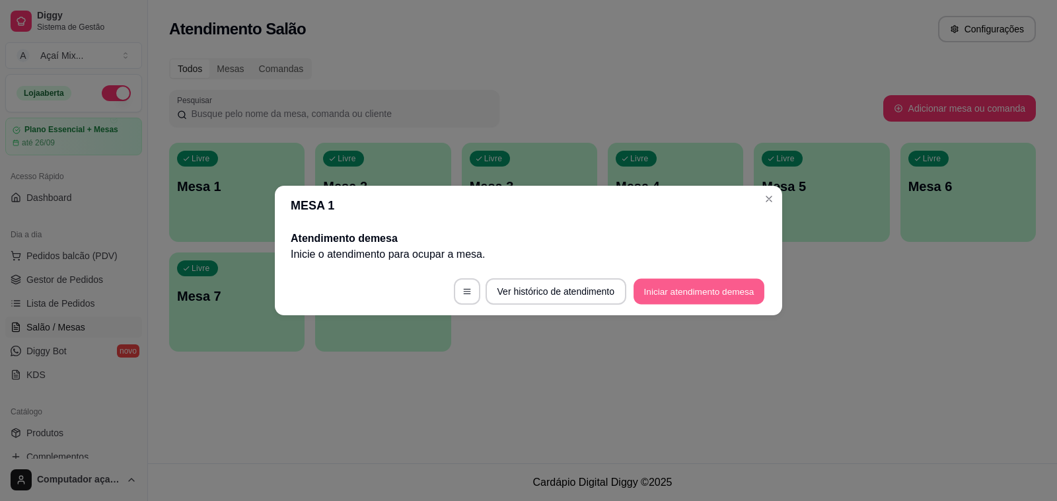
click at [688, 292] on button "Iniciar atendimento de mesa" at bounding box center [699, 292] width 131 height 26
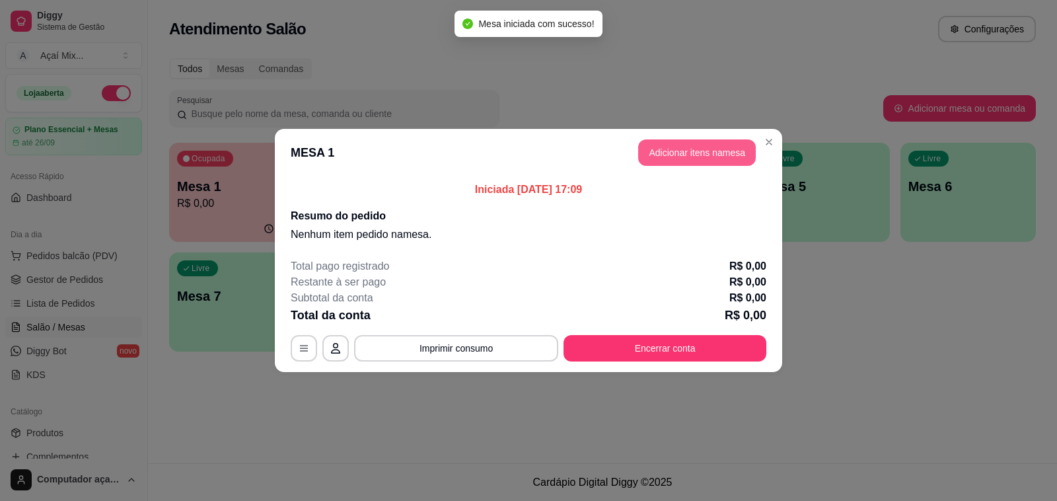
click at [721, 153] on button "Adicionar itens na mesa" at bounding box center [697, 152] width 118 height 26
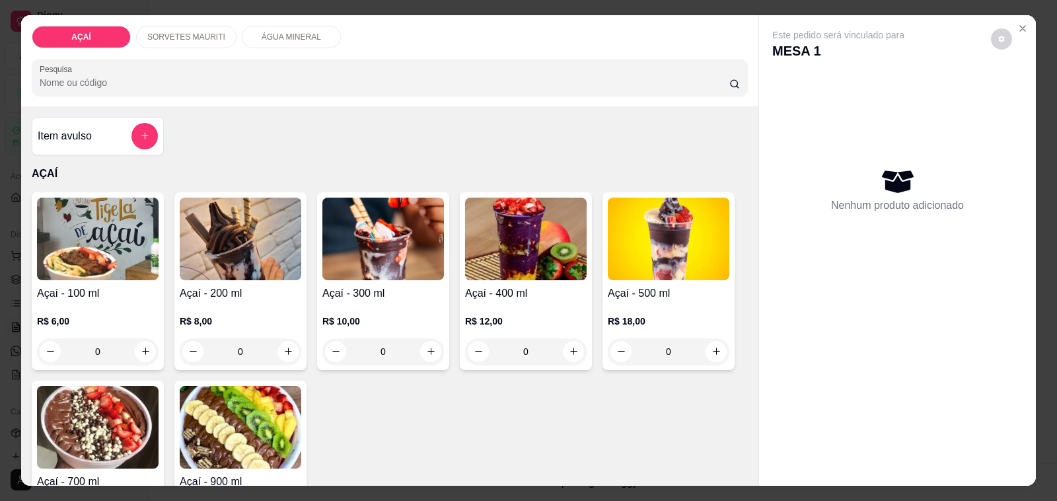
click at [199, 36] on div "SORVETES MAURITI" at bounding box center [186, 37] width 100 height 22
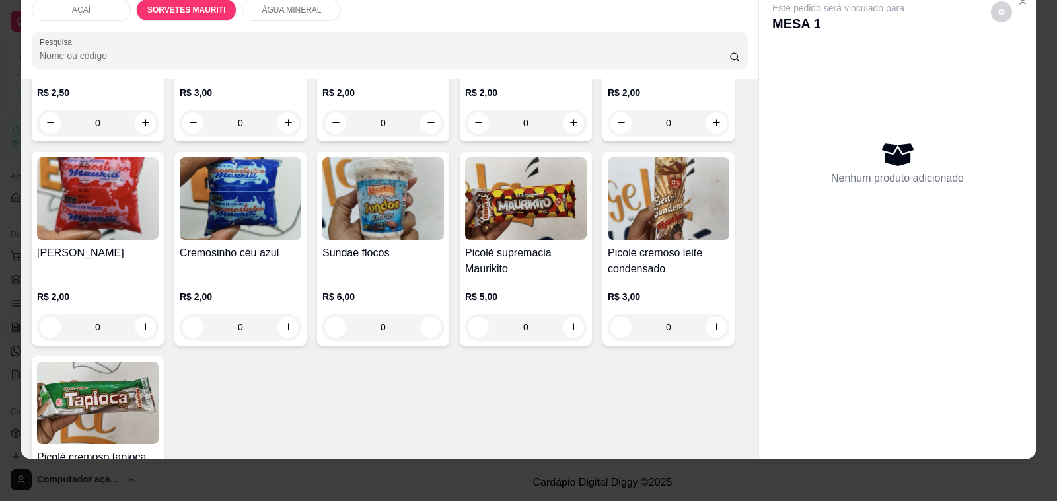
scroll to position [876, 0]
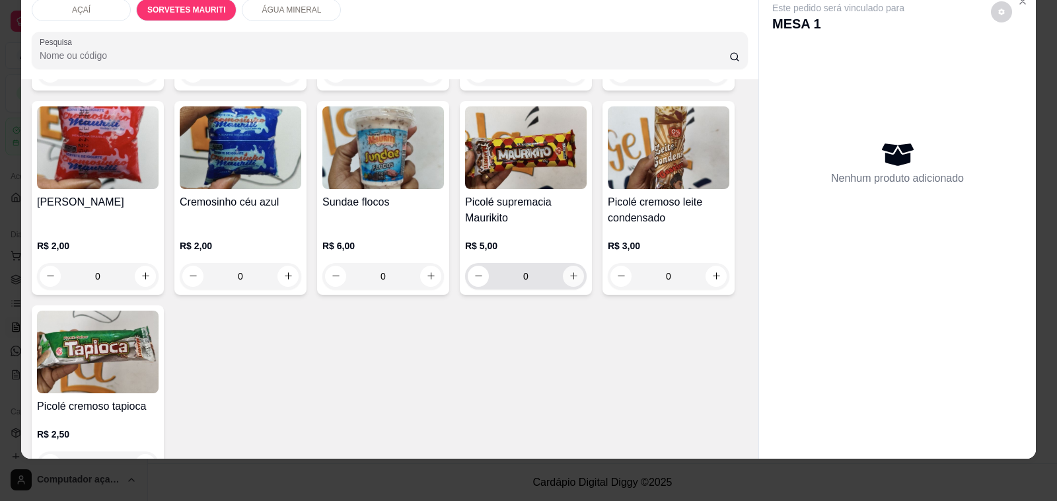
click at [569, 271] on icon "increase-product-quantity" at bounding box center [574, 276] width 10 height 10
type input "1"
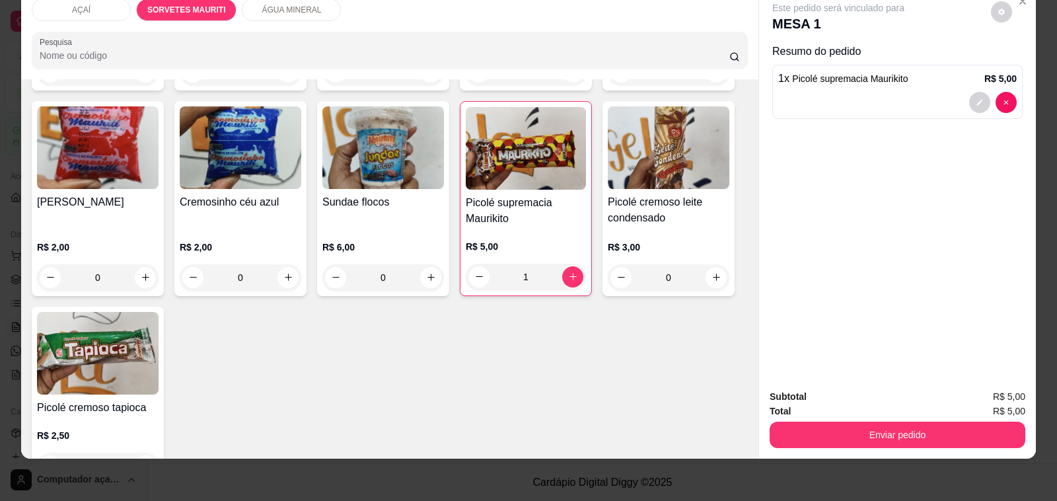
click at [837, 437] on div "Subtotal R$ 5,00 Total R$ 5,00 Enviar pedido" at bounding box center [897, 419] width 277 height 80
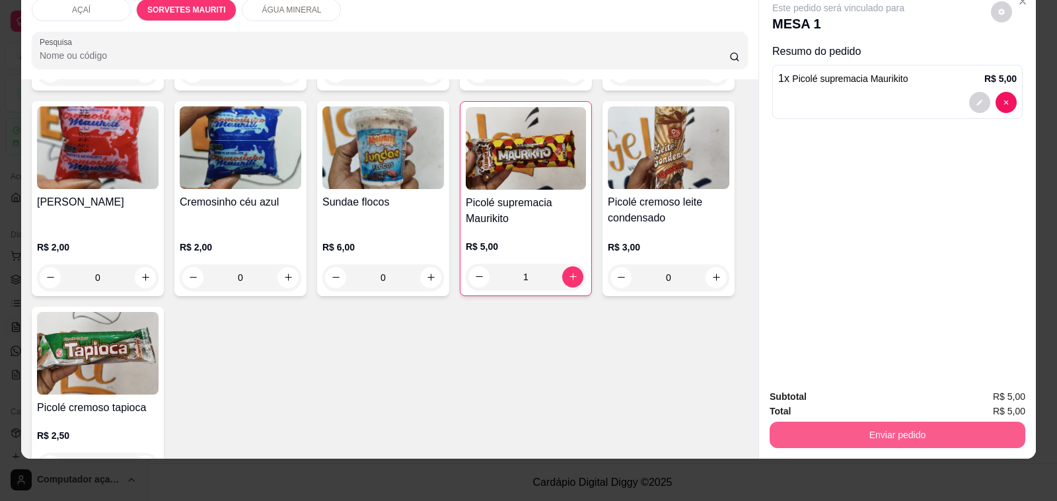
click at [851, 422] on button "Enviar pedido" at bounding box center [898, 435] width 256 height 26
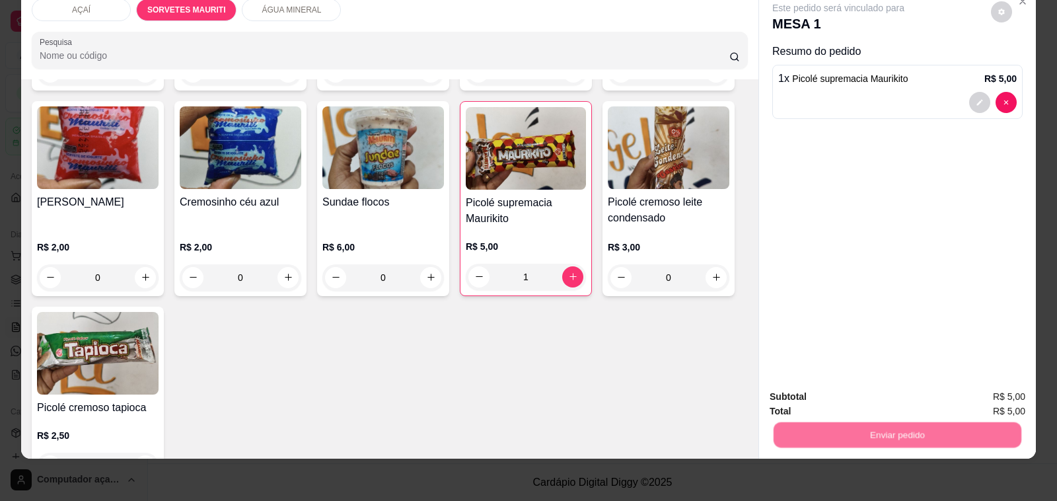
click at [850, 388] on button "Não registrar e enviar pedido" at bounding box center [852, 391] width 133 height 24
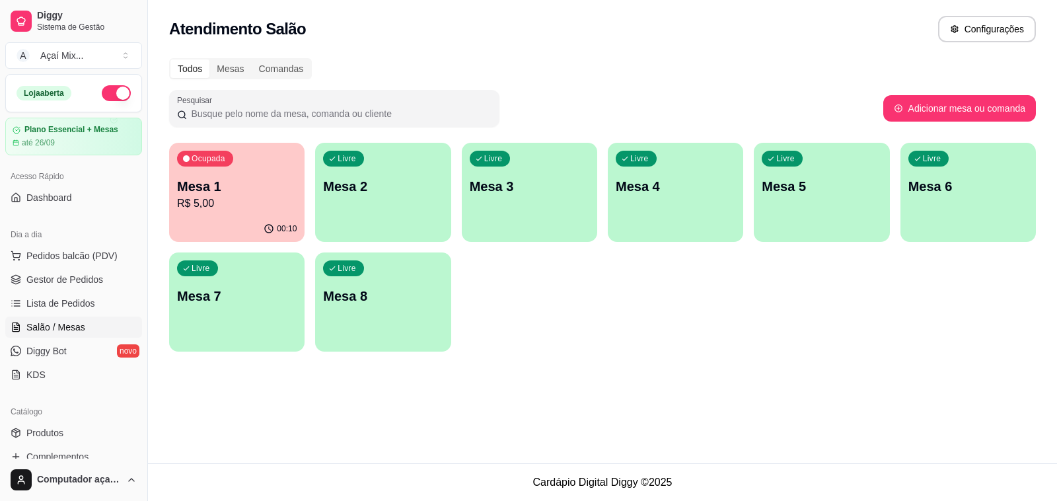
click at [383, 241] on div "Ocupada Mesa 1 R$ 5,00 00:10 Livre Mesa 2 Livre Mesa 3 Livre Mesa 4 Livre Mesa …" at bounding box center [602, 247] width 867 height 209
click at [357, 192] on p "Mesa 2" at bounding box center [383, 186] width 120 height 19
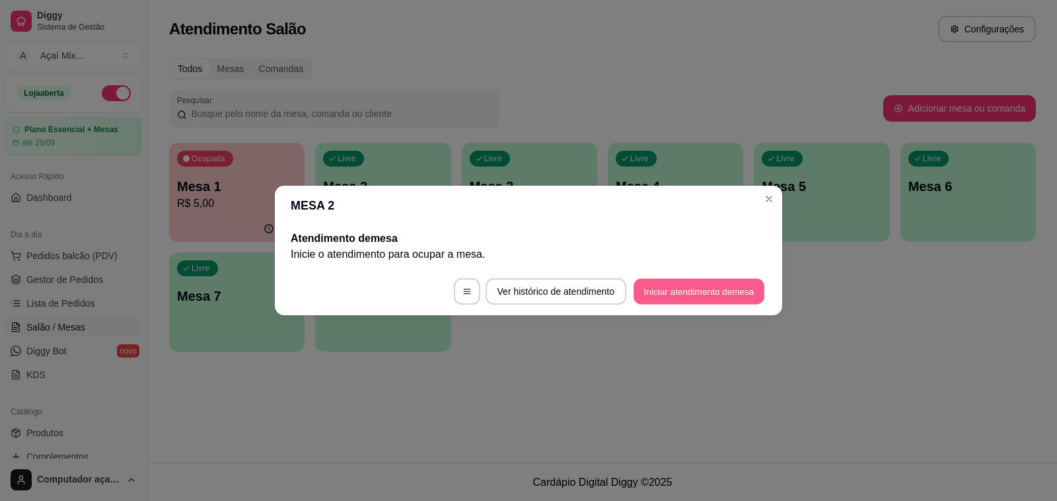
click at [715, 280] on button "Iniciar atendimento de mesa" at bounding box center [699, 292] width 131 height 26
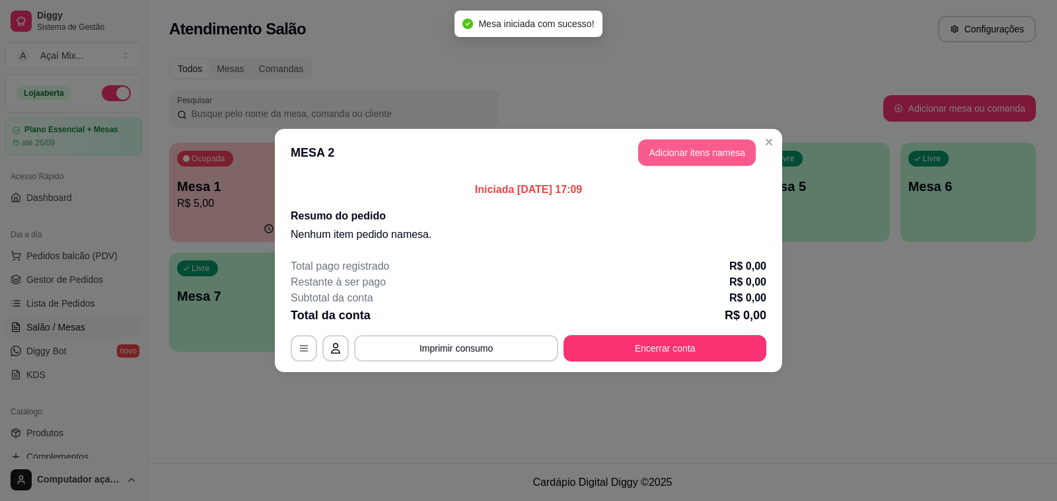
click at [655, 146] on button "Adicionar itens na mesa" at bounding box center [697, 152] width 118 height 26
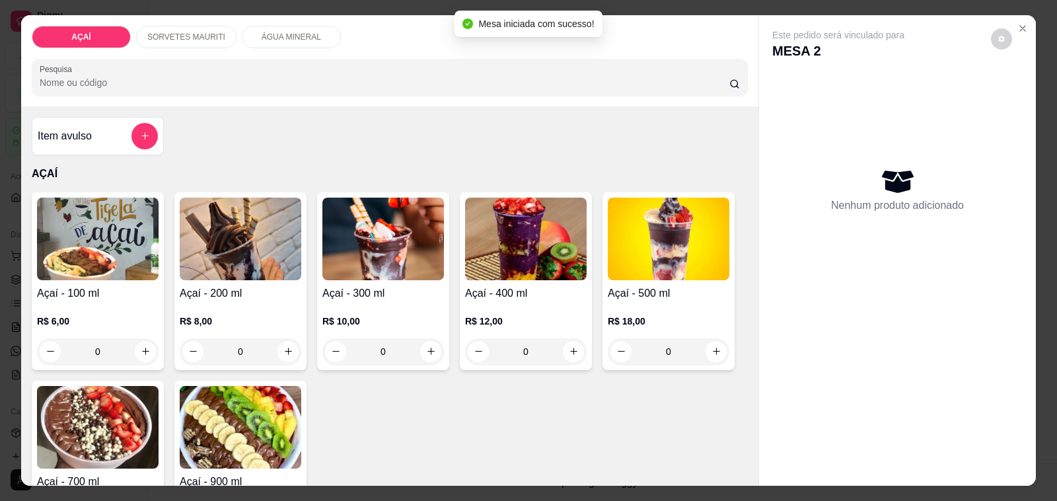
click at [416, 261] on img at bounding box center [383, 239] width 122 height 83
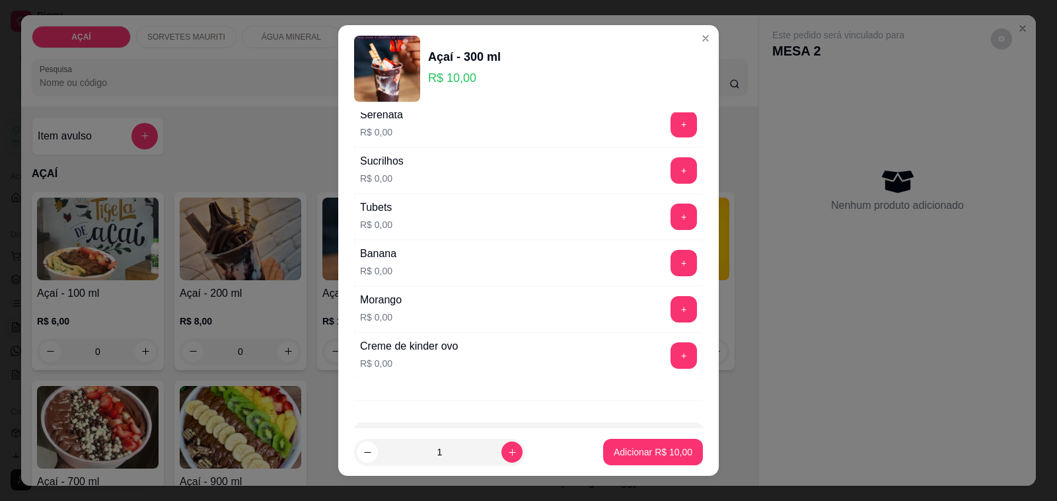
scroll to position [1694, 0]
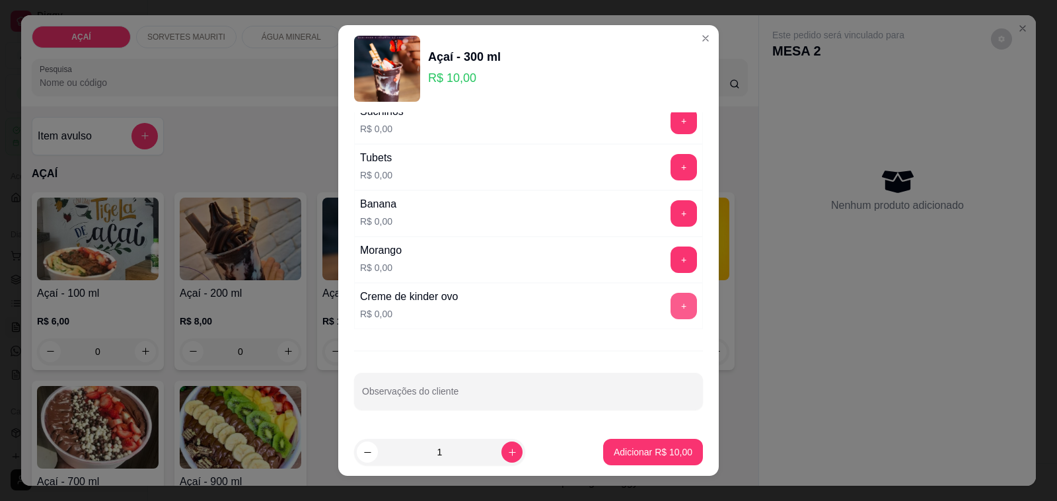
click at [671, 305] on button "+" at bounding box center [684, 306] width 26 height 26
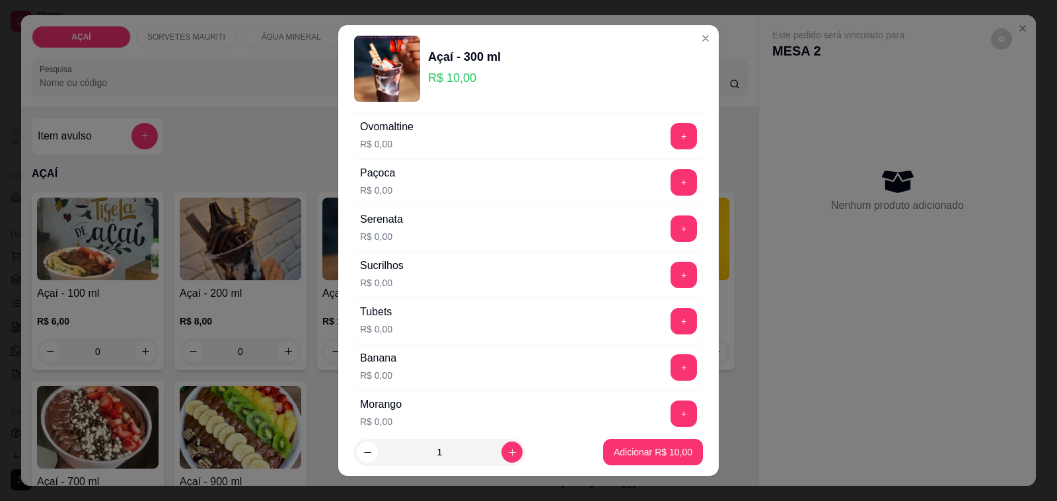
scroll to position [1446, 0]
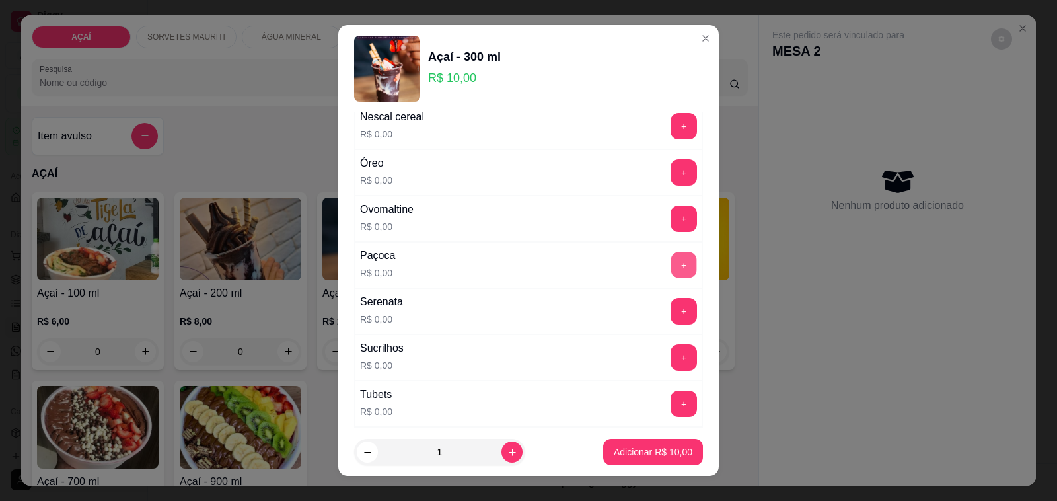
click at [671, 266] on button "+" at bounding box center [684, 265] width 26 height 26
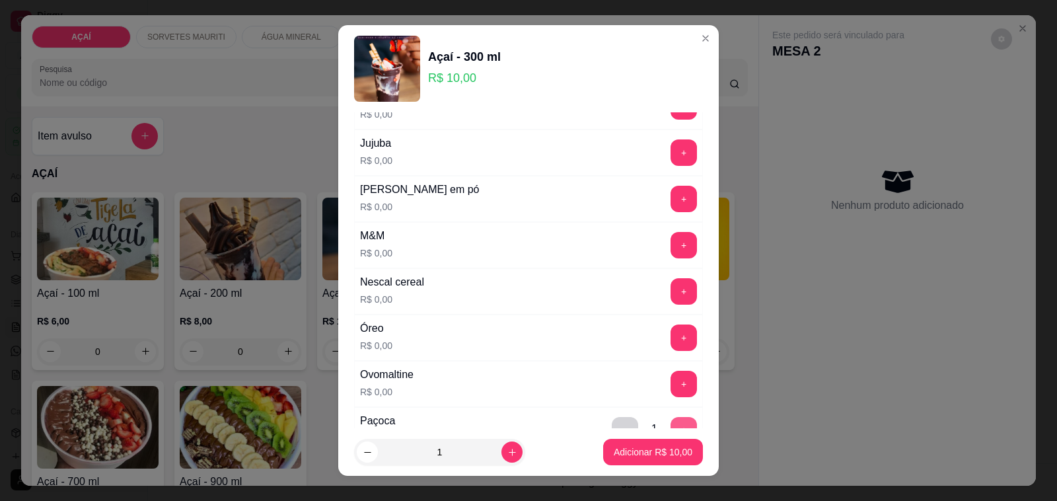
scroll to position [1198, 0]
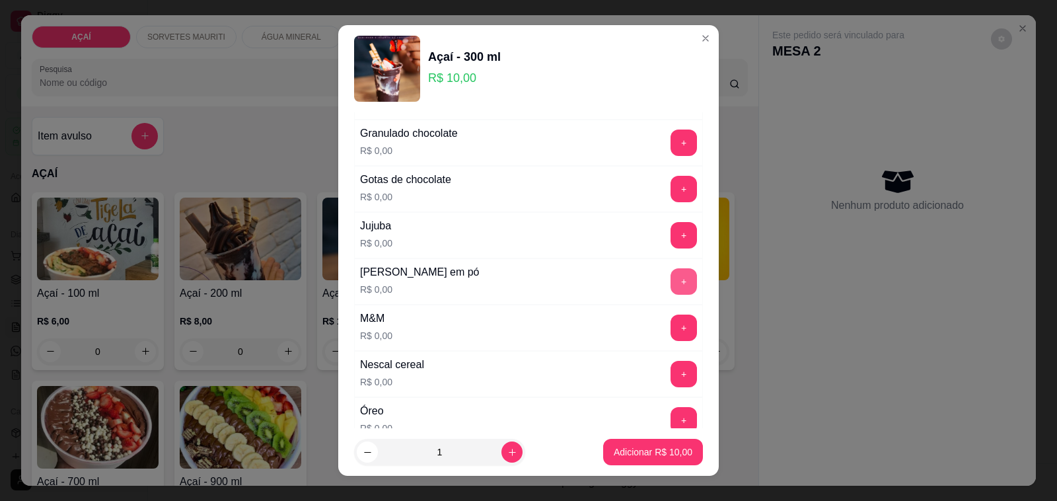
click at [671, 285] on button "+" at bounding box center [684, 281] width 26 height 26
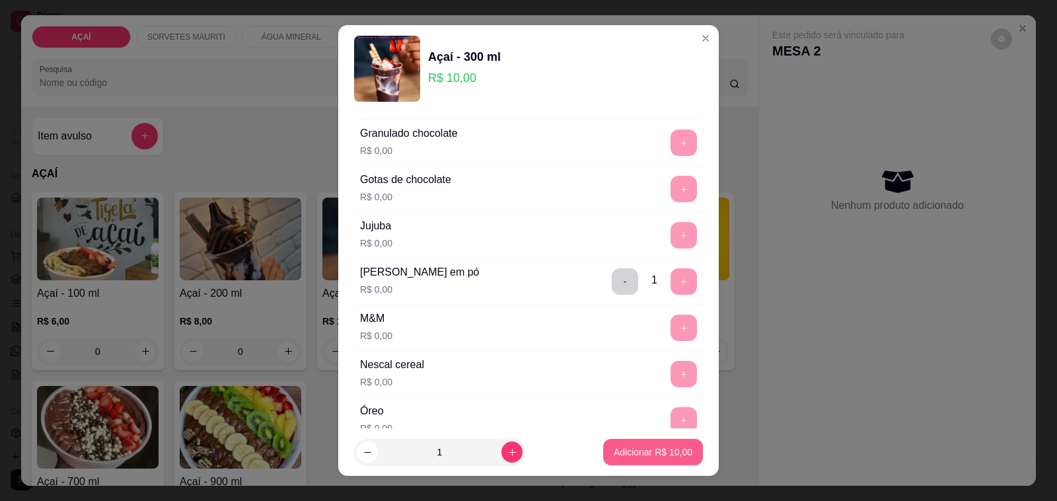
click at [651, 453] on p "Adicionar R$ 10,00" at bounding box center [653, 451] width 79 height 13
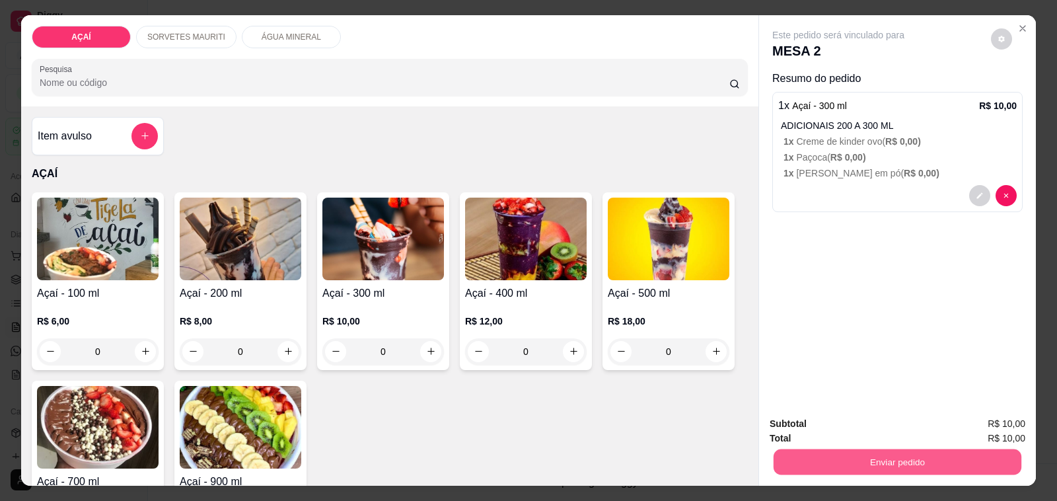
click at [836, 457] on button "Enviar pedido" at bounding box center [898, 462] width 248 height 26
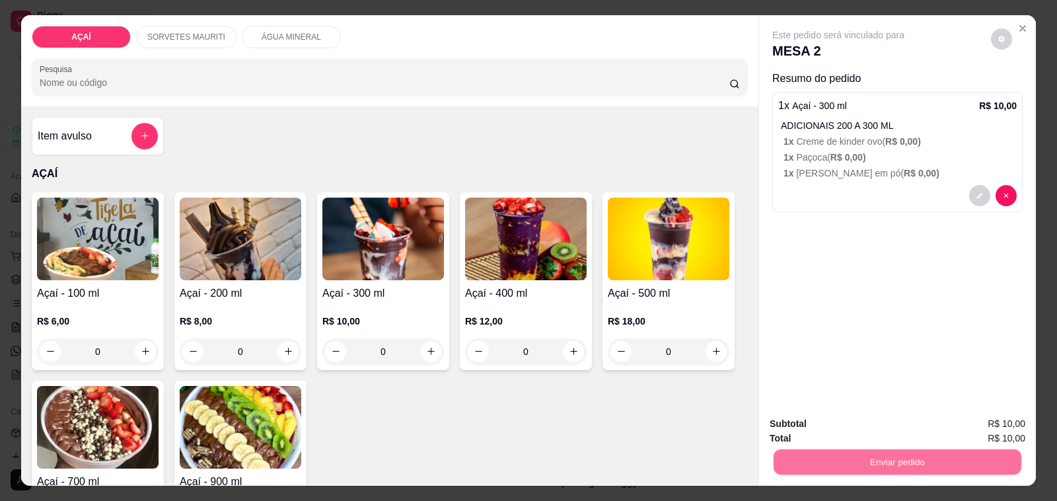
click at [840, 433] on button "Não registrar e enviar pedido" at bounding box center [852, 424] width 133 height 24
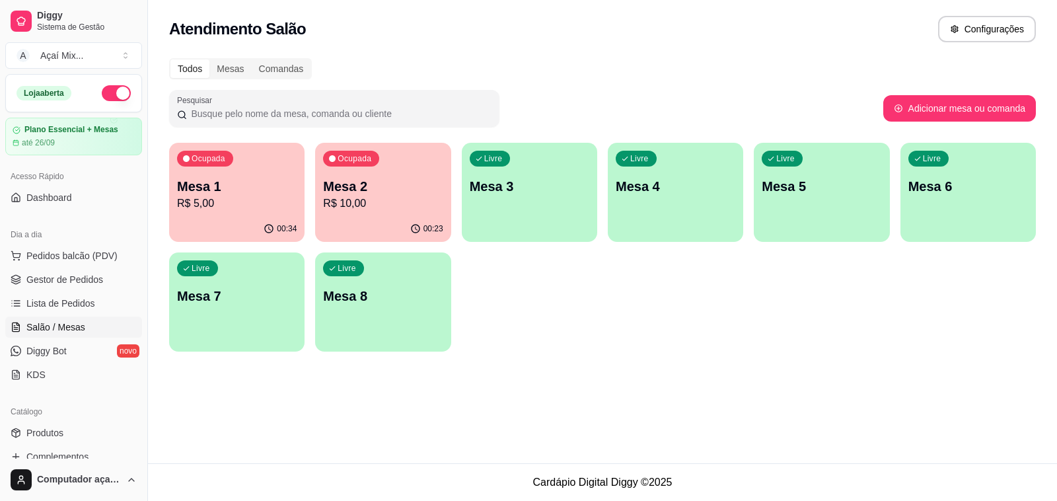
click at [389, 192] on p "Mesa 2" at bounding box center [383, 186] width 120 height 19
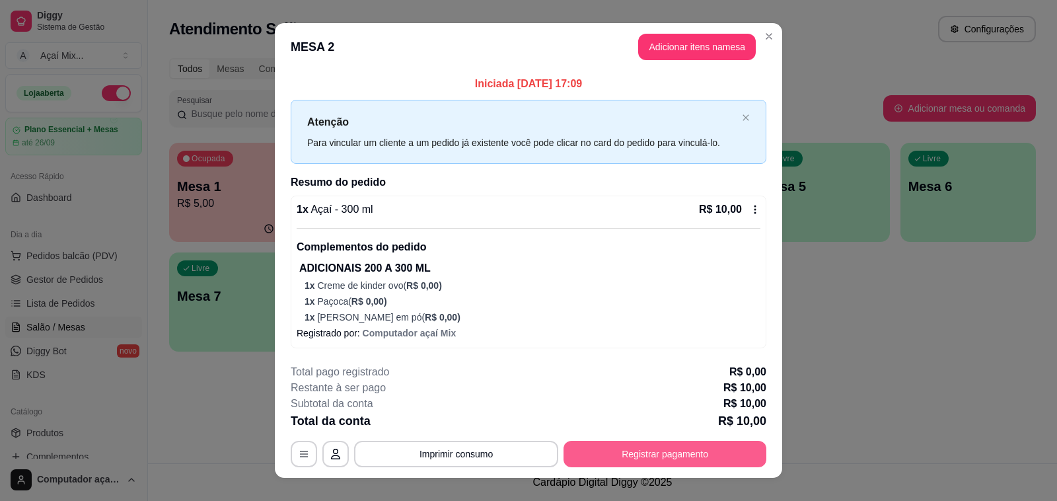
click at [649, 455] on button "Registrar pagamento" at bounding box center [665, 454] width 203 height 26
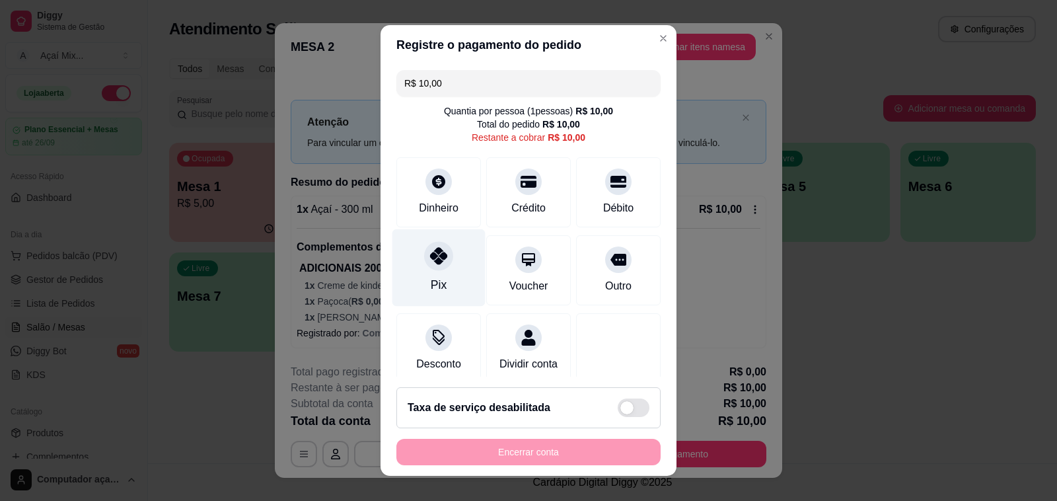
click at [400, 269] on div "Pix" at bounding box center [438, 267] width 93 height 77
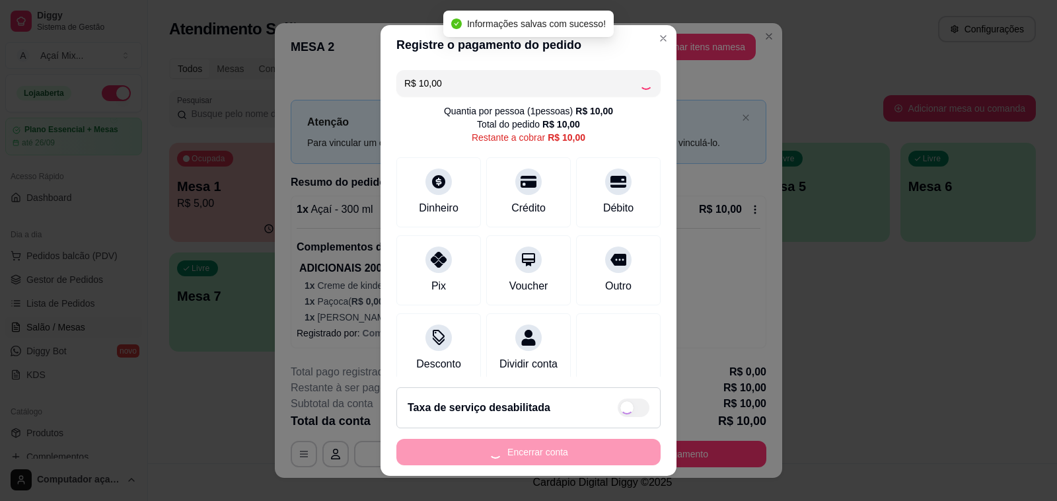
type input "R$ 0,00"
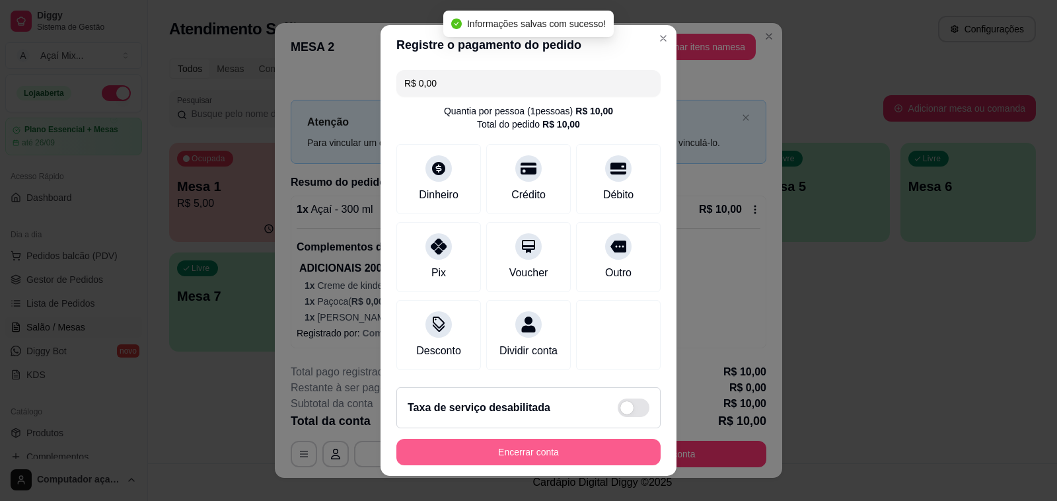
click at [542, 461] on button "Encerrar conta" at bounding box center [528, 452] width 264 height 26
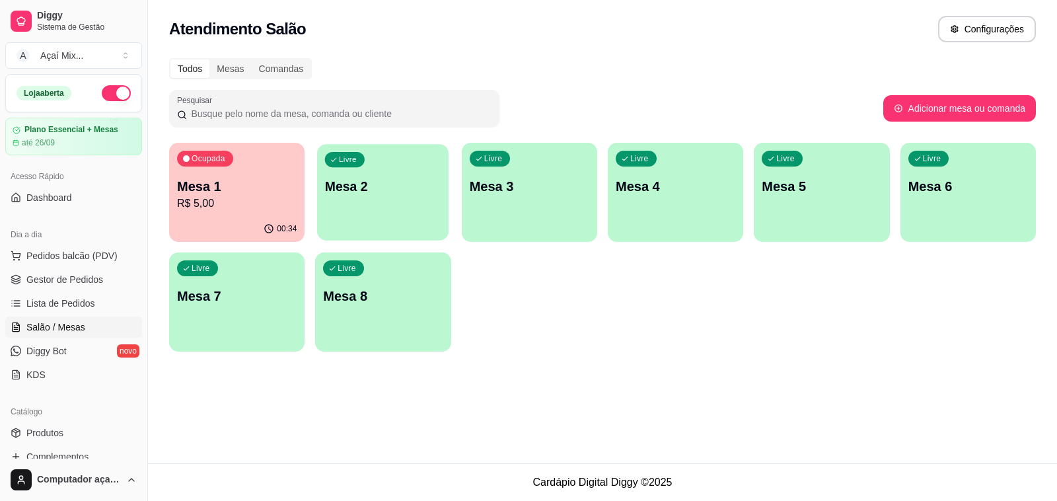
click at [443, 218] on div "Livre Mesa 2" at bounding box center [382, 184] width 131 height 81
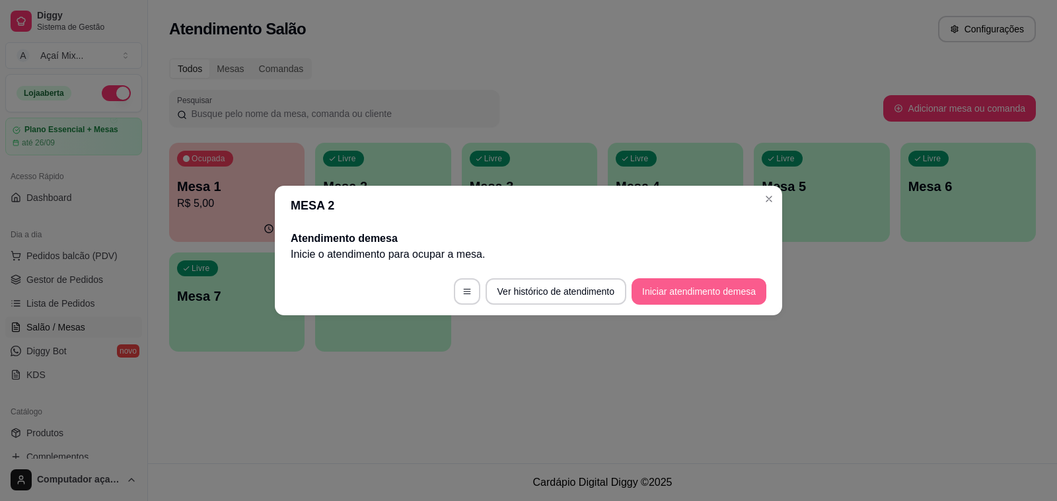
click at [750, 283] on button "Iniciar atendimento de mesa" at bounding box center [699, 291] width 135 height 26
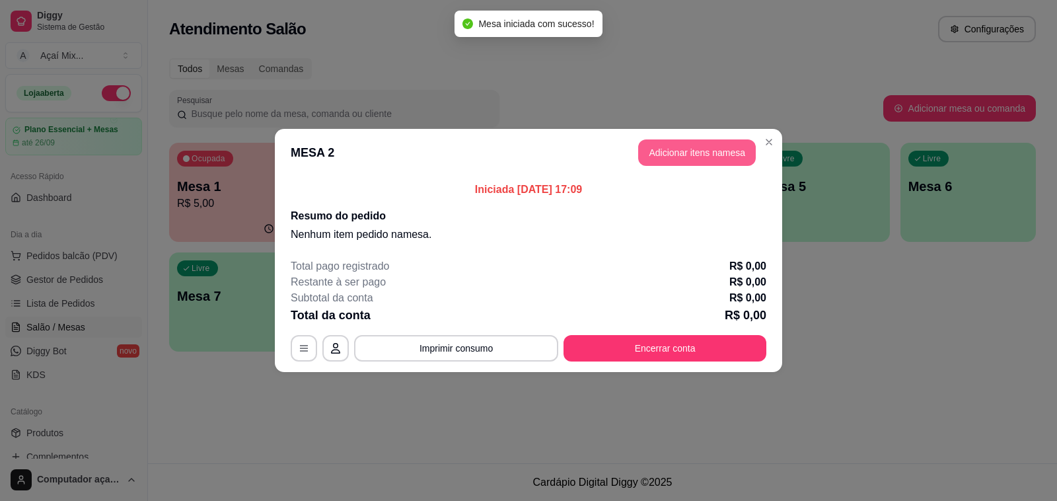
click at [671, 151] on button "Adicionar itens na mesa" at bounding box center [697, 152] width 118 height 26
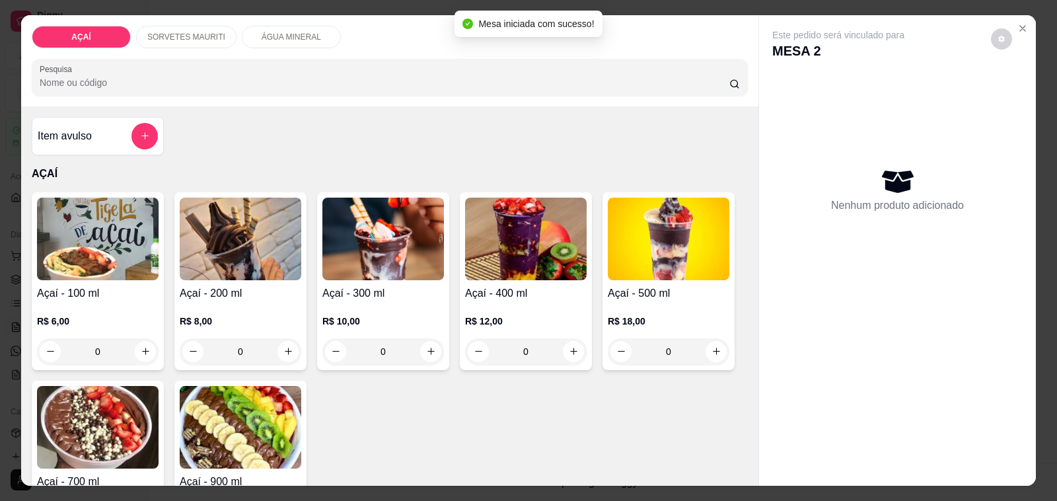
click at [322, 301] on div "R$ 10,00 0" at bounding box center [383, 332] width 122 height 63
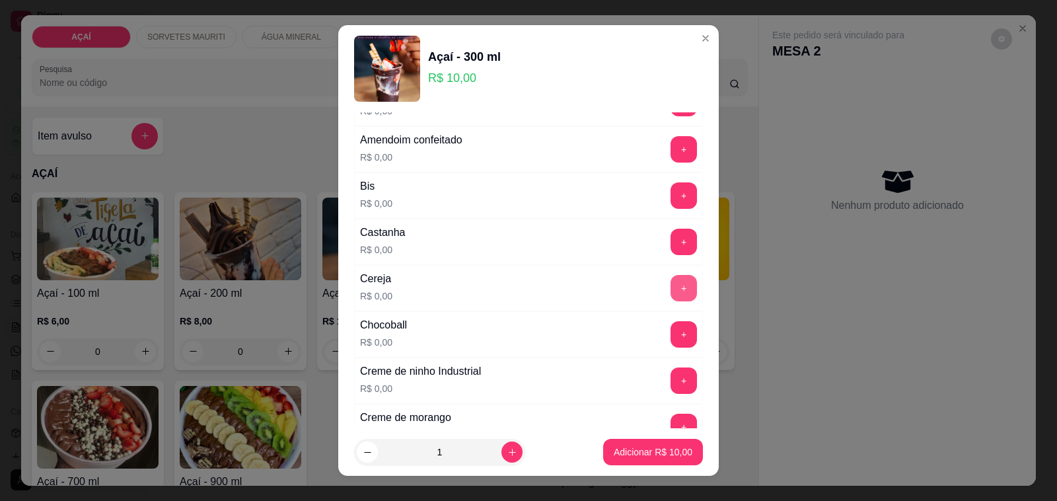
scroll to position [83, 0]
click at [671, 236] on button "+" at bounding box center [684, 241] width 26 height 26
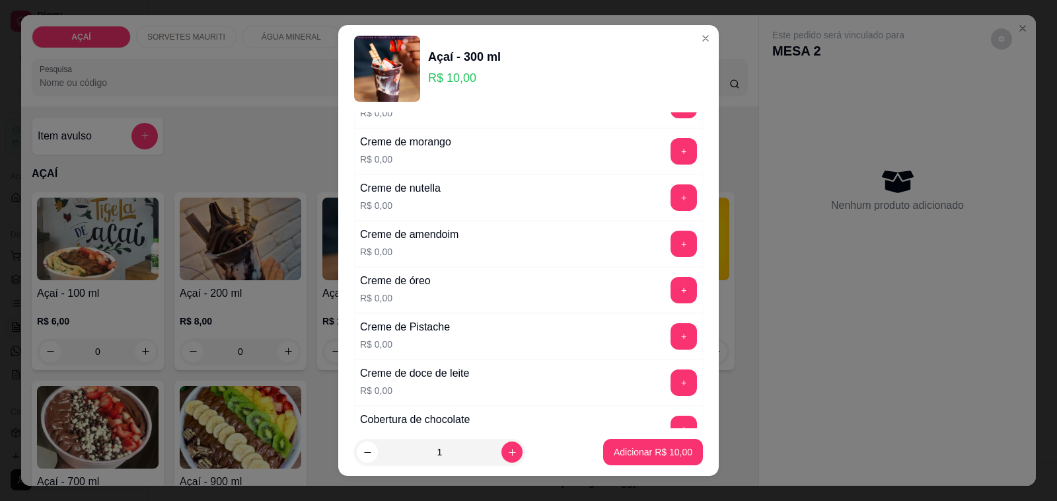
scroll to position [330, 0]
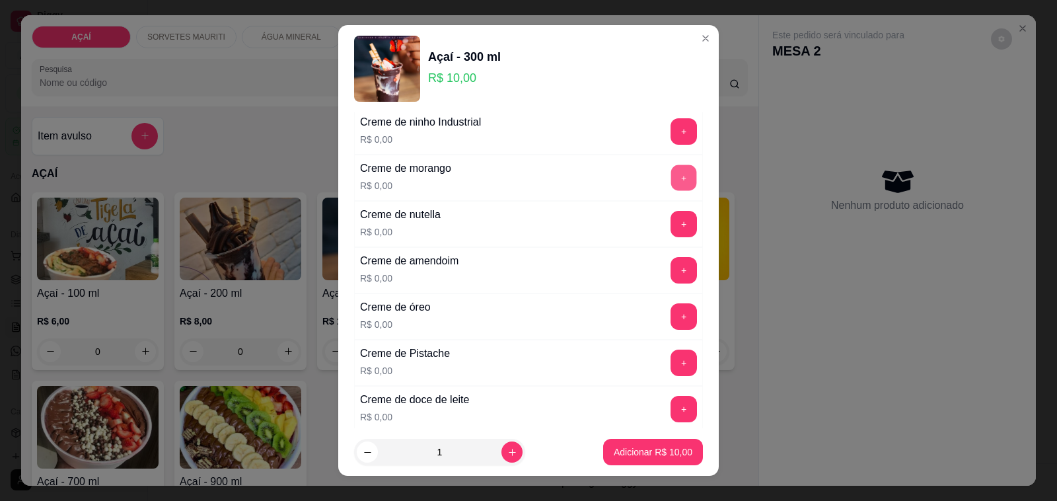
click at [671, 182] on button "+" at bounding box center [684, 178] width 26 height 26
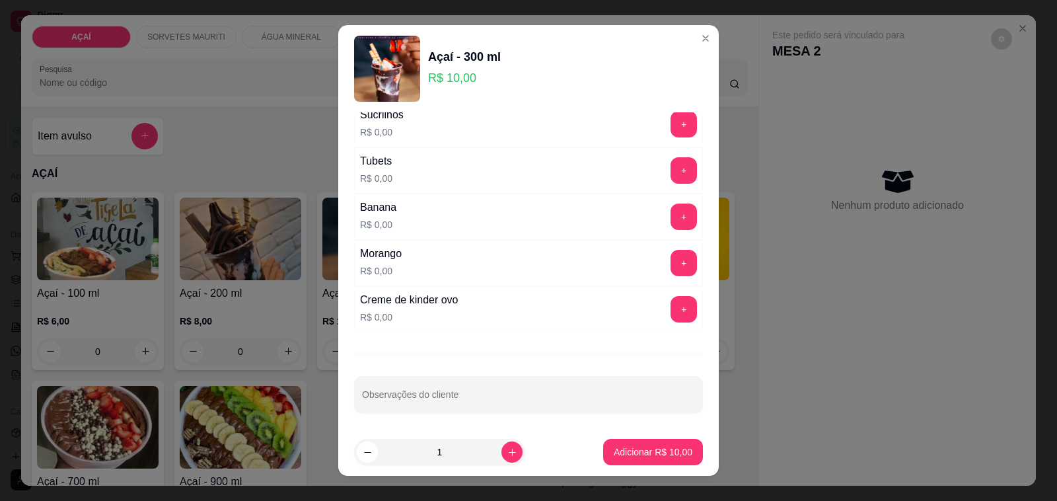
scroll to position [1694, 0]
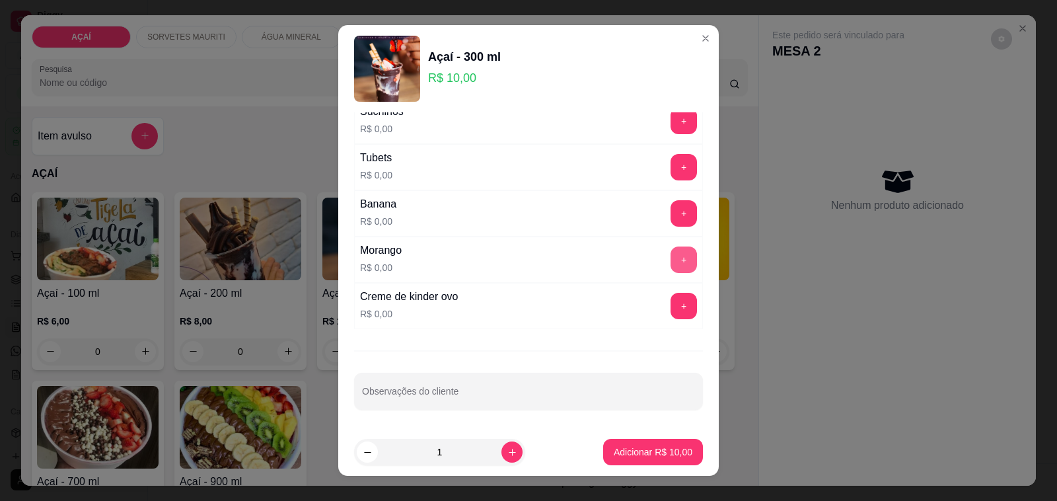
click at [671, 262] on button "+" at bounding box center [684, 259] width 26 height 26
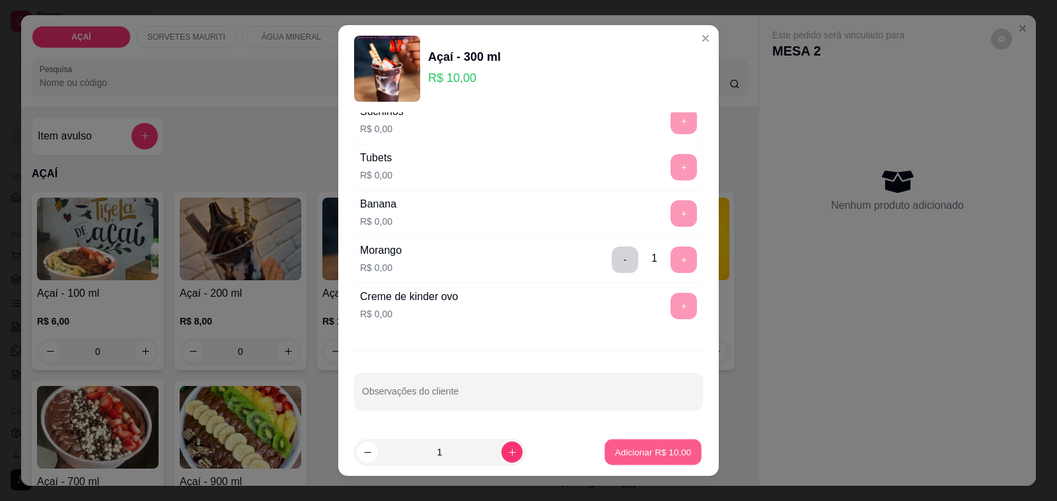
click at [653, 447] on p "Adicionar R$ 10,00" at bounding box center [653, 451] width 77 height 13
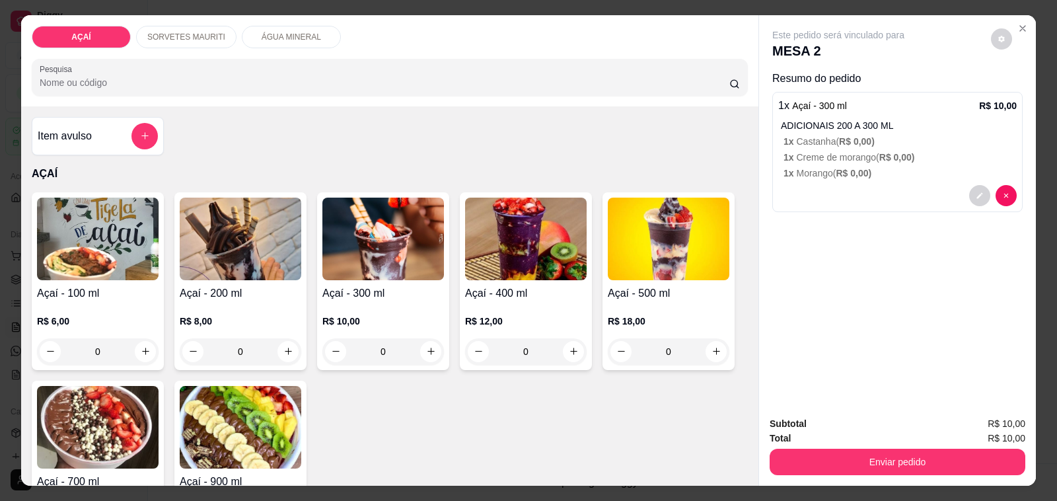
click at [198, 293] on h4 "Açaí - 200 ml" at bounding box center [241, 293] width 122 height 16
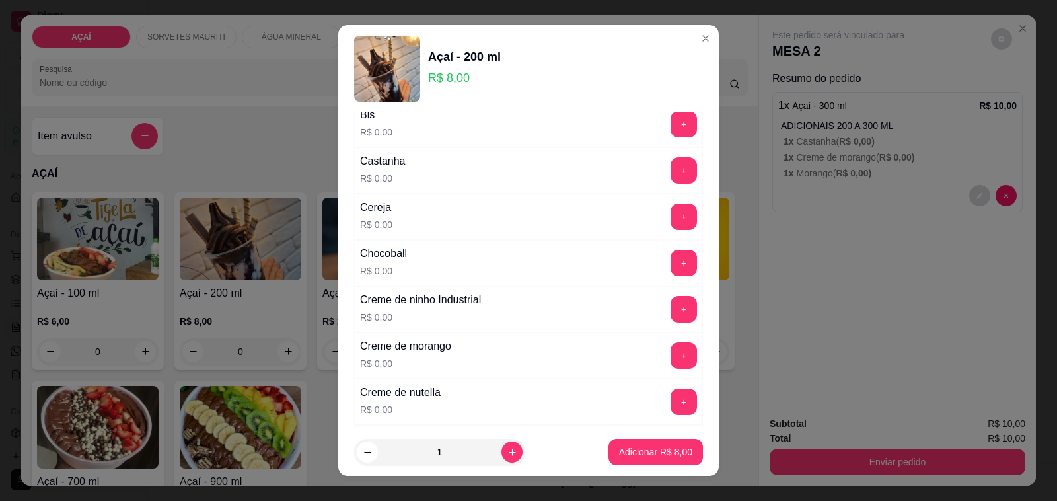
scroll to position [165, 0]
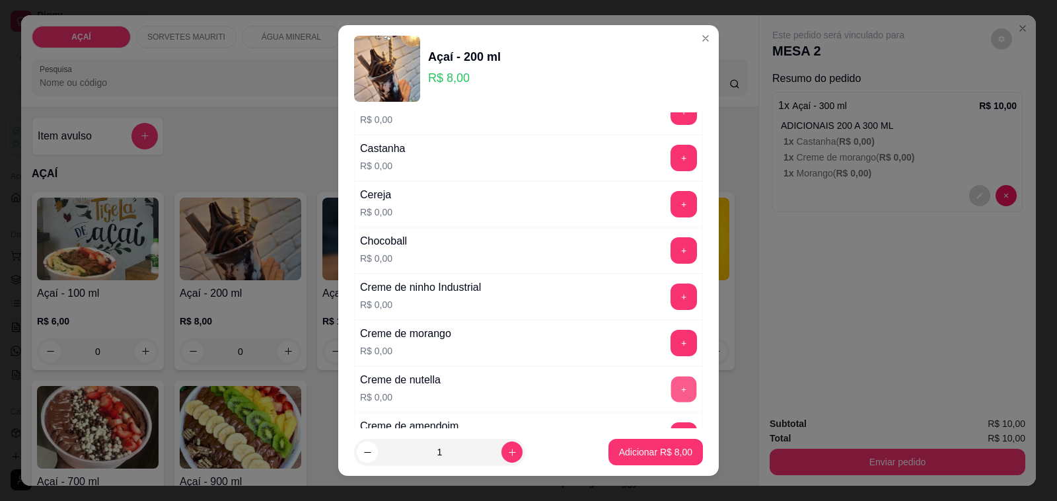
click at [671, 387] on button "+" at bounding box center [684, 390] width 26 height 26
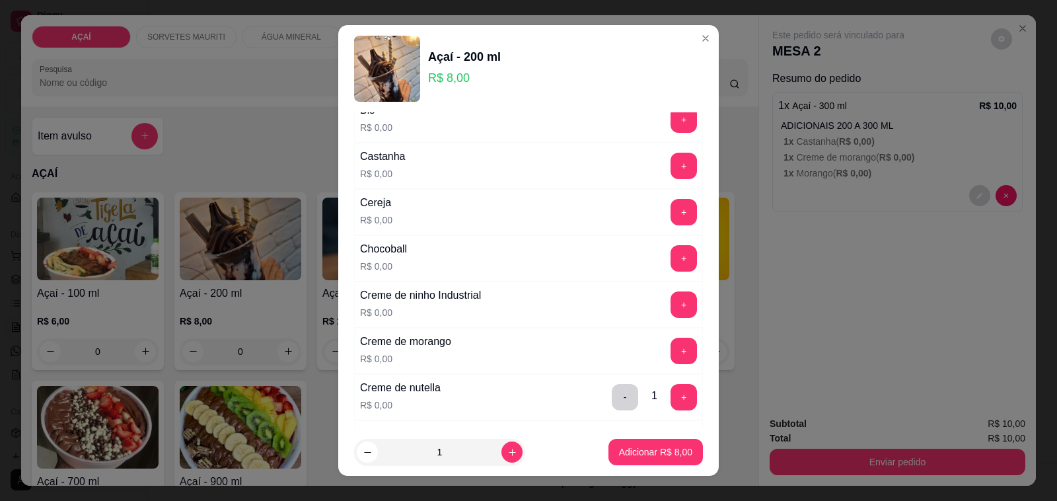
scroll to position [330, 0]
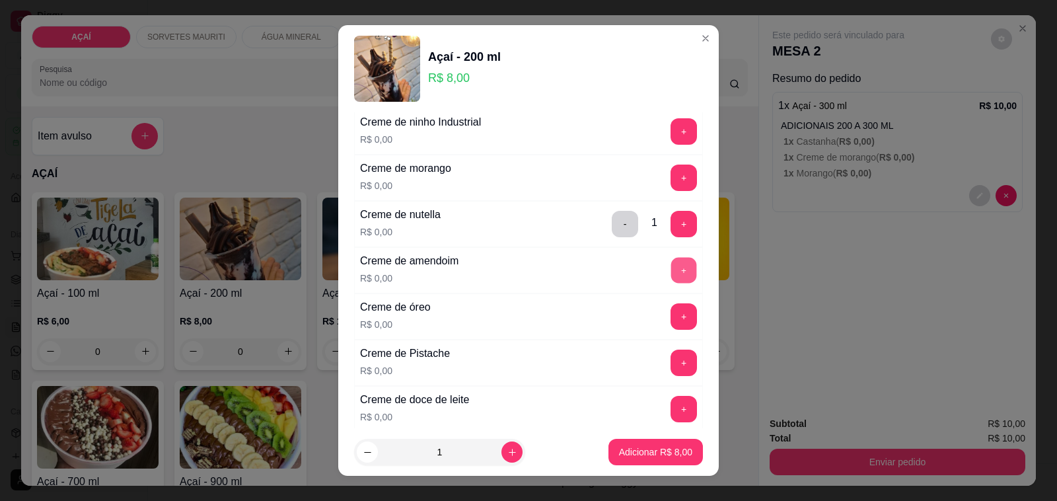
click at [671, 278] on button "+" at bounding box center [684, 271] width 26 height 26
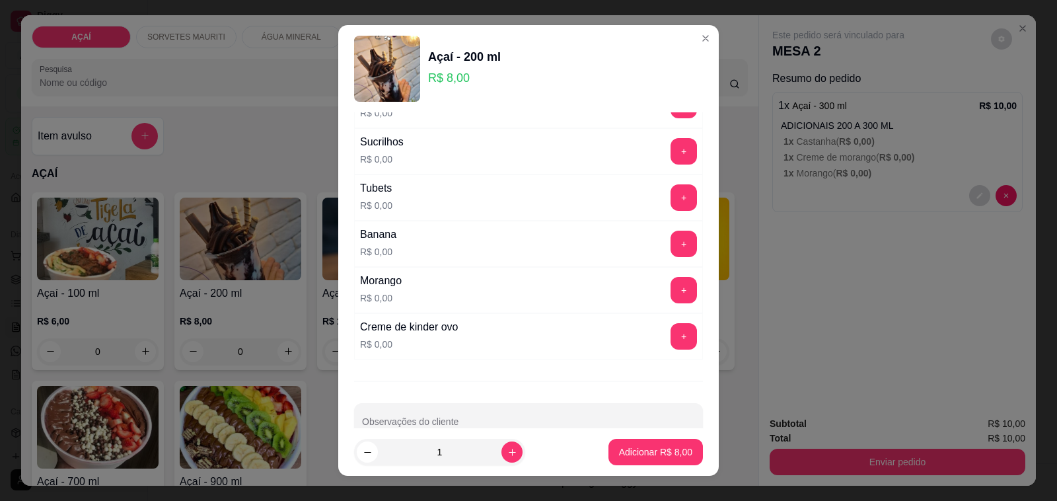
scroll to position [1694, 0]
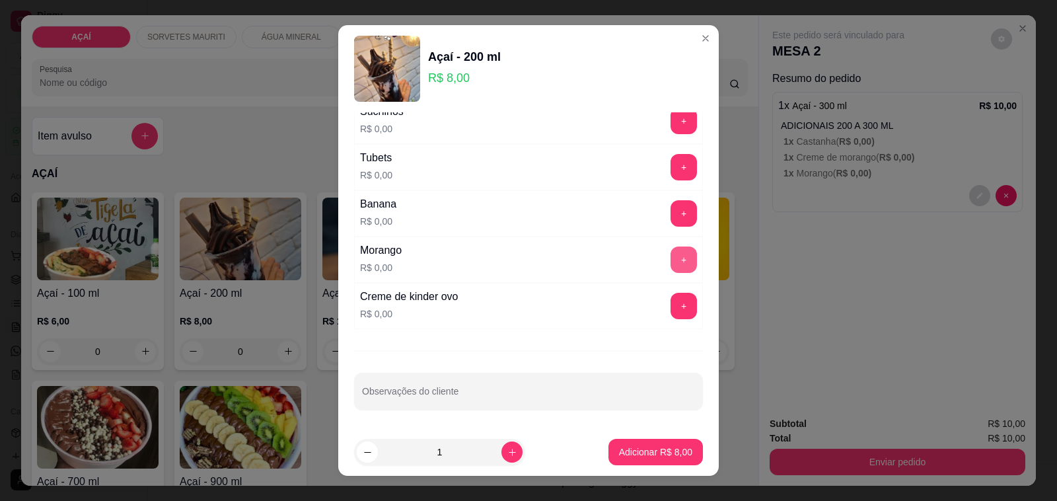
click at [671, 266] on button "+" at bounding box center [684, 259] width 26 height 26
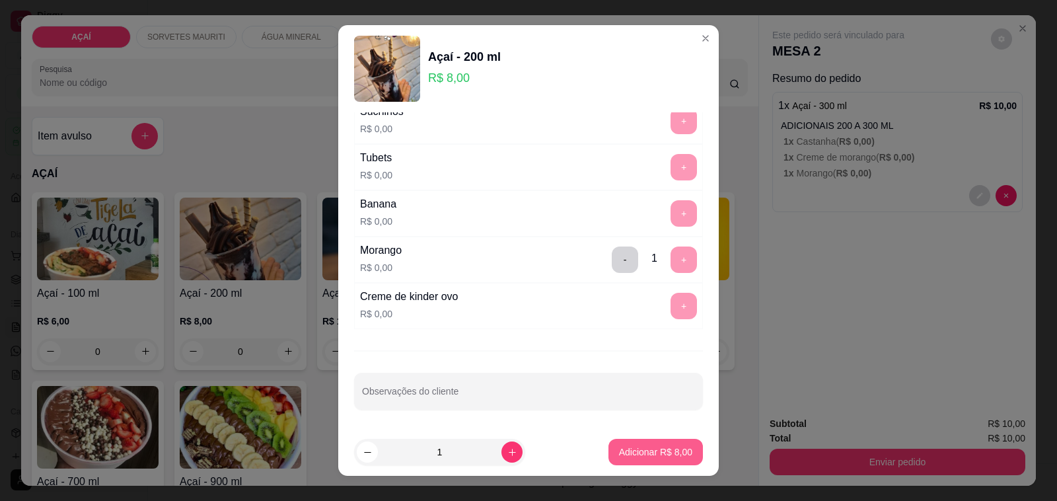
click at [665, 443] on button "Adicionar R$ 8,00" at bounding box center [656, 452] width 94 height 26
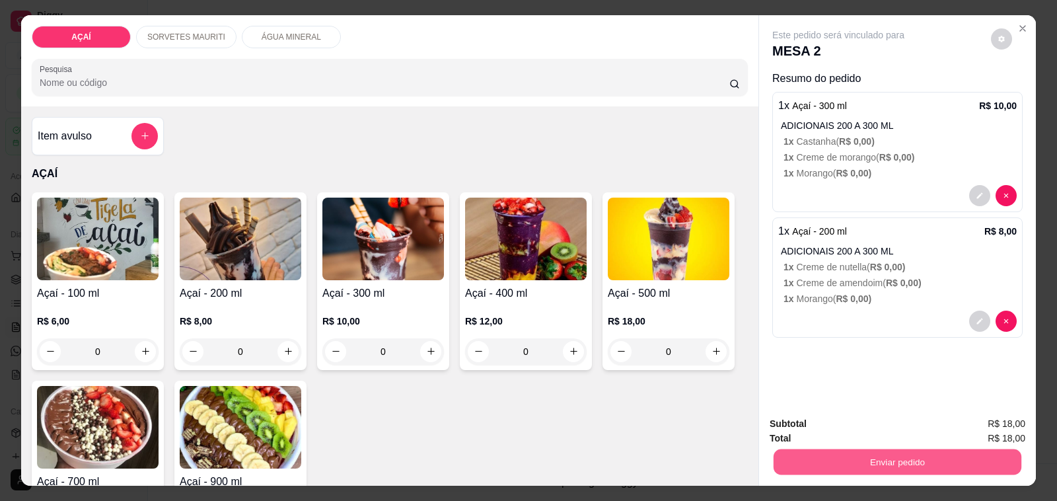
click at [804, 461] on button "Enviar pedido" at bounding box center [898, 462] width 248 height 26
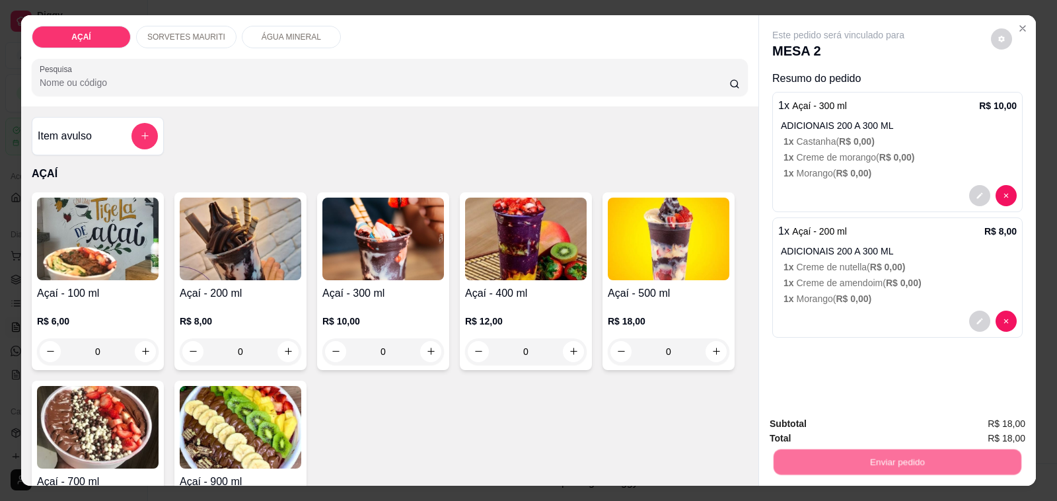
click at [813, 428] on button "Não registrar e enviar pedido" at bounding box center [852, 424] width 133 height 24
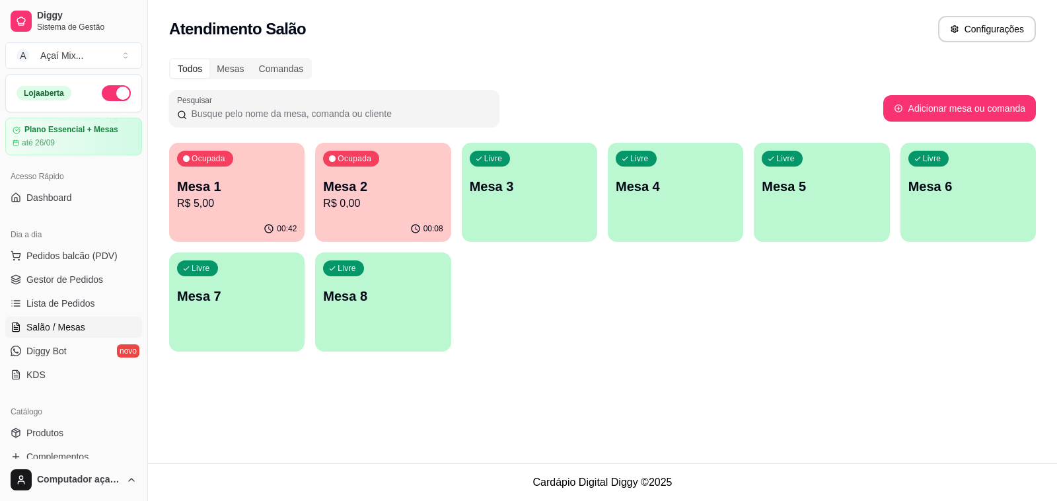
click at [246, 168] on div "Ocupada Mesa 1 R$ 5,00" at bounding box center [236, 179] width 135 height 73
click at [270, 196] on p "R$ 5,00" at bounding box center [237, 204] width 120 height 16
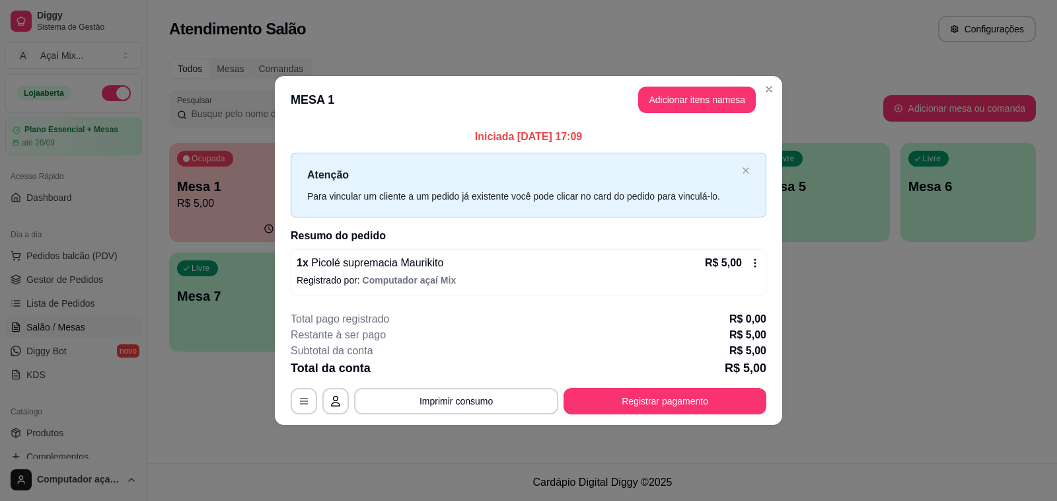
click at [719, 385] on div "**********" at bounding box center [529, 362] width 476 height 103
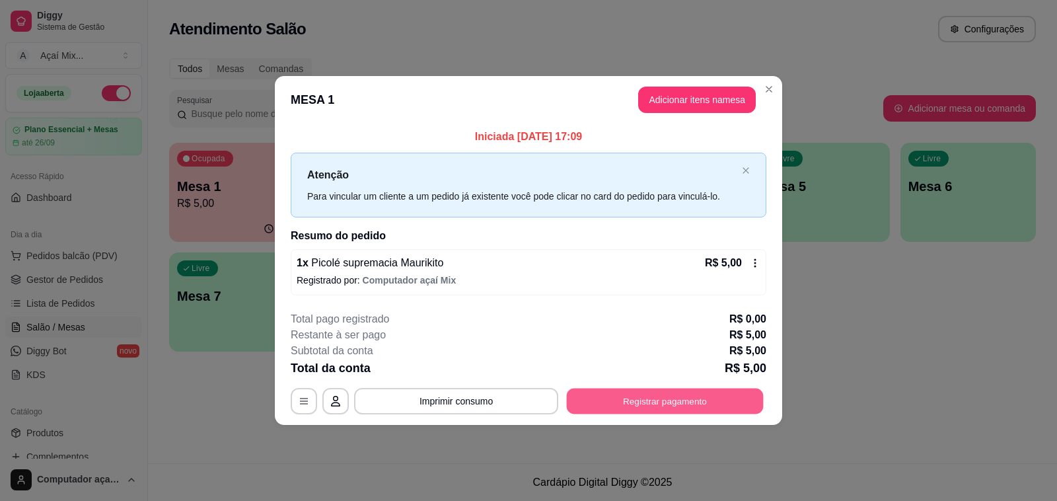
click at [714, 400] on button "Registrar pagamento" at bounding box center [665, 401] width 197 height 26
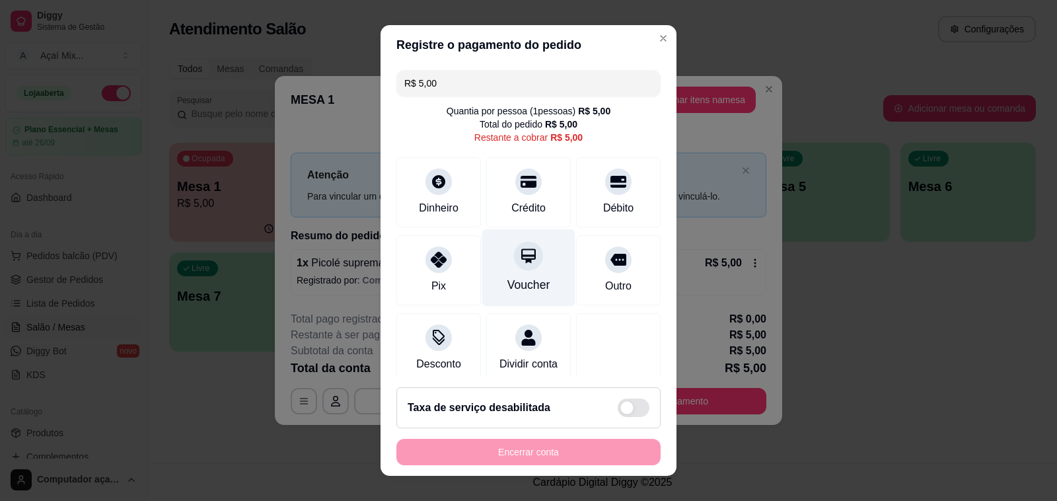
click at [533, 287] on div "Voucher" at bounding box center [528, 267] width 93 height 77
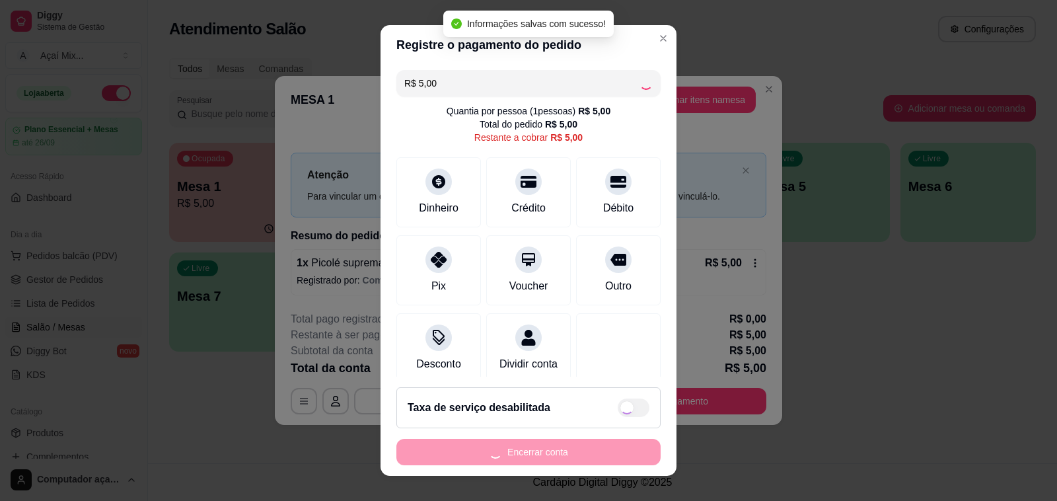
type input "R$ 0,00"
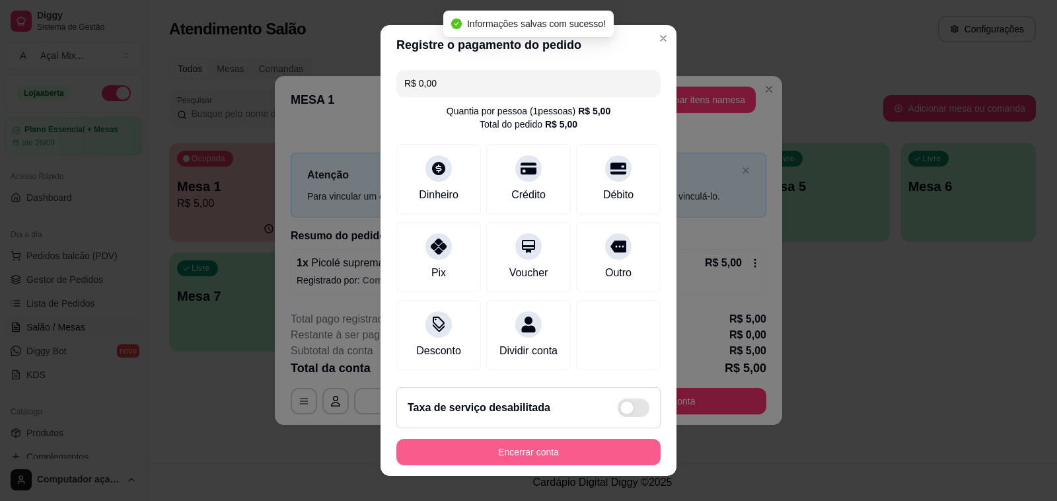
click at [554, 448] on button "Encerrar conta" at bounding box center [528, 452] width 264 height 26
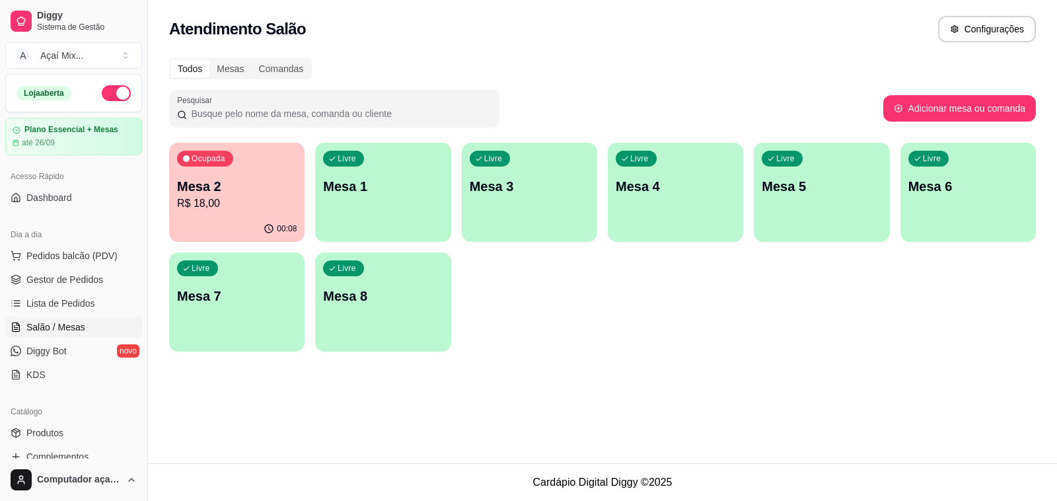
click at [355, 220] on div "Livre Mesa 1" at bounding box center [382, 184] width 135 height 83
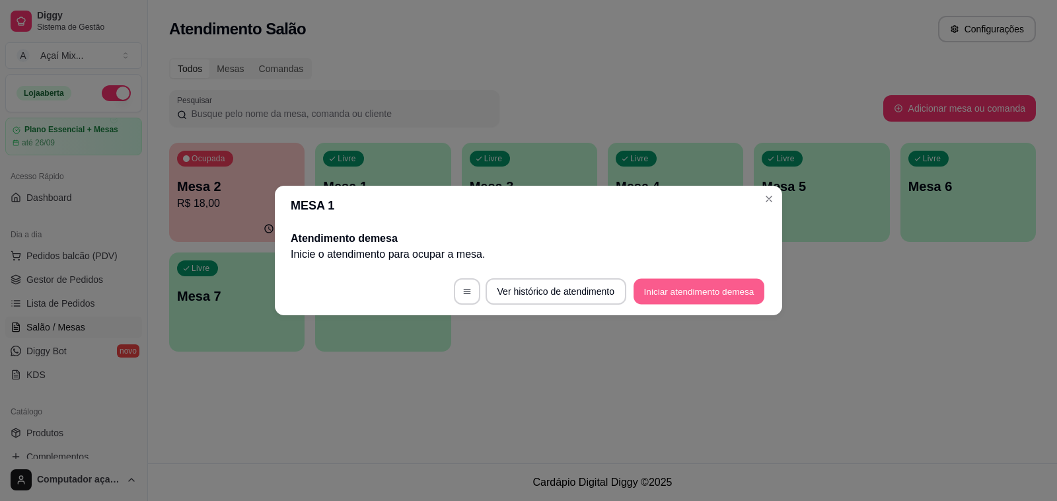
click at [666, 285] on button "Iniciar atendimento de mesa" at bounding box center [699, 292] width 131 height 26
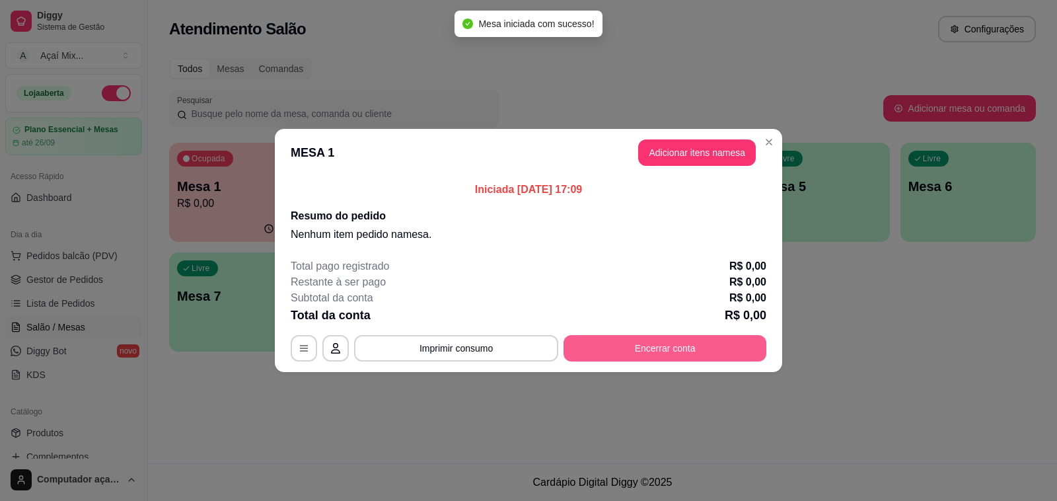
click at [699, 340] on button "Encerrar conta" at bounding box center [665, 348] width 203 height 26
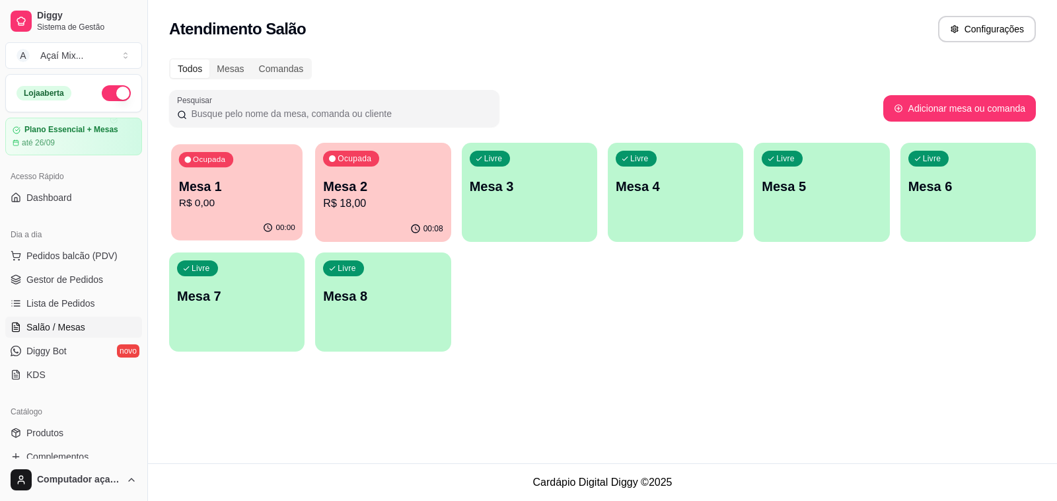
click at [249, 207] on p "R$ 0,00" at bounding box center [237, 203] width 116 height 15
click at [371, 205] on p "R$ 18,00" at bounding box center [383, 203] width 116 height 15
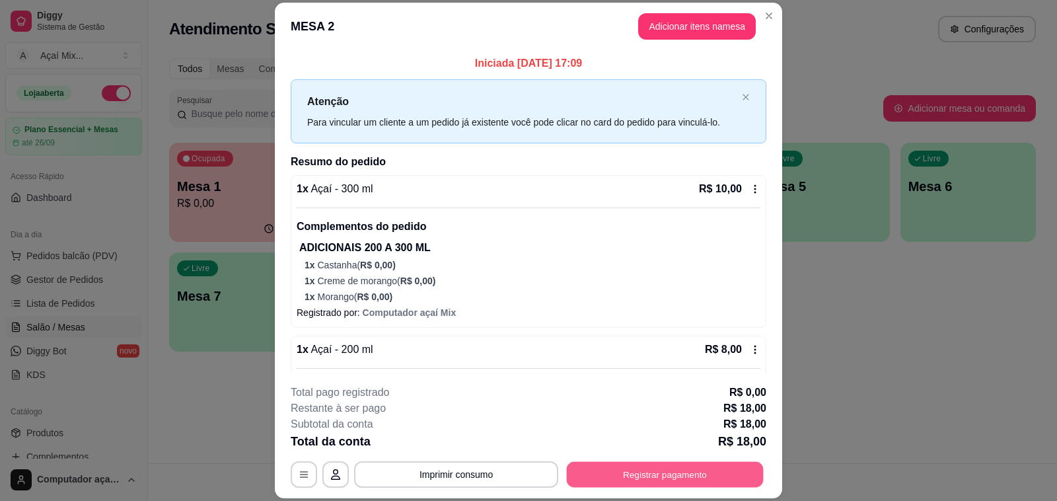
click at [675, 470] on button "Registrar pagamento" at bounding box center [665, 475] width 197 height 26
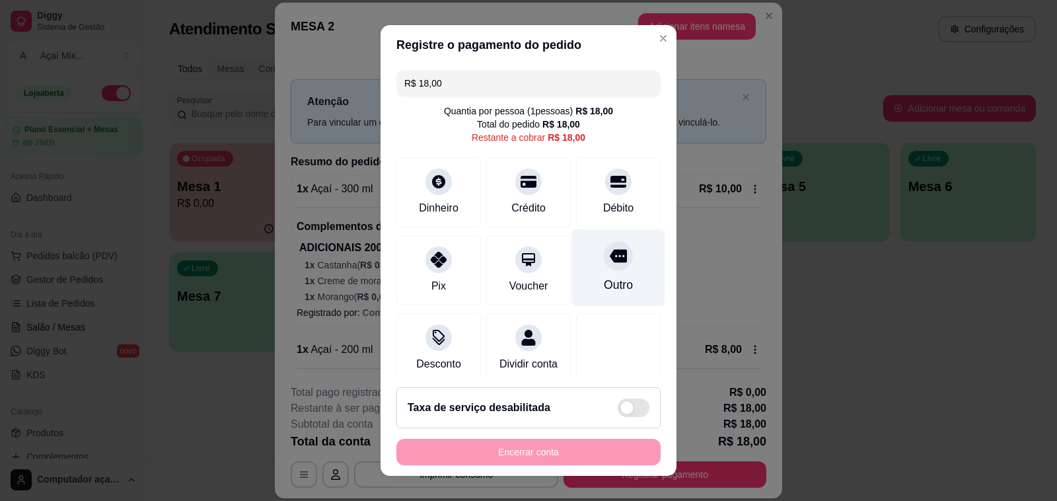
click at [599, 275] on div "Outro" at bounding box center [618, 267] width 93 height 77
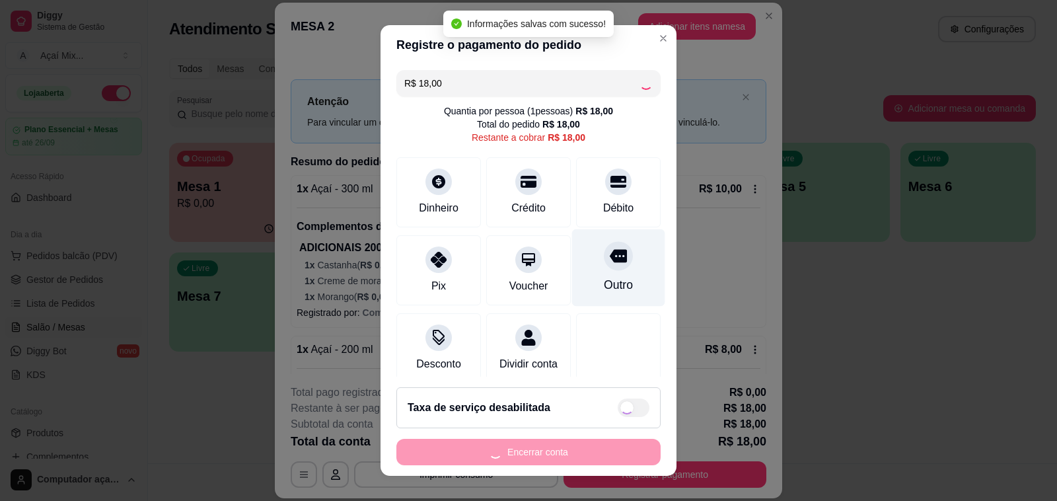
type input "R$ 0,00"
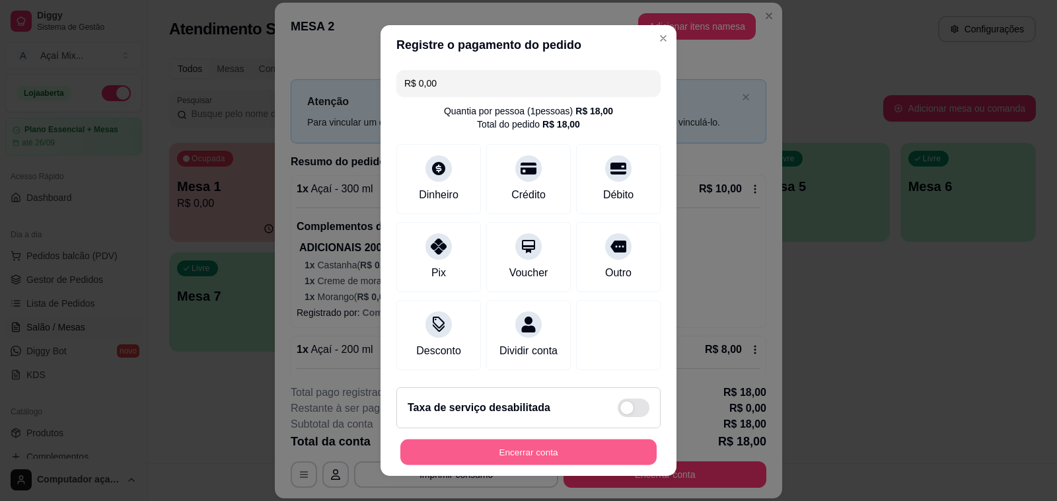
click at [585, 439] on div "Encerrar conta" at bounding box center [528, 452] width 264 height 26
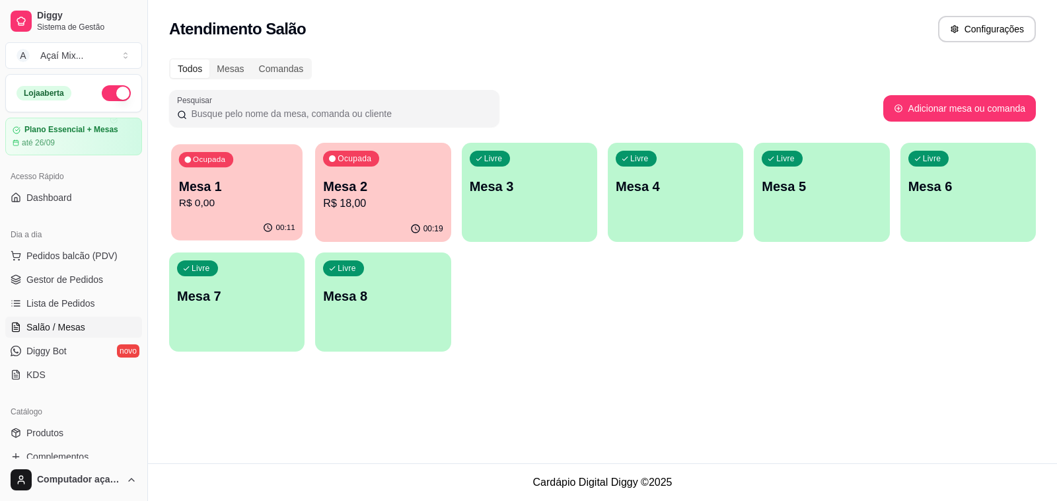
click at [239, 179] on p "Mesa 1" at bounding box center [237, 187] width 116 height 18
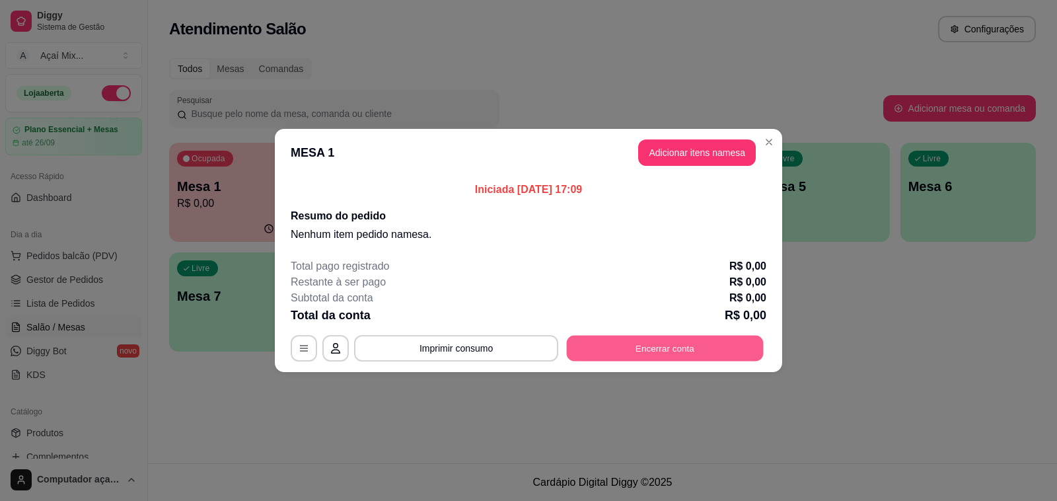
click at [672, 338] on button "Encerrar conta" at bounding box center [665, 349] width 197 height 26
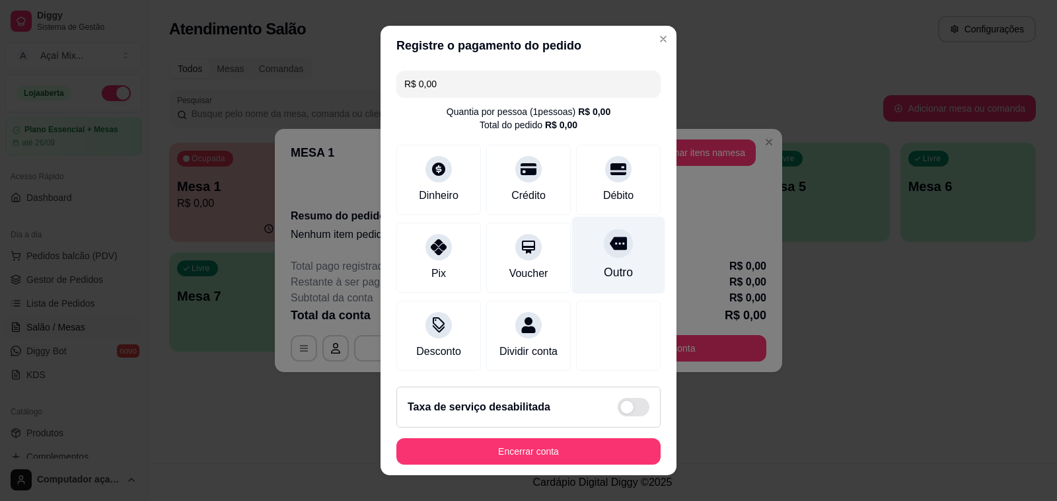
click at [624, 291] on div "Outro" at bounding box center [618, 255] width 93 height 77
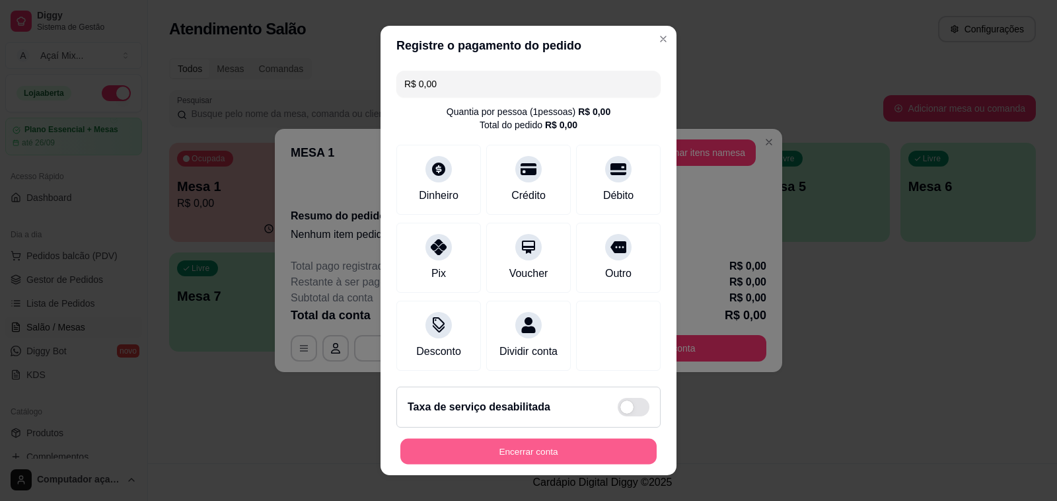
click at [590, 451] on button "Encerrar conta" at bounding box center [528, 452] width 256 height 26
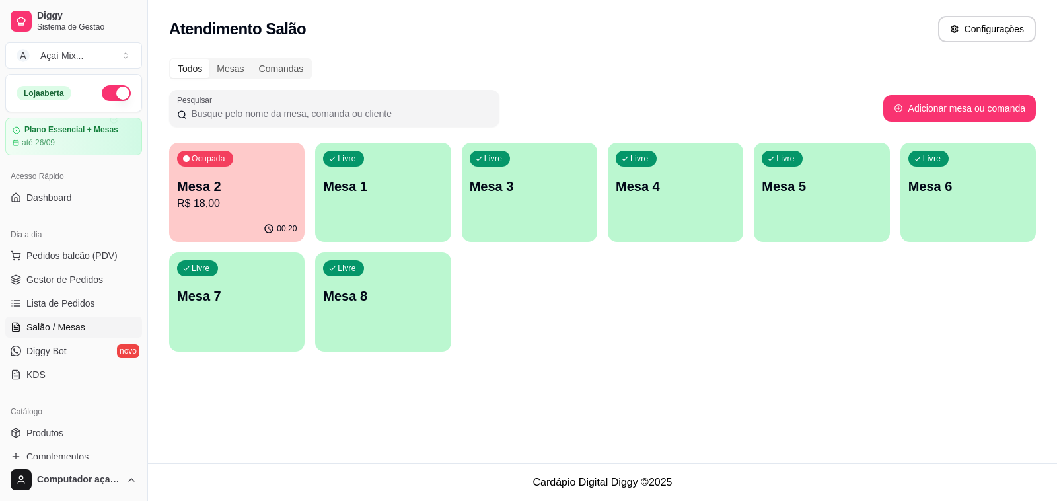
click at [230, 180] on p "Mesa 2" at bounding box center [237, 186] width 120 height 19
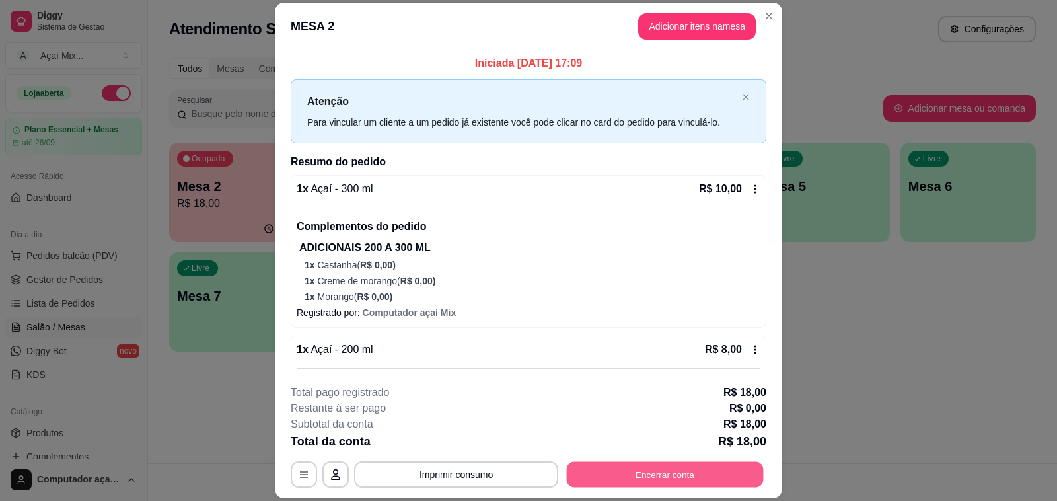
click at [587, 476] on button "Encerrar conta" at bounding box center [665, 475] width 197 height 26
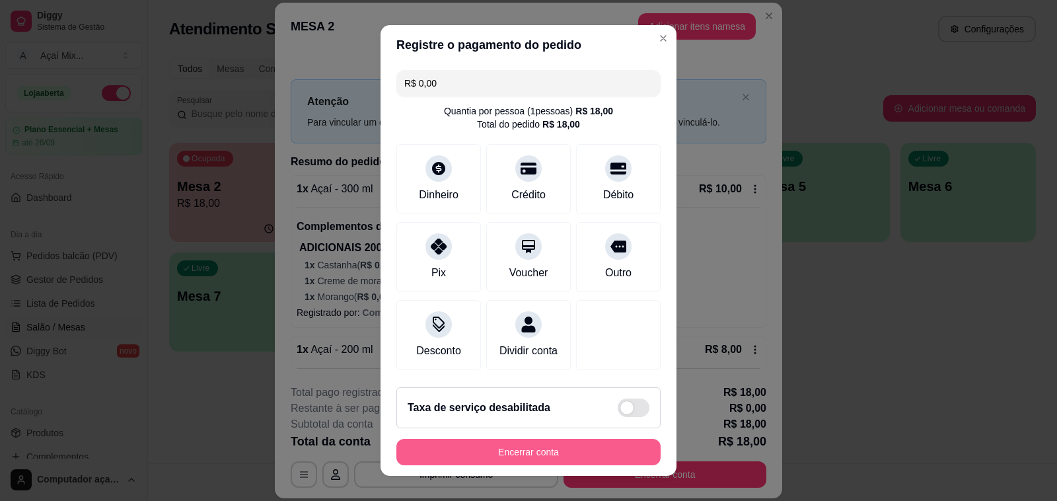
click at [580, 463] on button "Encerrar conta" at bounding box center [528, 452] width 264 height 26
